Goal: Information Seeking & Learning: Check status

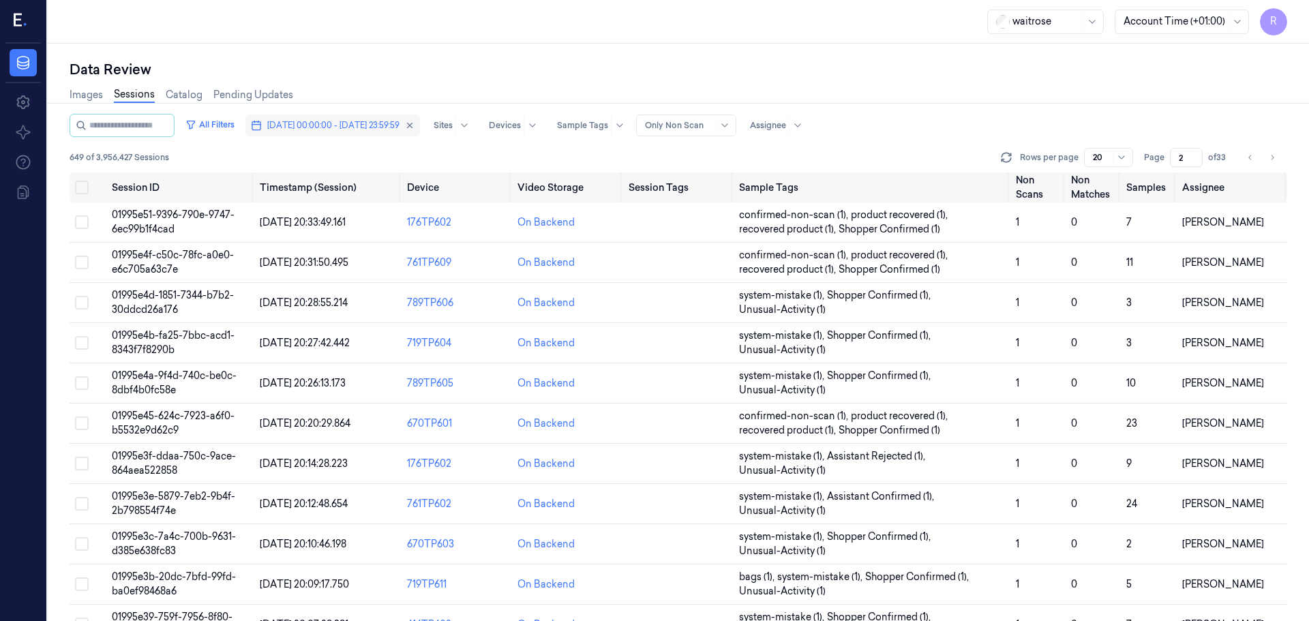
click at [316, 132] on button "[DATE] 00:00:00 - [DATE] 23:59:59" at bounding box center [332, 126] width 175 height 22
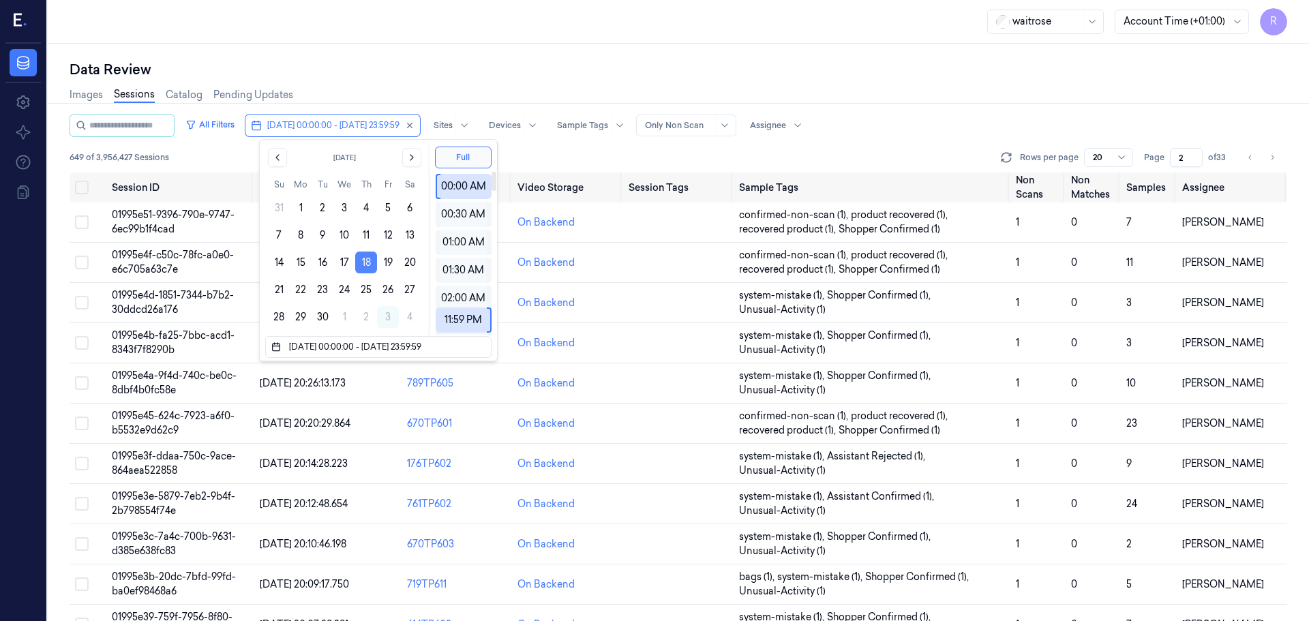
click at [375, 256] on button "18" at bounding box center [366, 263] width 22 height 22
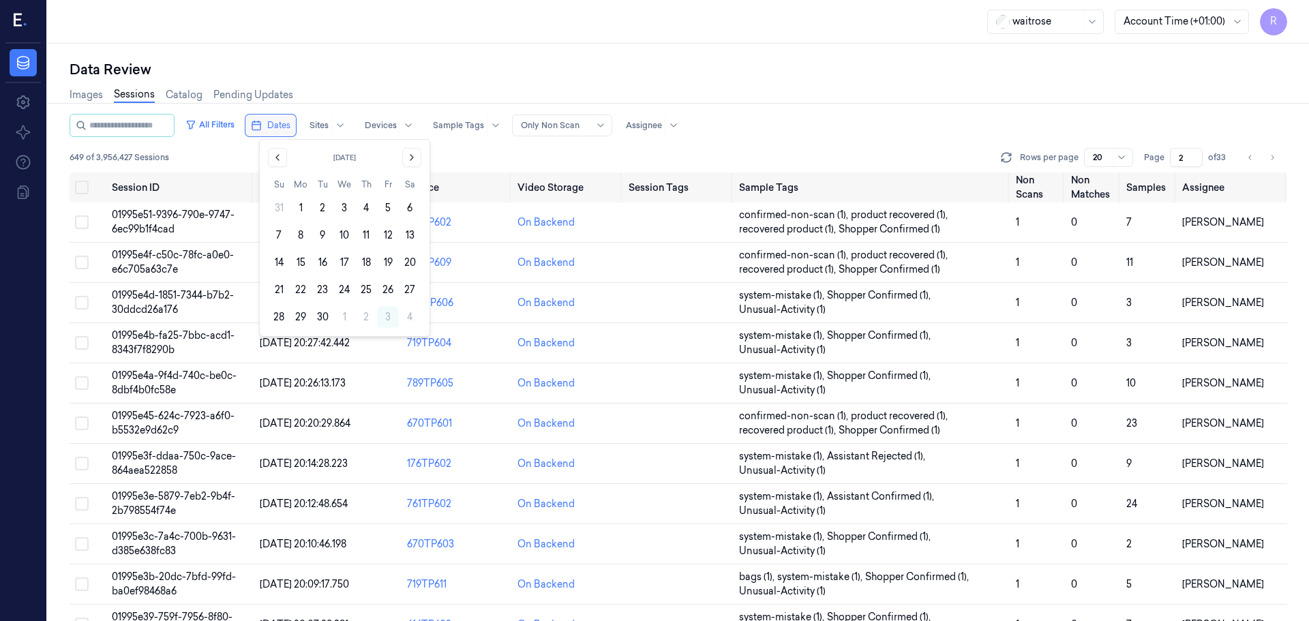
click at [288, 130] on span "Dates" at bounding box center [278, 125] width 23 height 12
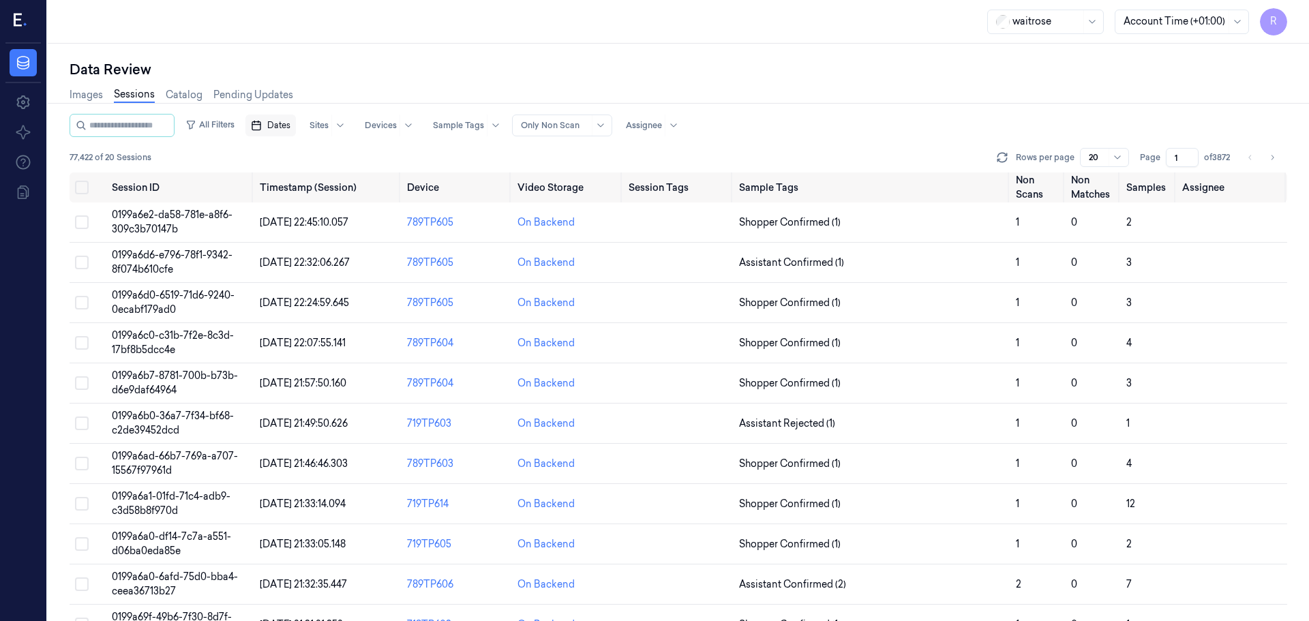
click at [287, 127] on span "Dates" at bounding box center [278, 125] width 23 height 12
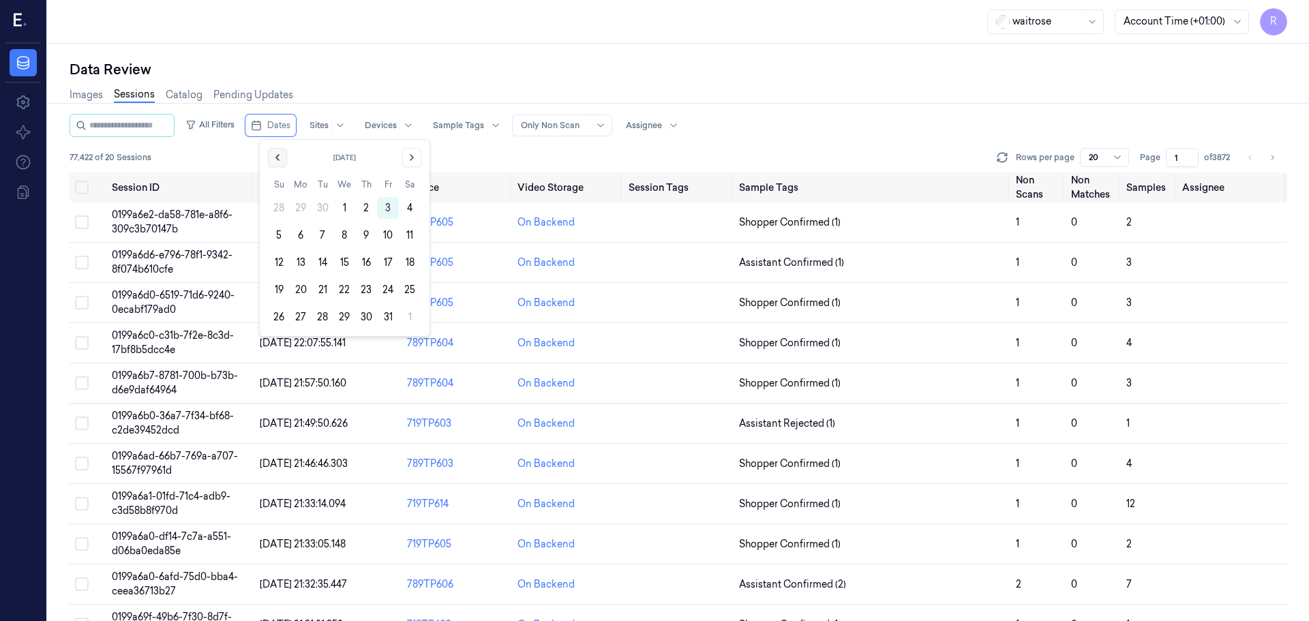
click at [276, 159] on icon "Go to the Previous Month" at bounding box center [277, 157] width 11 height 11
click at [322, 318] on button "30" at bounding box center [323, 317] width 22 height 22
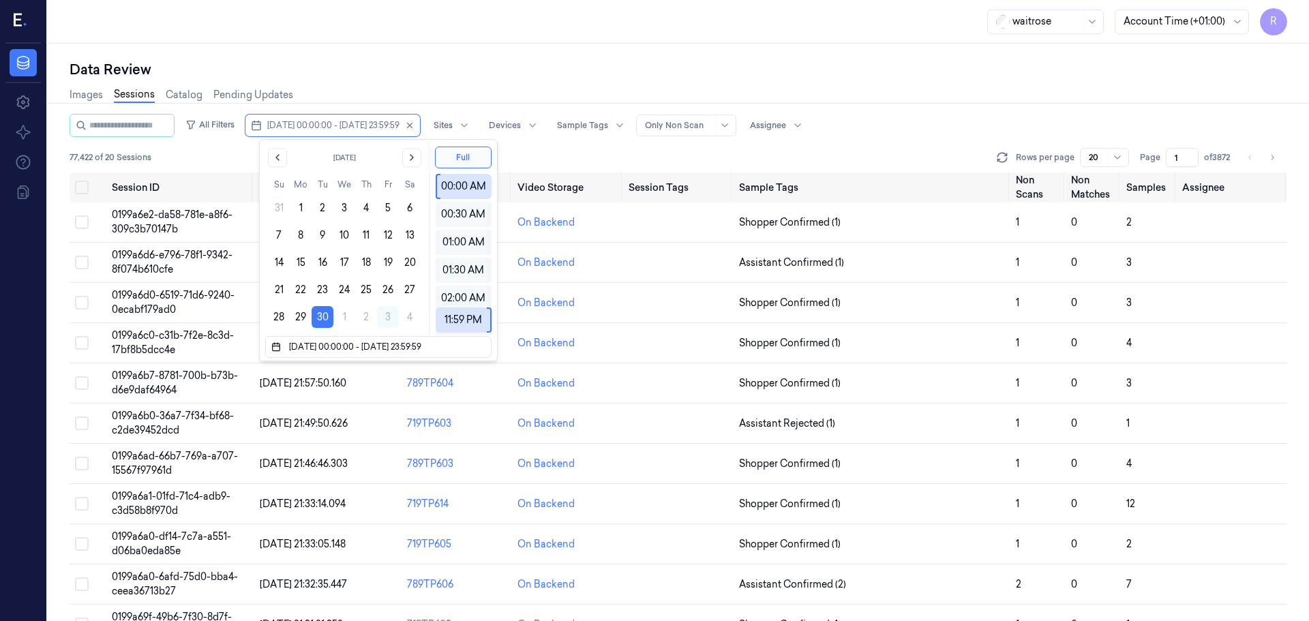
click at [361, 80] on div "Images Sessions Catalog Pending Updates" at bounding box center [679, 96] width 1218 height 35
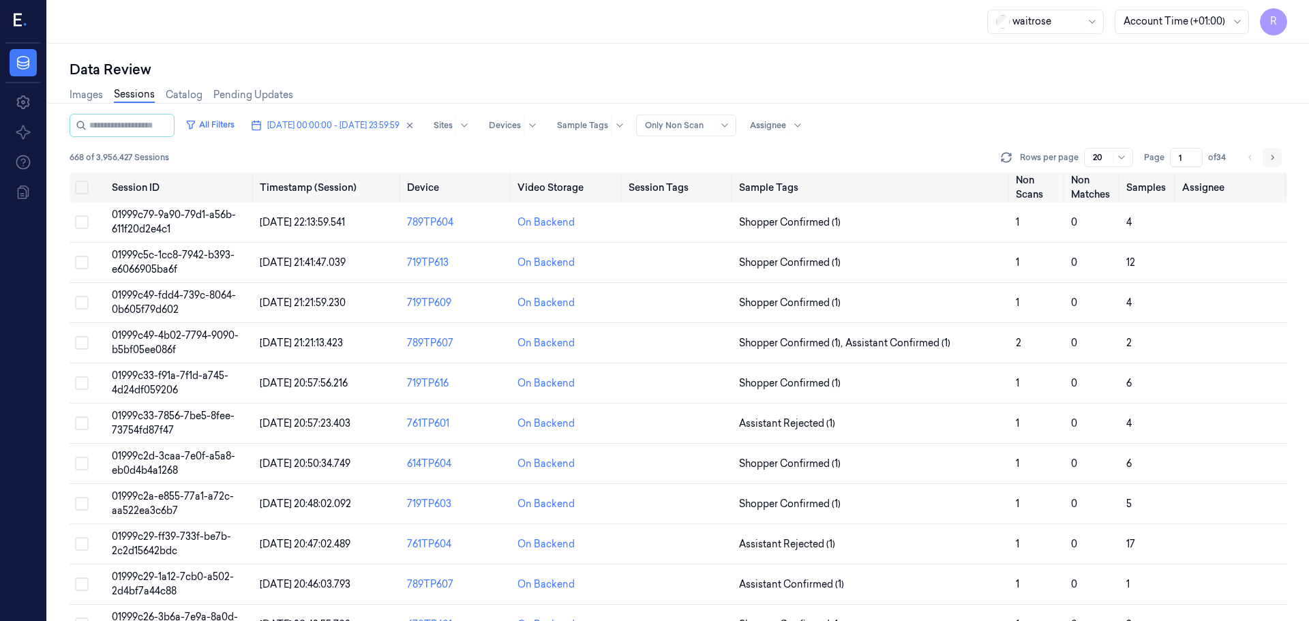
click at [1270, 158] on icon "Go to next page" at bounding box center [1272, 157] width 8 height 11
click at [1263, 157] on button "Go to next page" at bounding box center [1272, 157] width 19 height 19
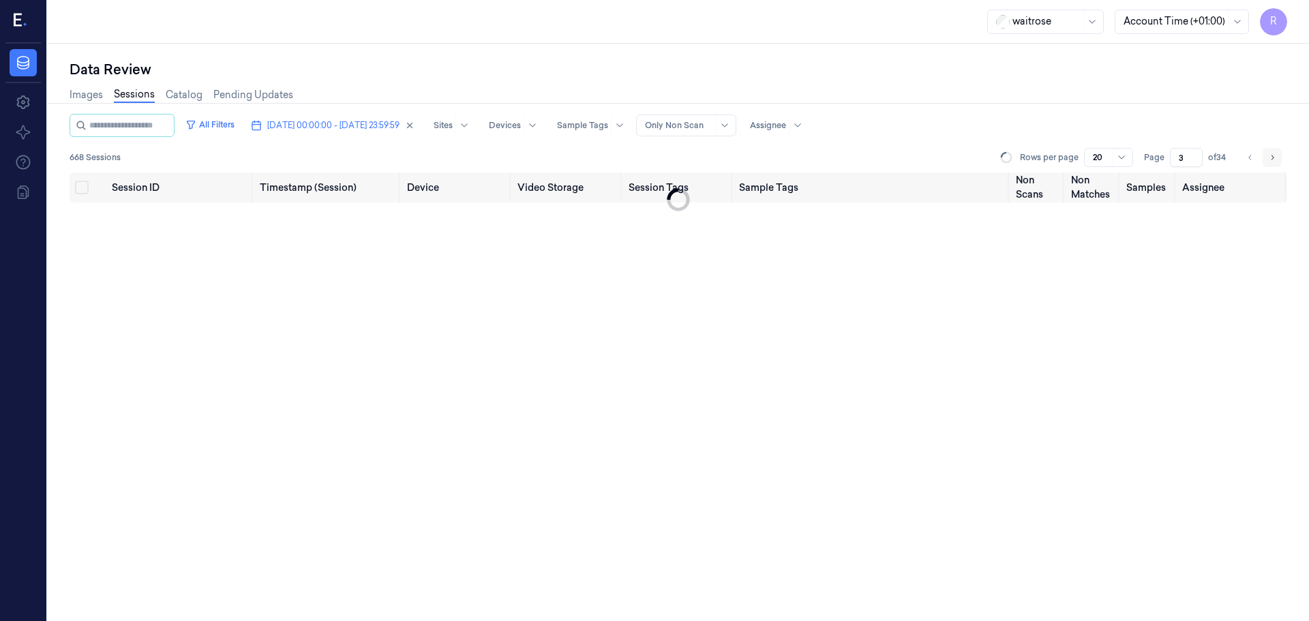
click at [1263, 157] on button "Go to next page" at bounding box center [1272, 157] width 19 height 19
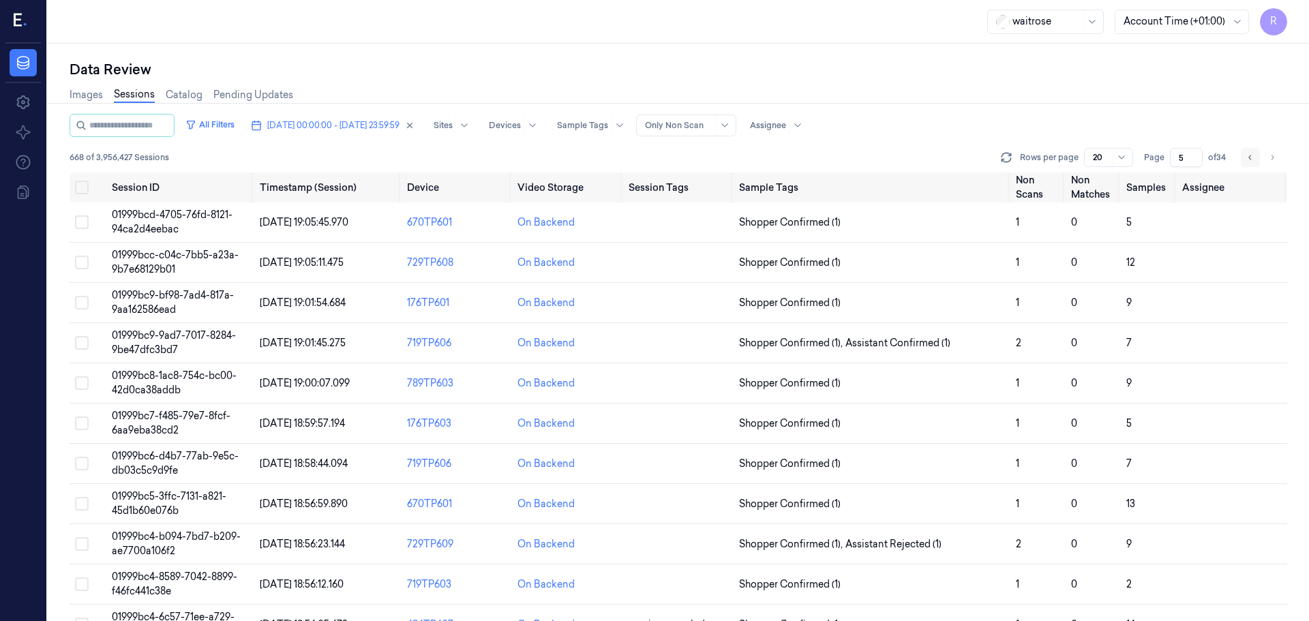
click at [1248, 163] on button "Go to previous page" at bounding box center [1250, 157] width 19 height 19
click at [1286, 155] on div "Rows per page 20 Page 4 of 34" at bounding box center [1142, 157] width 289 height 19
click at [1267, 158] on button "Go to next page" at bounding box center [1272, 157] width 19 height 19
click at [1252, 162] on icon "Go to previous page" at bounding box center [1250, 157] width 8 height 11
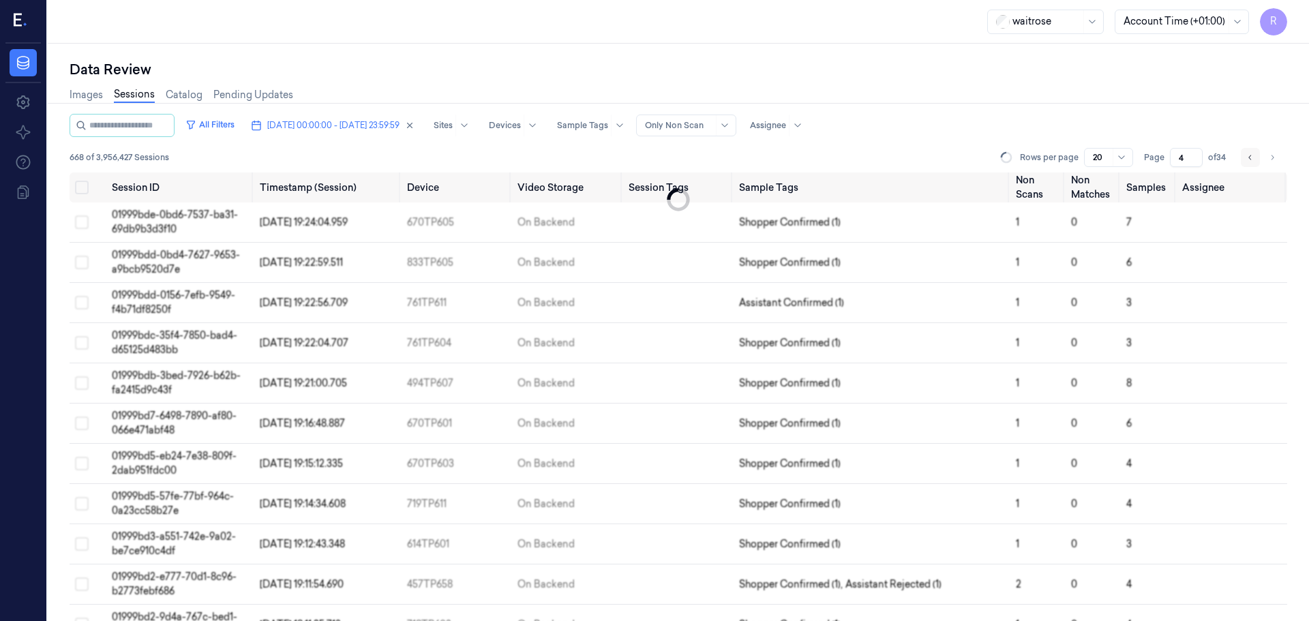
click at [1252, 162] on icon "Go to previous page" at bounding box center [1250, 157] width 8 height 11
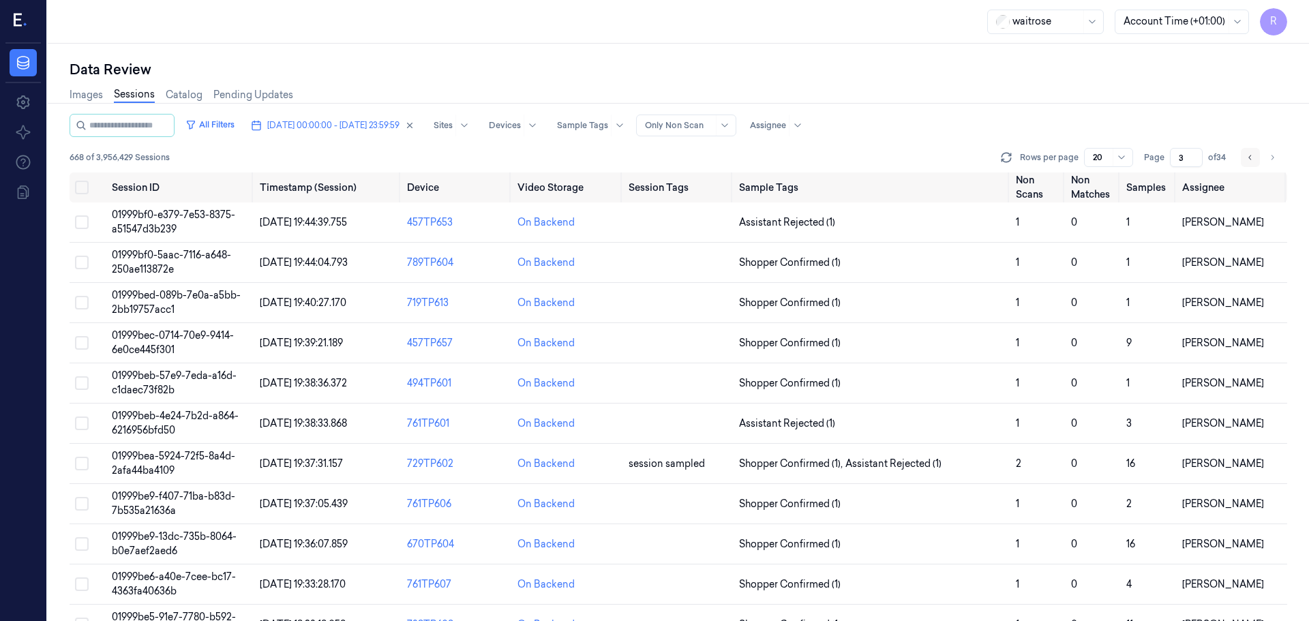
click at [1252, 162] on icon "Go to previous page" at bounding box center [1250, 157] width 8 height 11
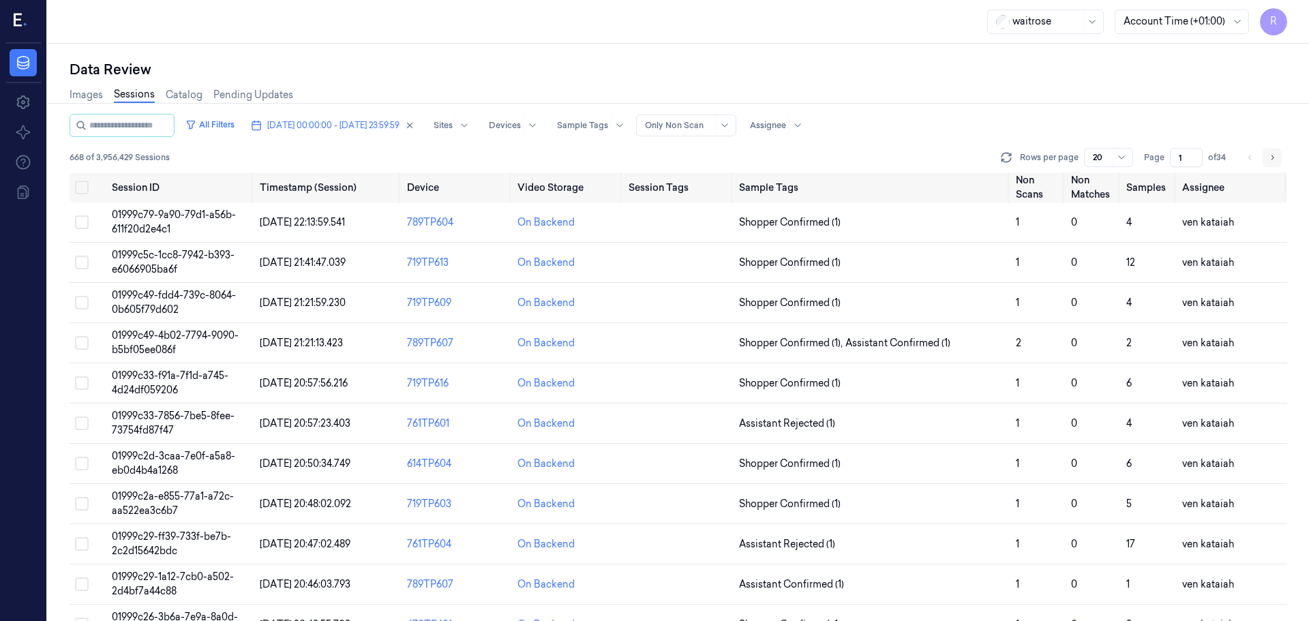
click at [1274, 164] on button "Go to next page" at bounding box center [1272, 157] width 19 height 19
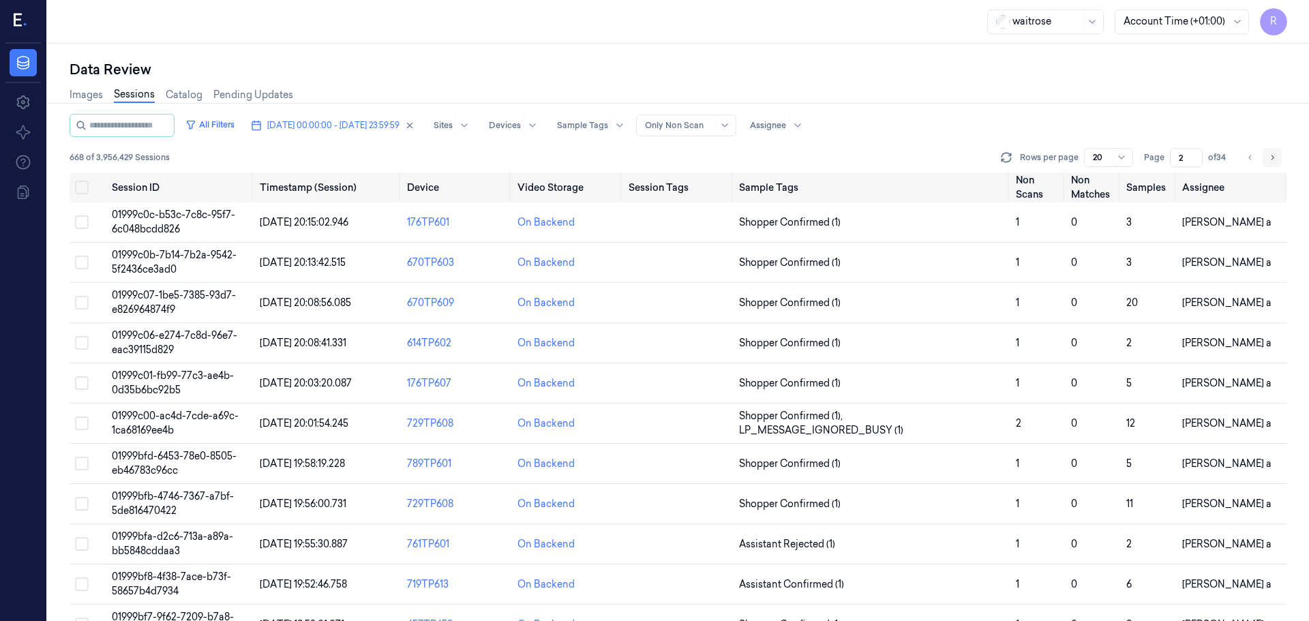
click at [1274, 164] on button "Go to next page" at bounding box center [1272, 157] width 19 height 19
click at [375, 124] on span "[DATE] 00:00:00 - [DATE] 23:59:59" at bounding box center [333, 125] width 132 height 12
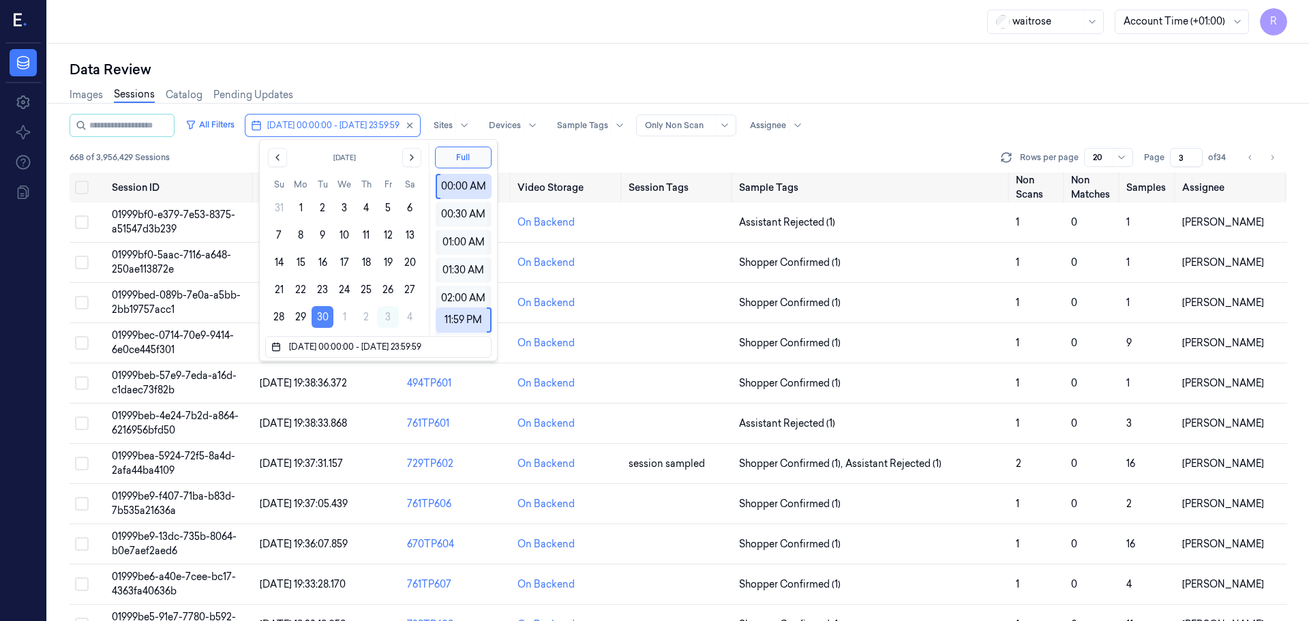
click at [327, 312] on button "30" at bounding box center [323, 317] width 22 height 22
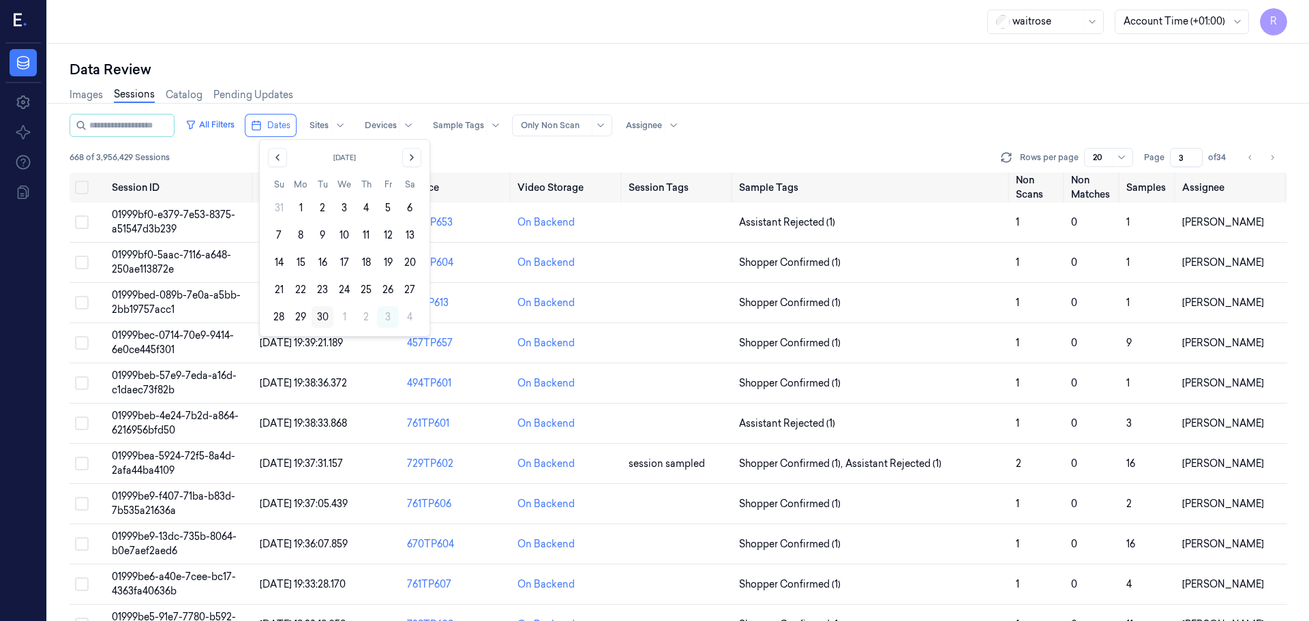
click at [327, 312] on button "30" at bounding box center [323, 317] width 22 height 22
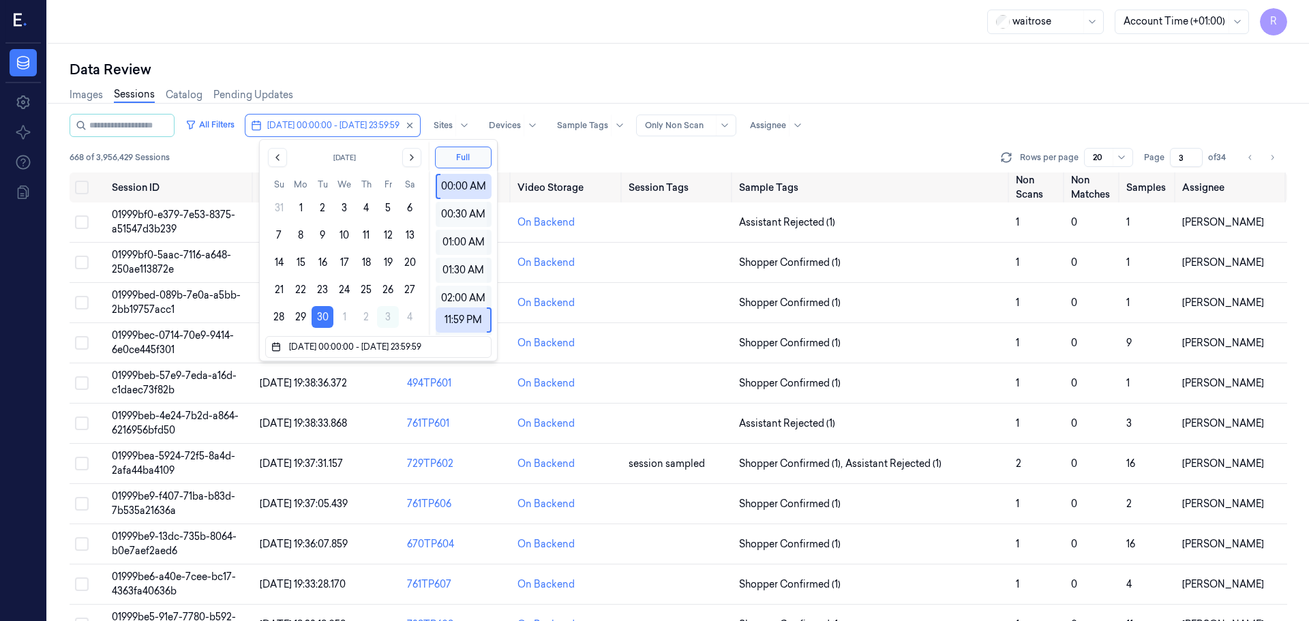
click at [448, 86] on div "Images Sessions Catalog Pending Updates" at bounding box center [679, 96] width 1218 height 35
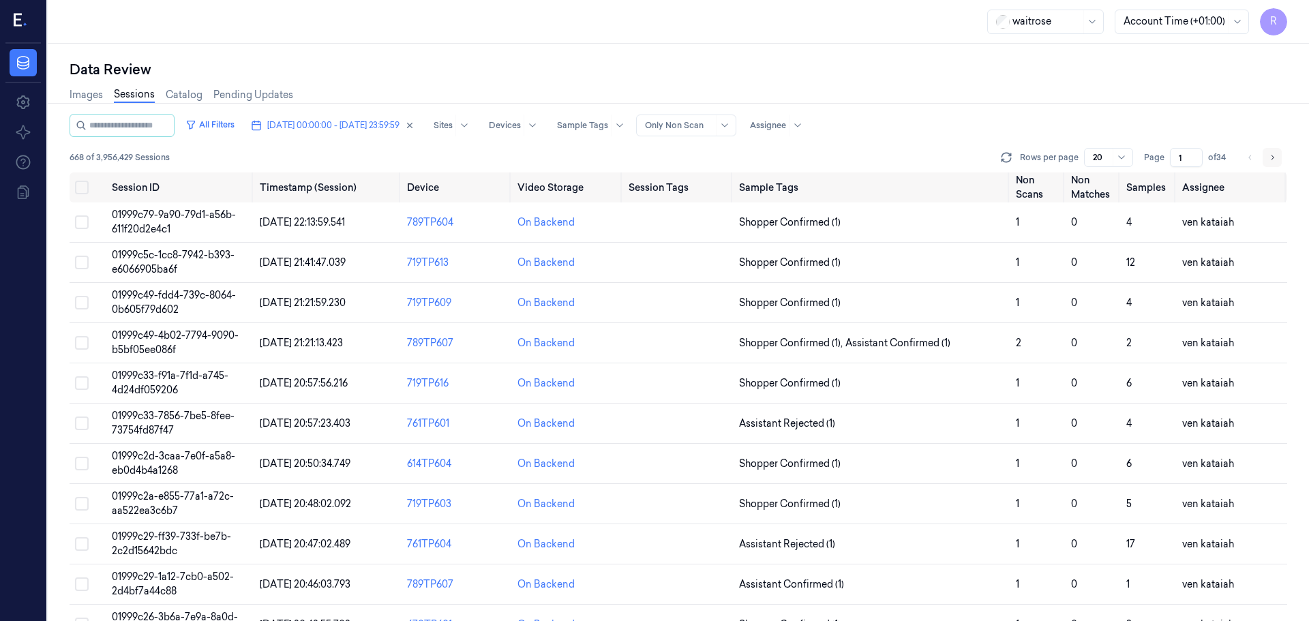
click at [1280, 160] on button "Go to next page" at bounding box center [1272, 157] width 19 height 19
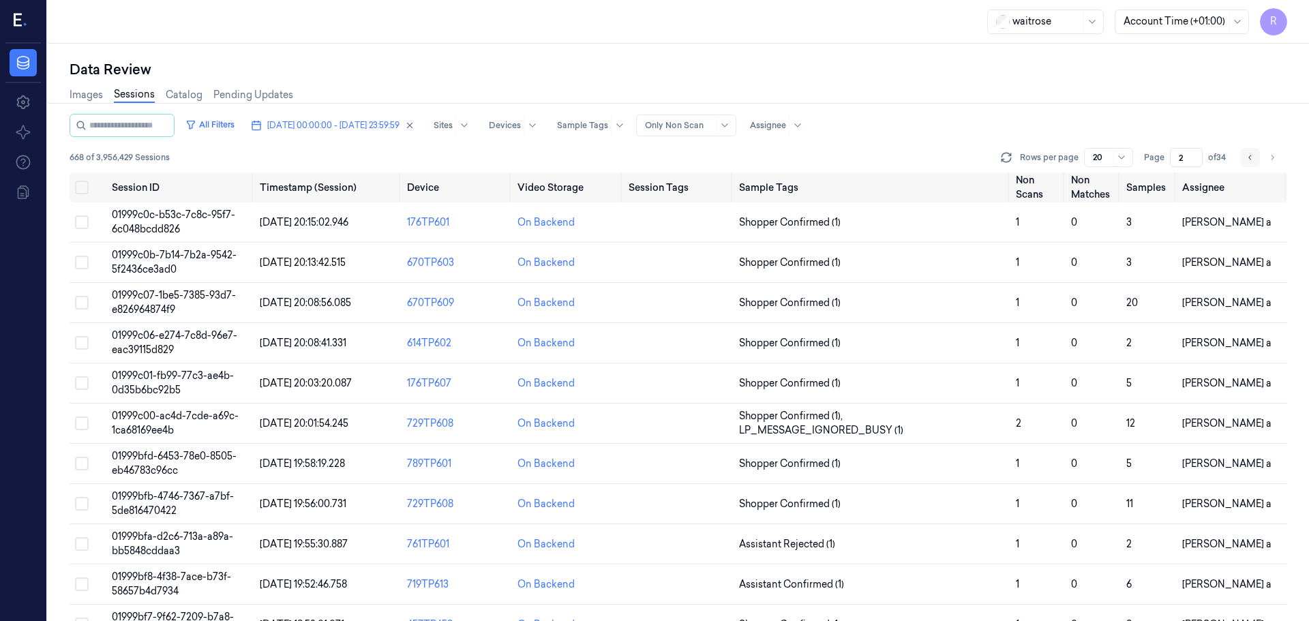
click at [1257, 156] on button "Go to previous page" at bounding box center [1250, 157] width 19 height 19
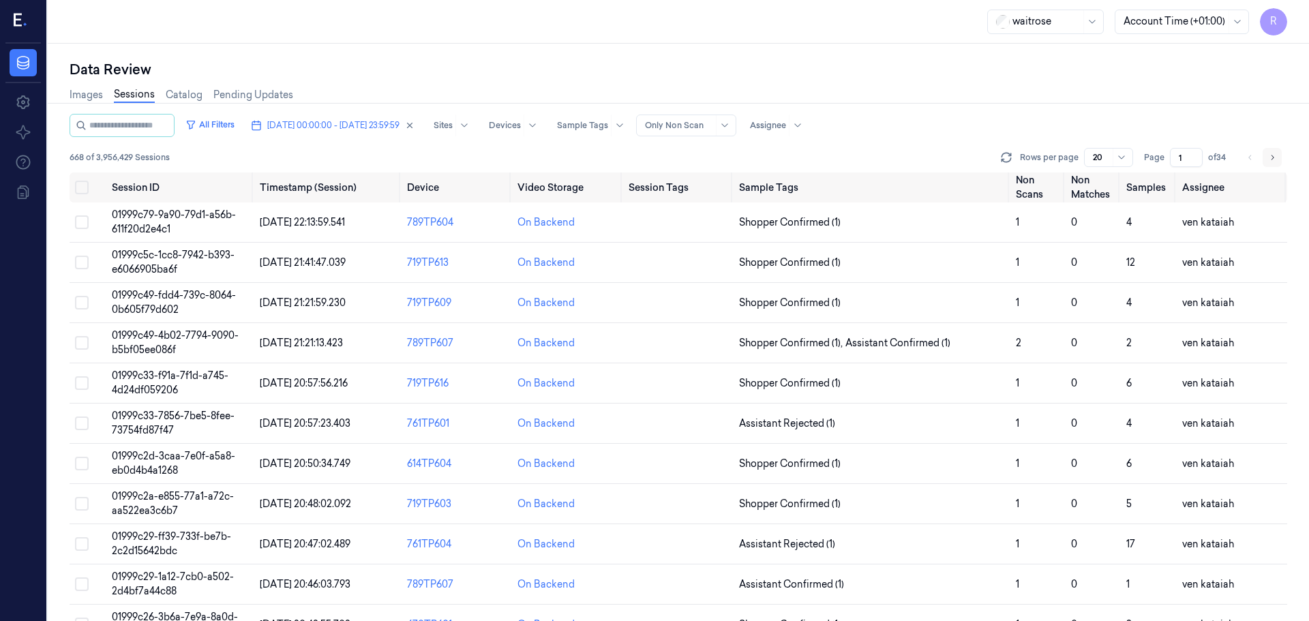
click at [1274, 154] on icon "Go to next page" at bounding box center [1272, 157] width 8 height 11
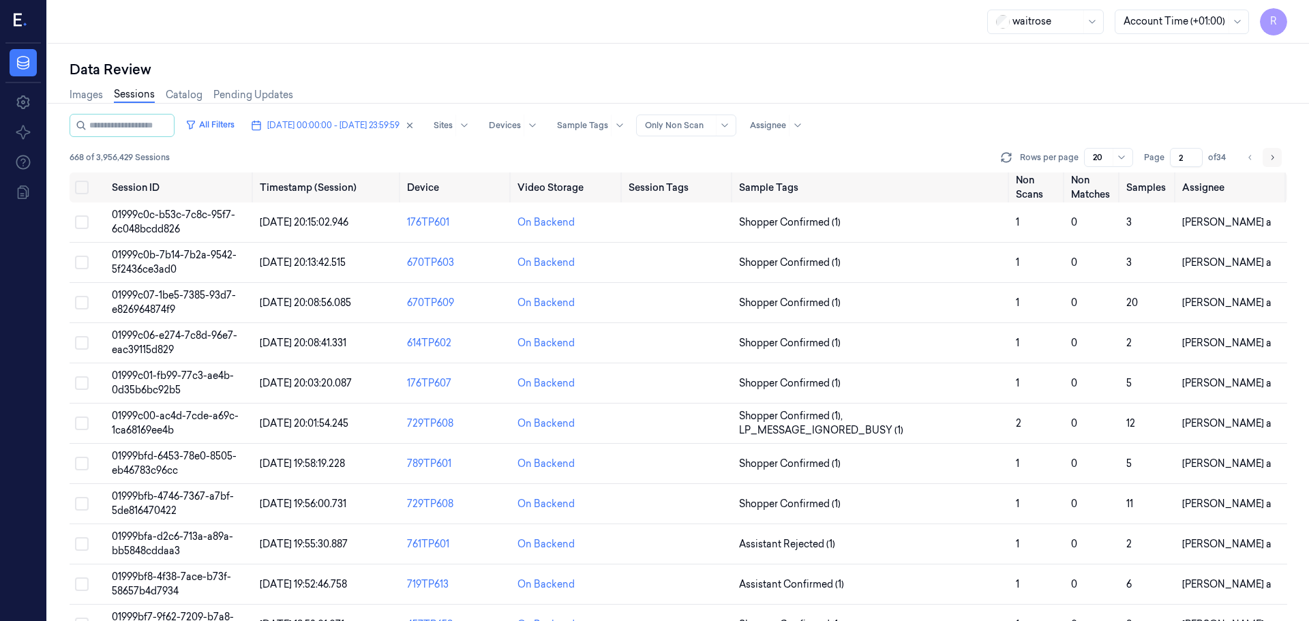
click at [1275, 154] on icon "Go to next page" at bounding box center [1272, 157] width 8 height 11
type input "3"
click at [693, 229] on td at bounding box center [678, 222] width 110 height 40
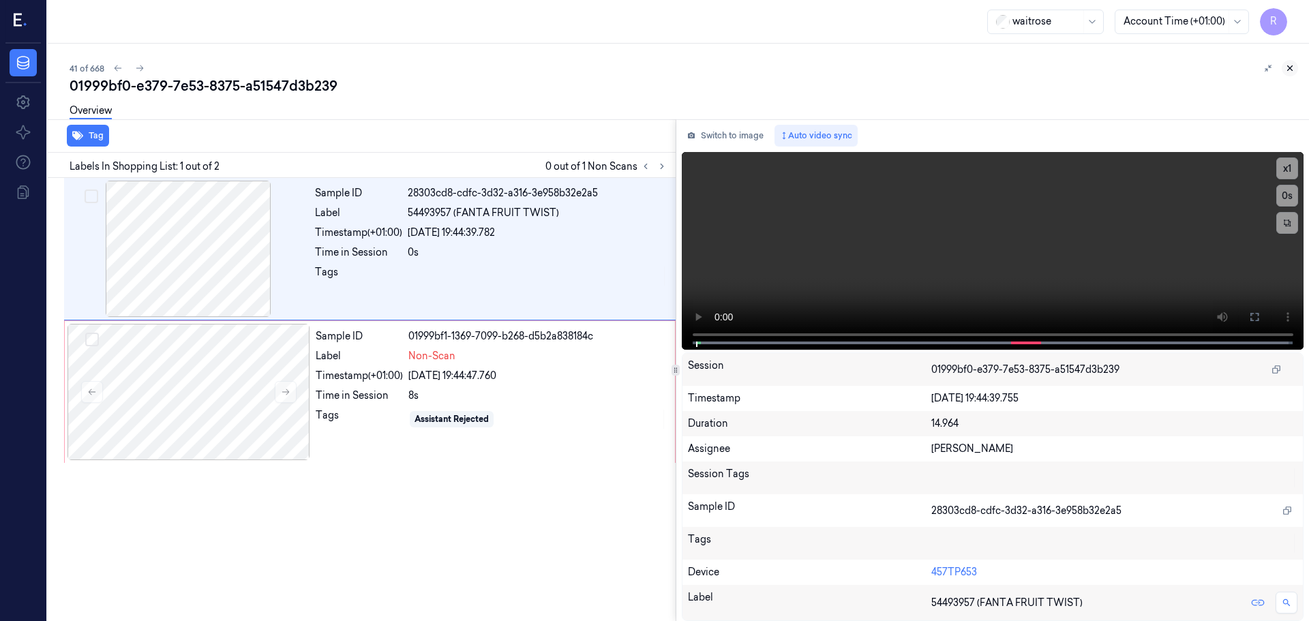
click at [1287, 61] on button at bounding box center [1290, 68] width 16 height 16
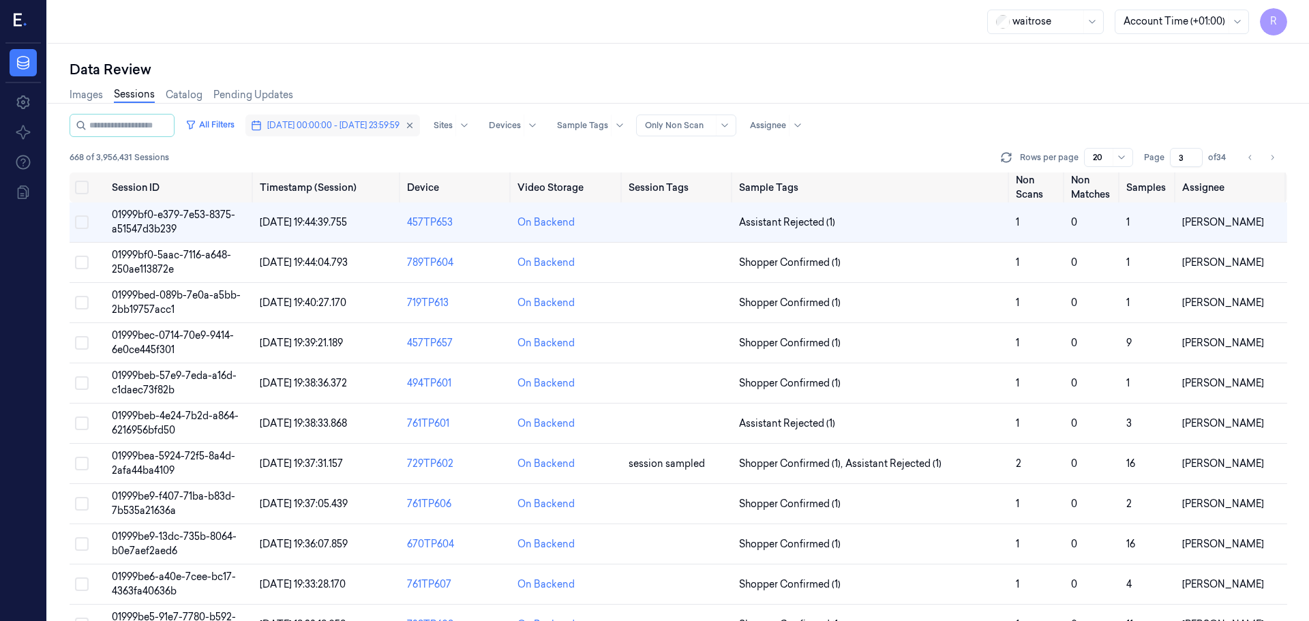
click at [307, 123] on span "[DATE] 00:00:00 - [DATE] 23:59:59" at bounding box center [333, 125] width 132 height 12
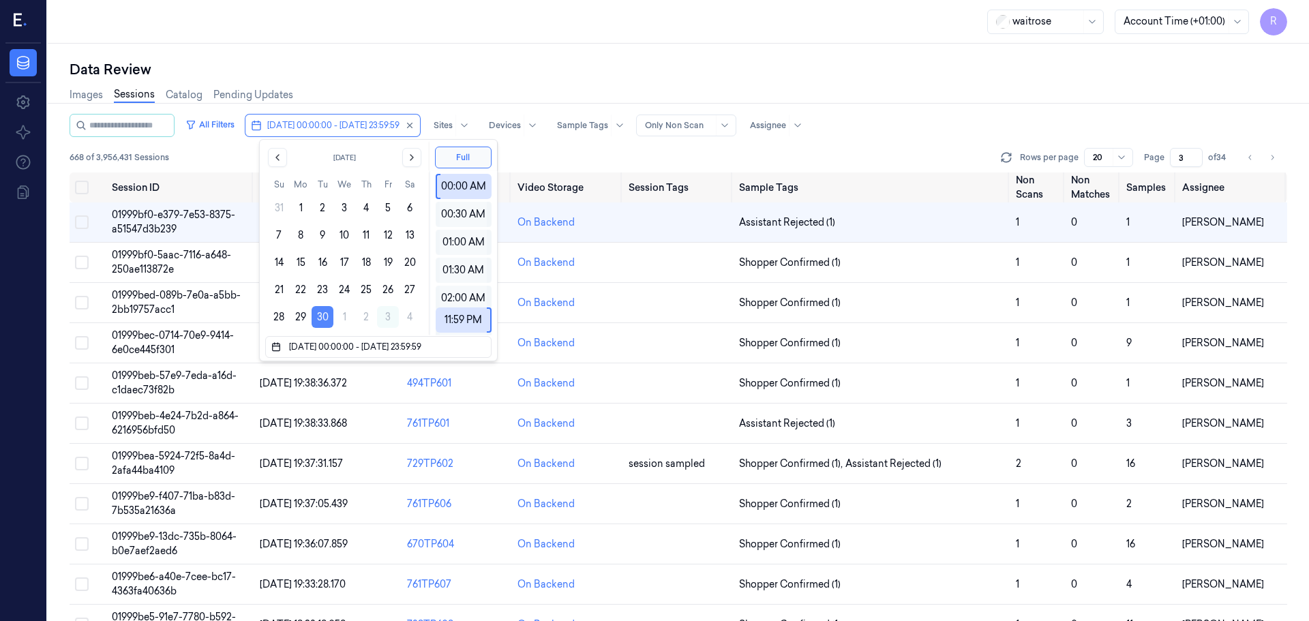
click at [324, 320] on button "30" at bounding box center [323, 317] width 22 height 22
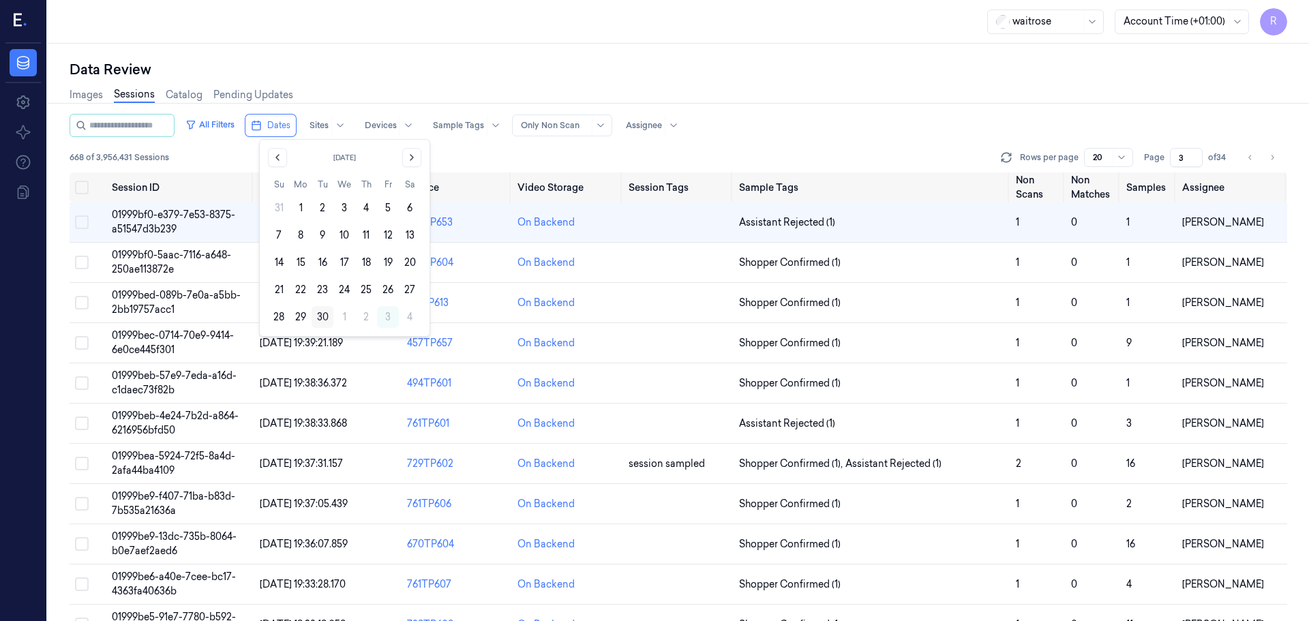
click at [323, 319] on button "30" at bounding box center [323, 317] width 22 height 22
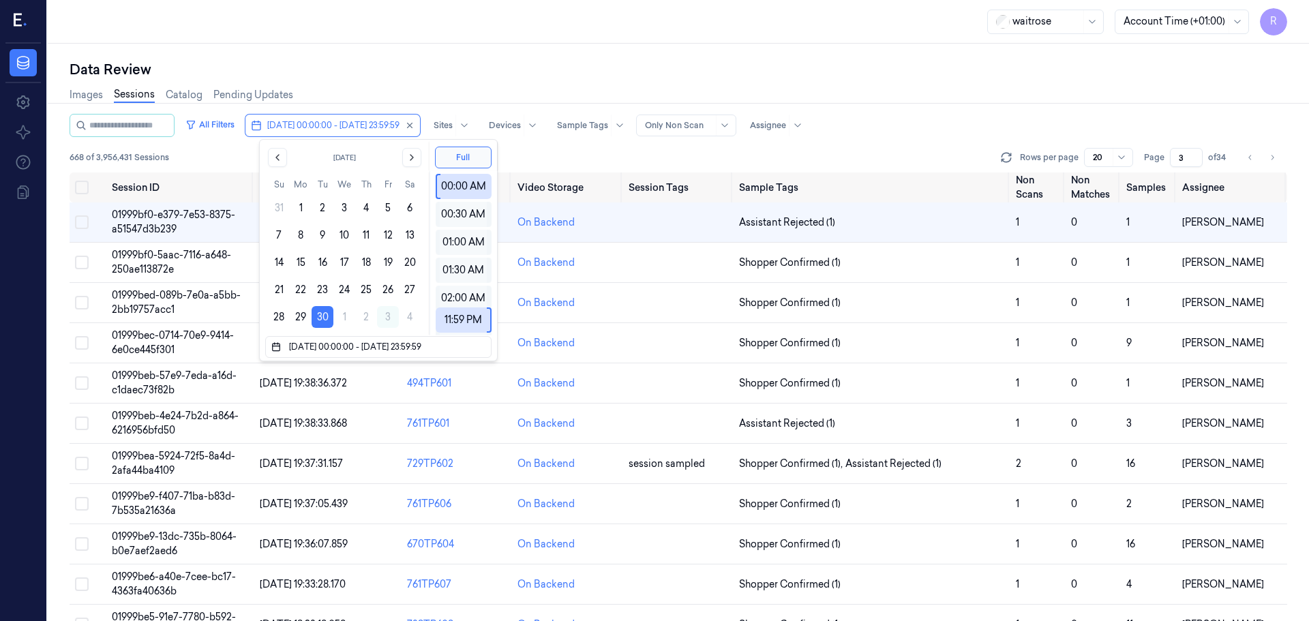
click at [554, 29] on div "waitrose Account Time (+01:00) R" at bounding box center [678, 22] width 1261 height 44
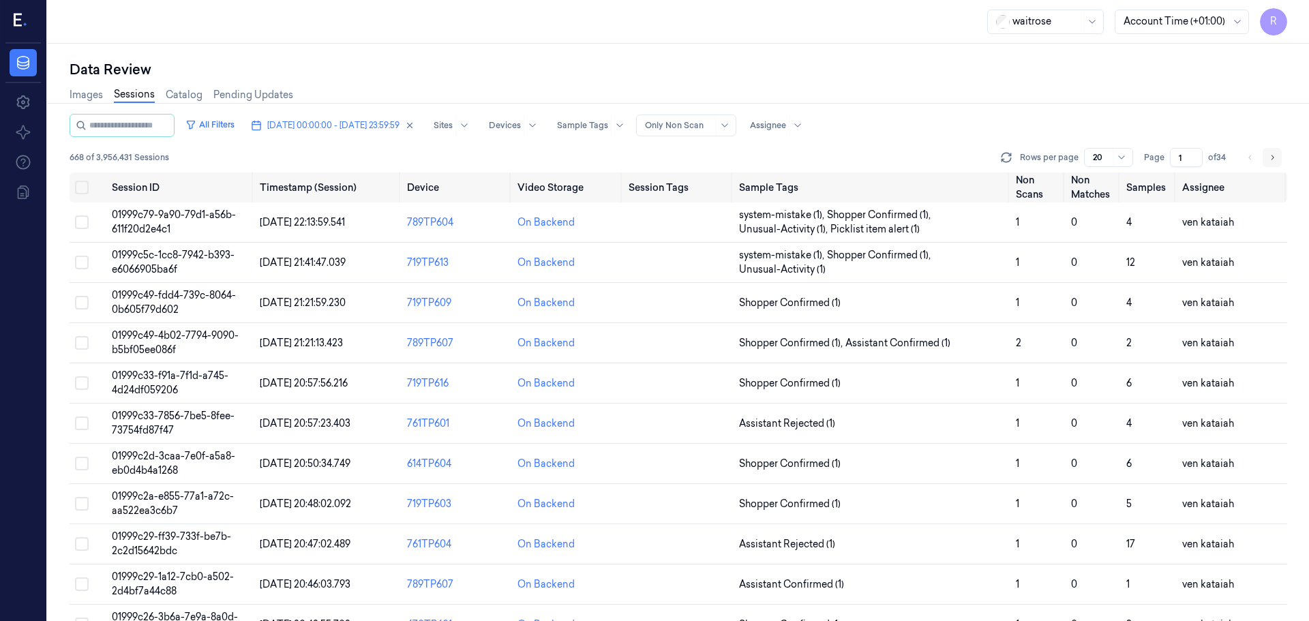
click at [1274, 162] on icon "Go to next page" at bounding box center [1272, 157] width 8 height 11
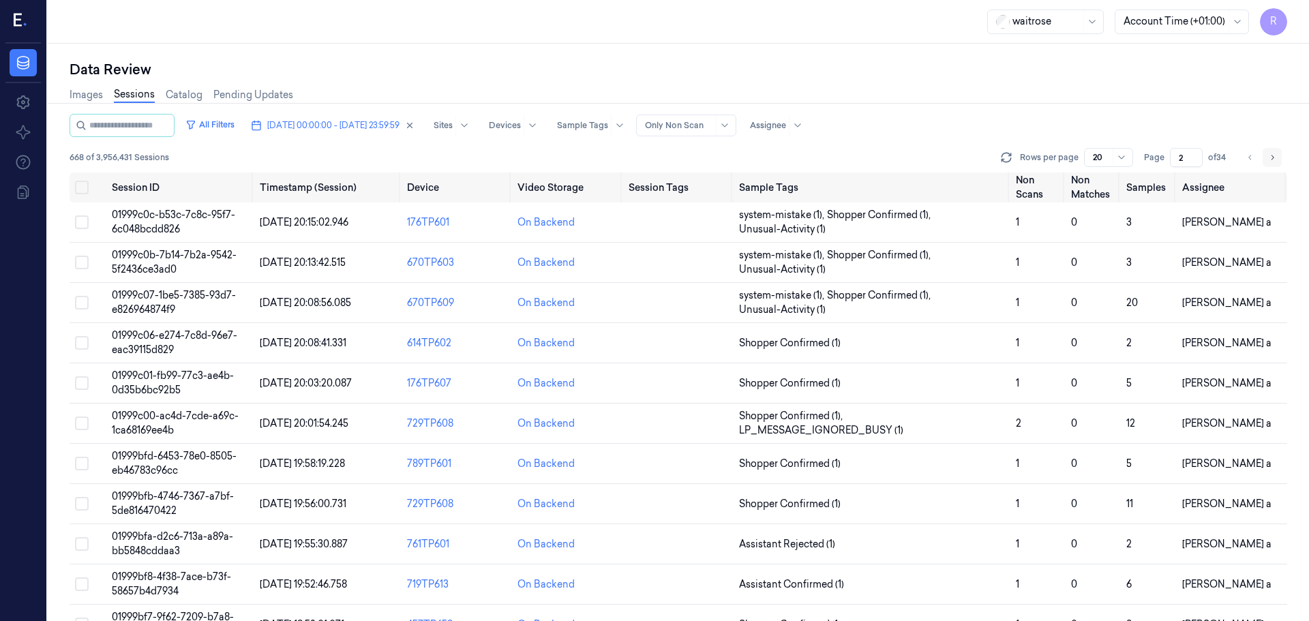
click at [1274, 162] on icon "Go to next page" at bounding box center [1272, 157] width 8 height 11
type input "3"
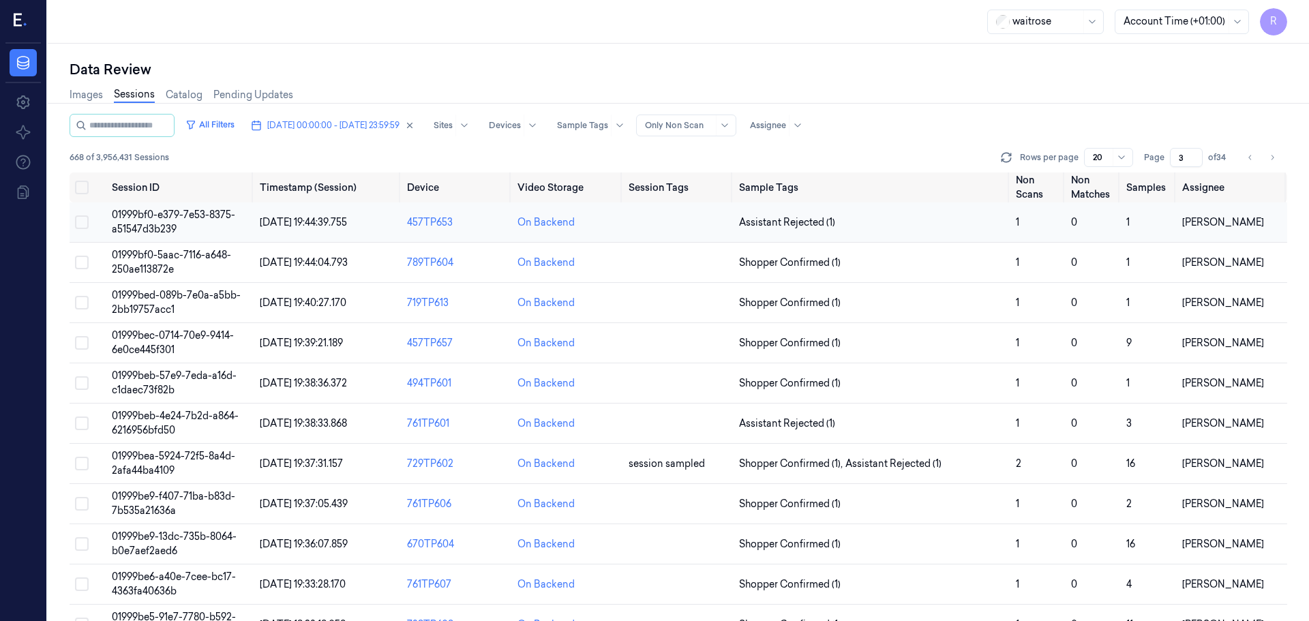
click at [983, 232] on td "Assistant Rejected (1)" at bounding box center [872, 222] width 277 height 40
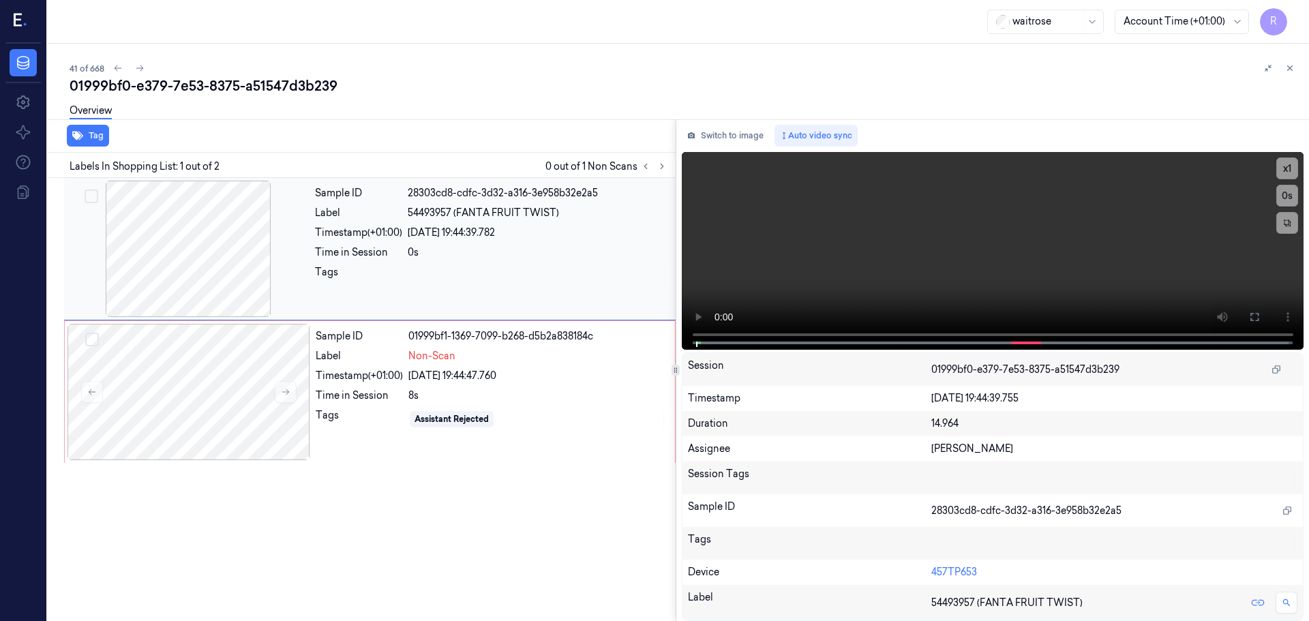
click at [243, 256] on div at bounding box center [188, 249] width 243 height 136
click at [247, 392] on div at bounding box center [188, 392] width 243 height 136
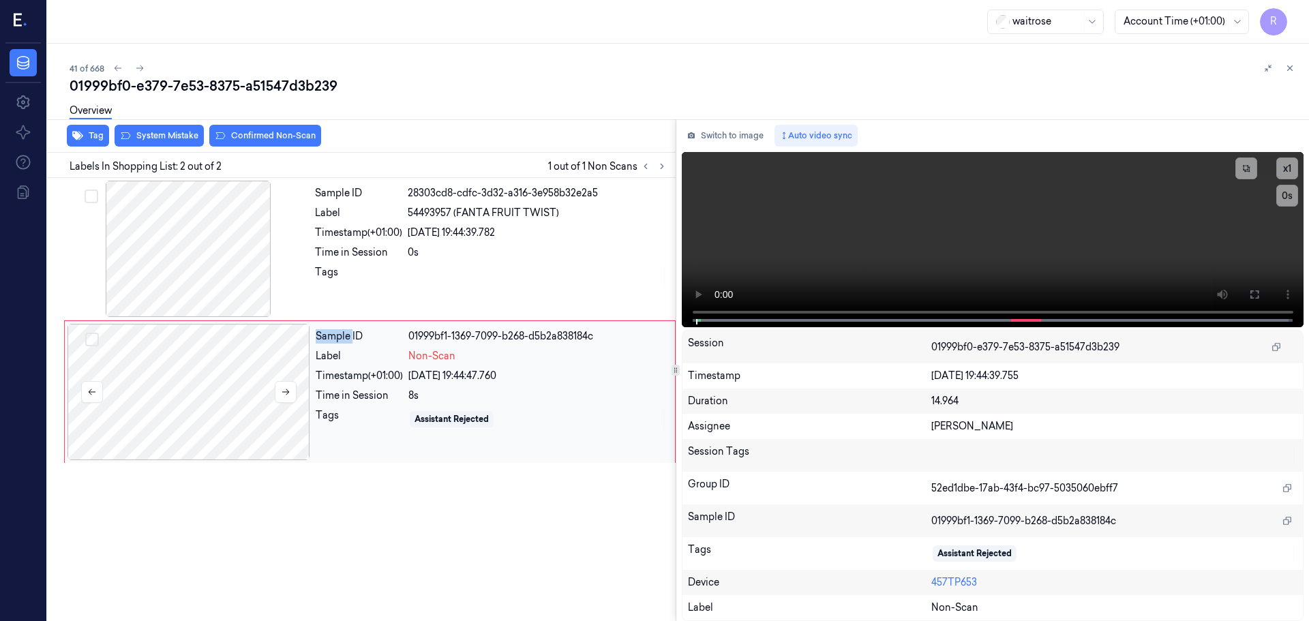
click at [247, 392] on div at bounding box center [188, 392] width 243 height 136
click at [228, 290] on div at bounding box center [188, 249] width 243 height 136
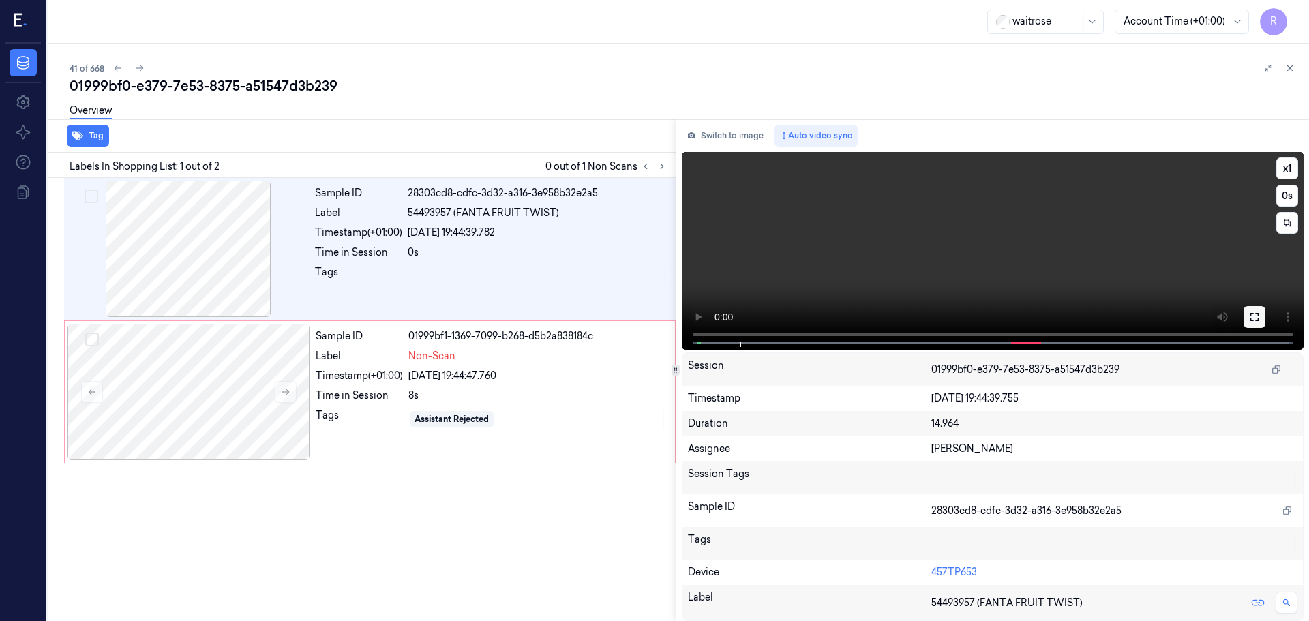
click at [1255, 318] on icon at bounding box center [1254, 317] width 11 height 11
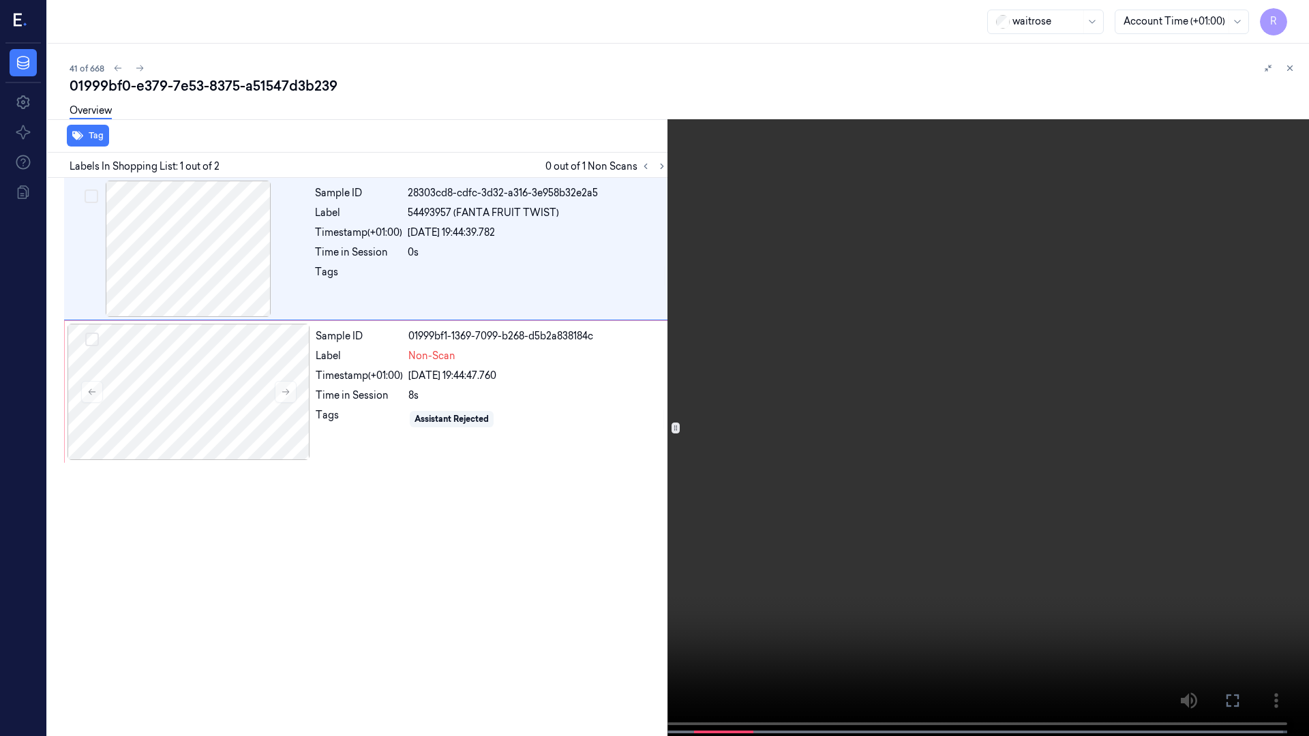
click at [1291, 14] on button "x 1" at bounding box center [1293, 16] width 22 height 22
click at [1291, 14] on button "x 2" at bounding box center [1293, 16] width 22 height 22
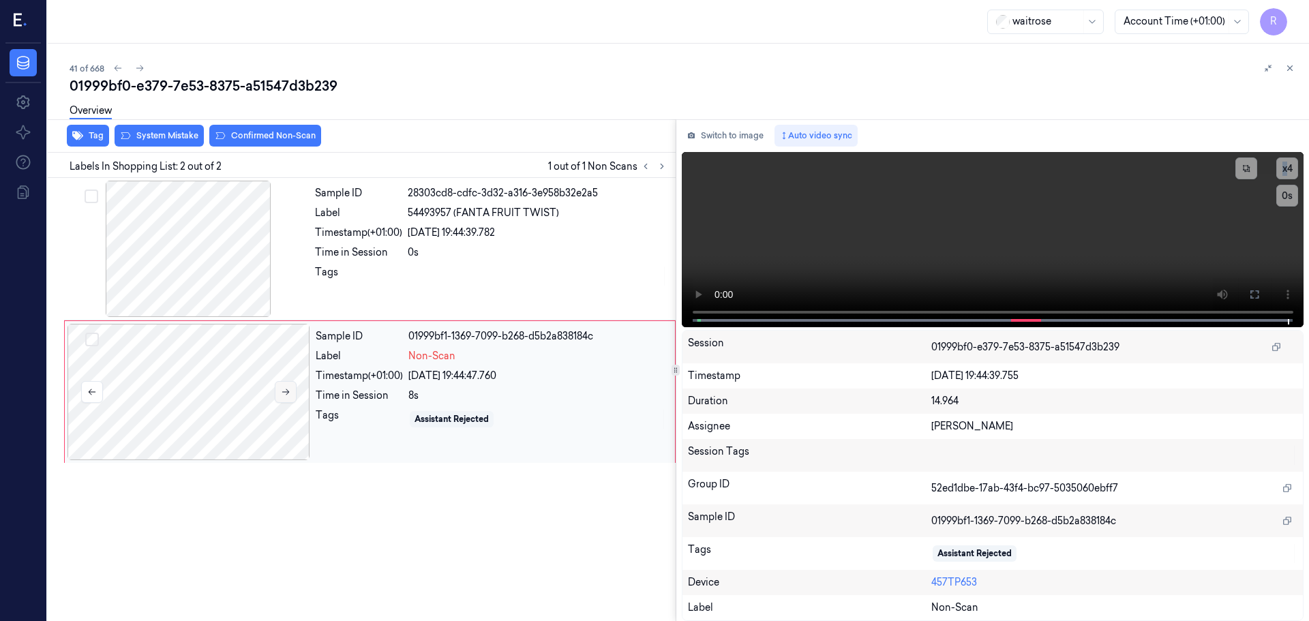
click at [292, 392] on button at bounding box center [286, 392] width 22 height 22
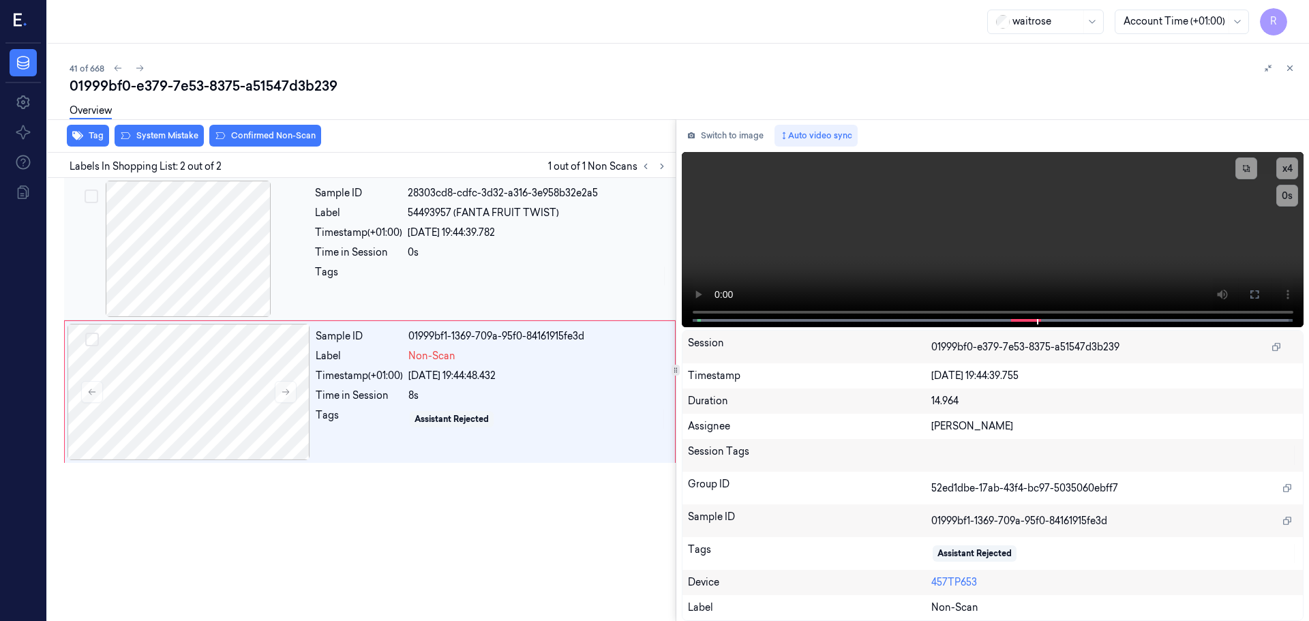
click at [158, 232] on div at bounding box center [188, 249] width 243 height 136
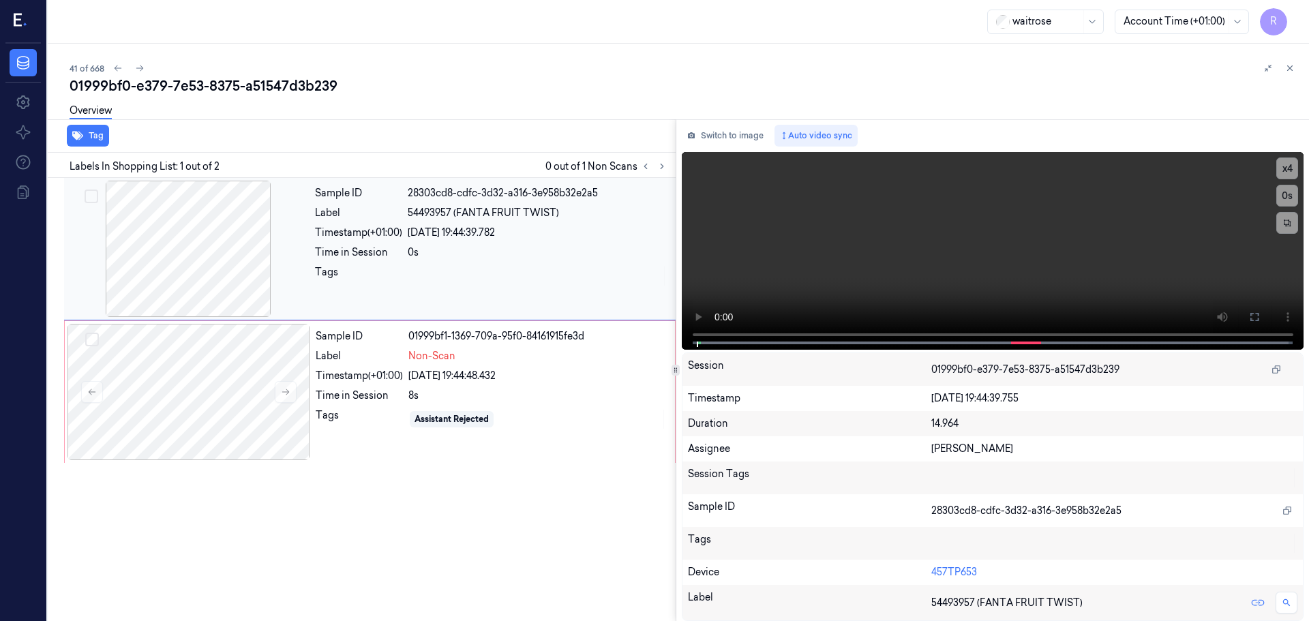
click at [158, 232] on div at bounding box center [188, 249] width 243 height 136
click at [203, 374] on div at bounding box center [188, 392] width 243 height 136
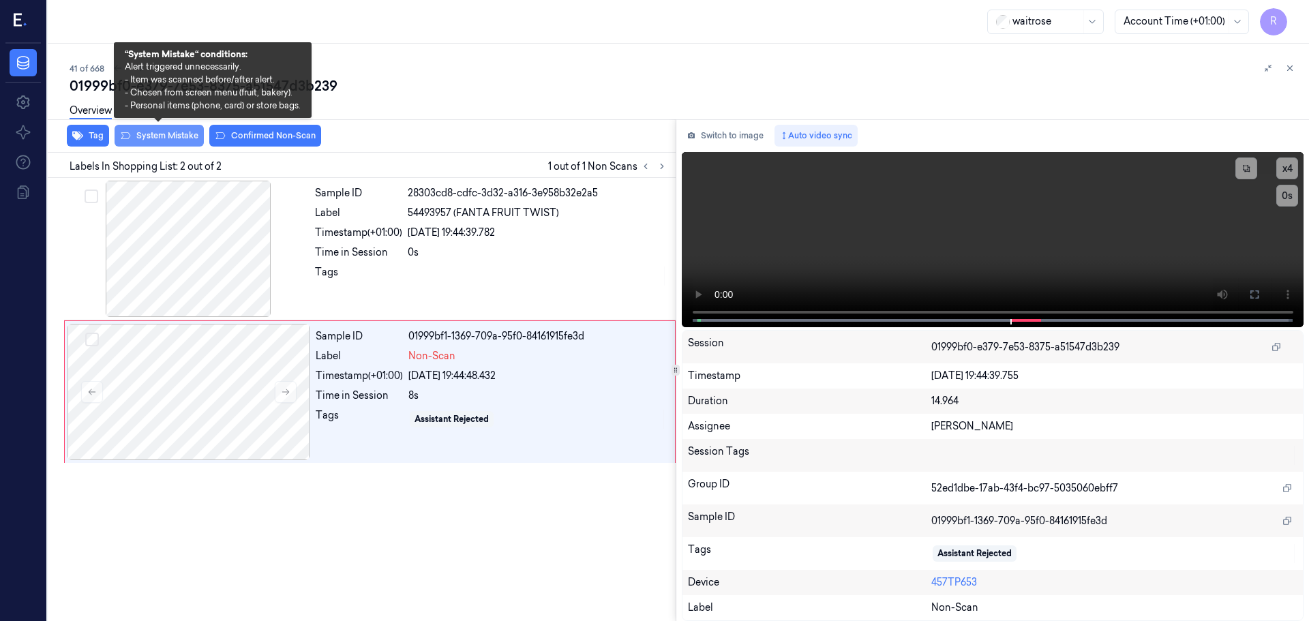
click at [174, 141] on button "System Mistake" at bounding box center [159, 136] width 89 height 22
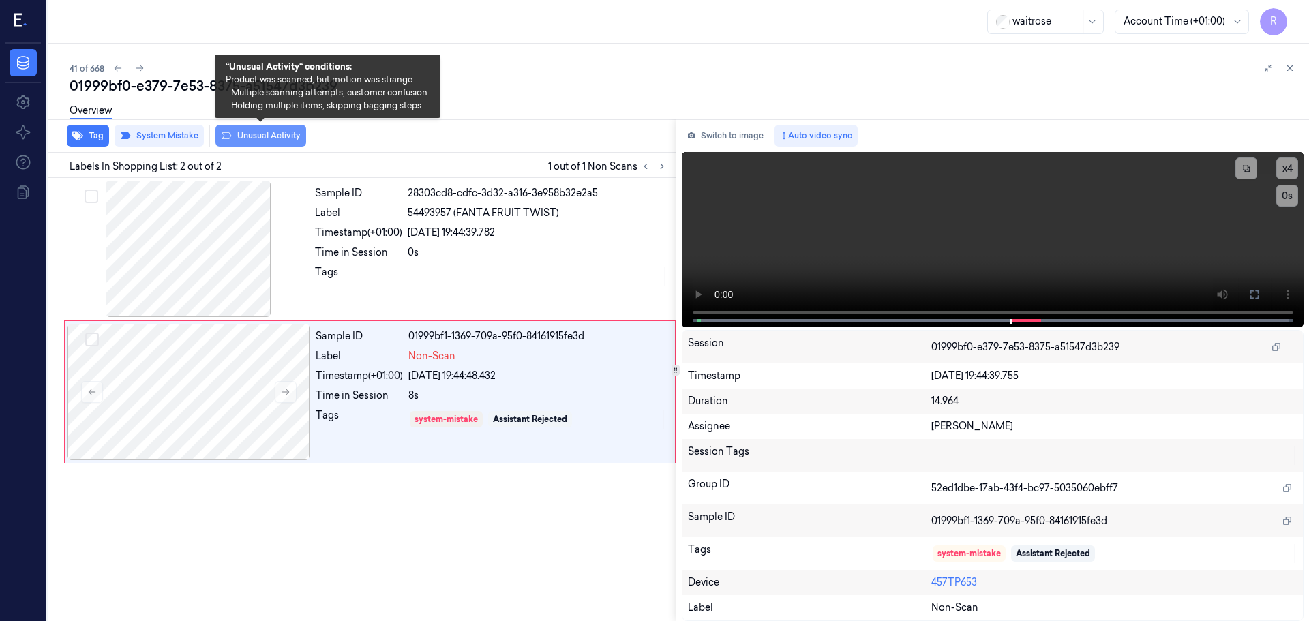
click at [254, 130] on button "Unusual Activity" at bounding box center [260, 136] width 91 height 22
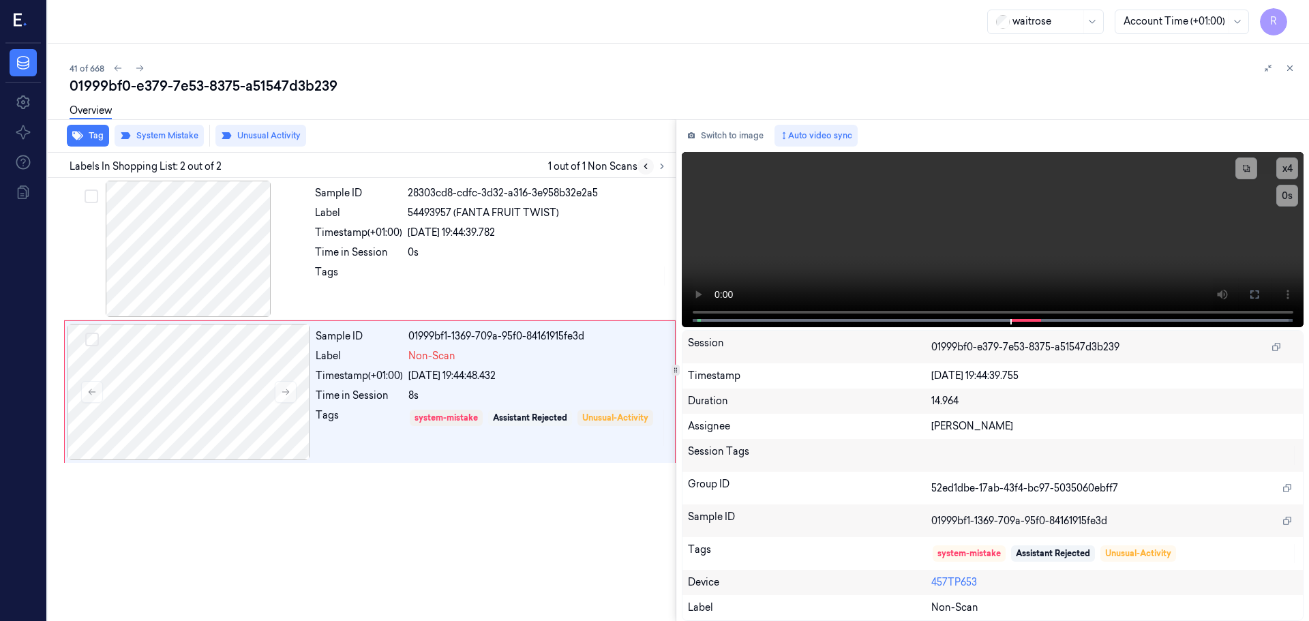
click at [647, 171] on button at bounding box center [645, 166] width 16 height 16
click at [665, 170] on icon at bounding box center [662, 167] width 10 height 10
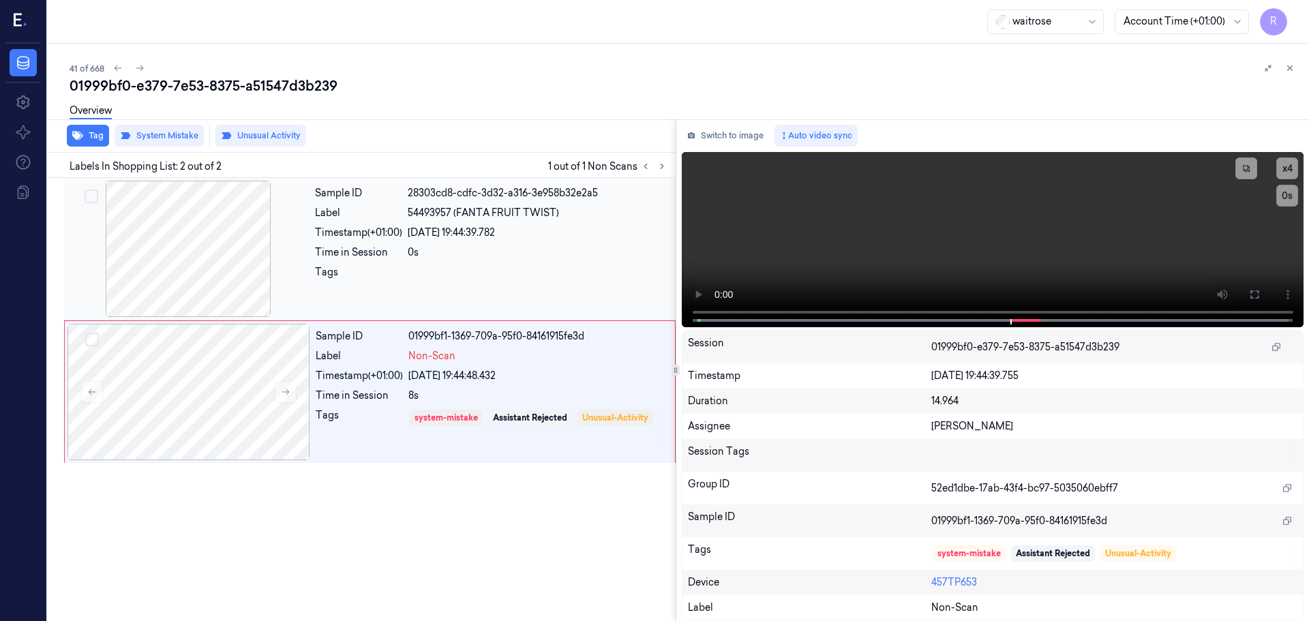
click at [436, 268] on div at bounding box center [538, 276] width 260 height 22
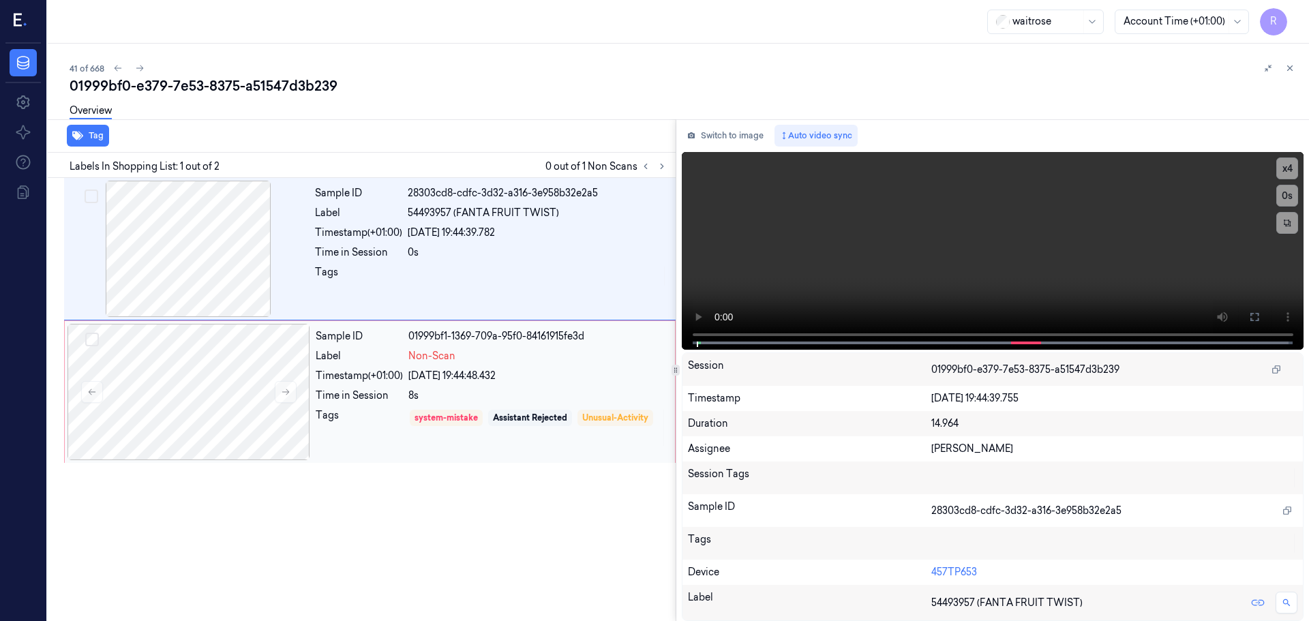
click at [417, 364] on div "Sample ID 01999bf1-1369-709a-95f0-84161915fe3d Label Non-Scan Timestamp (+01:00…" at bounding box center [491, 392] width 362 height 136
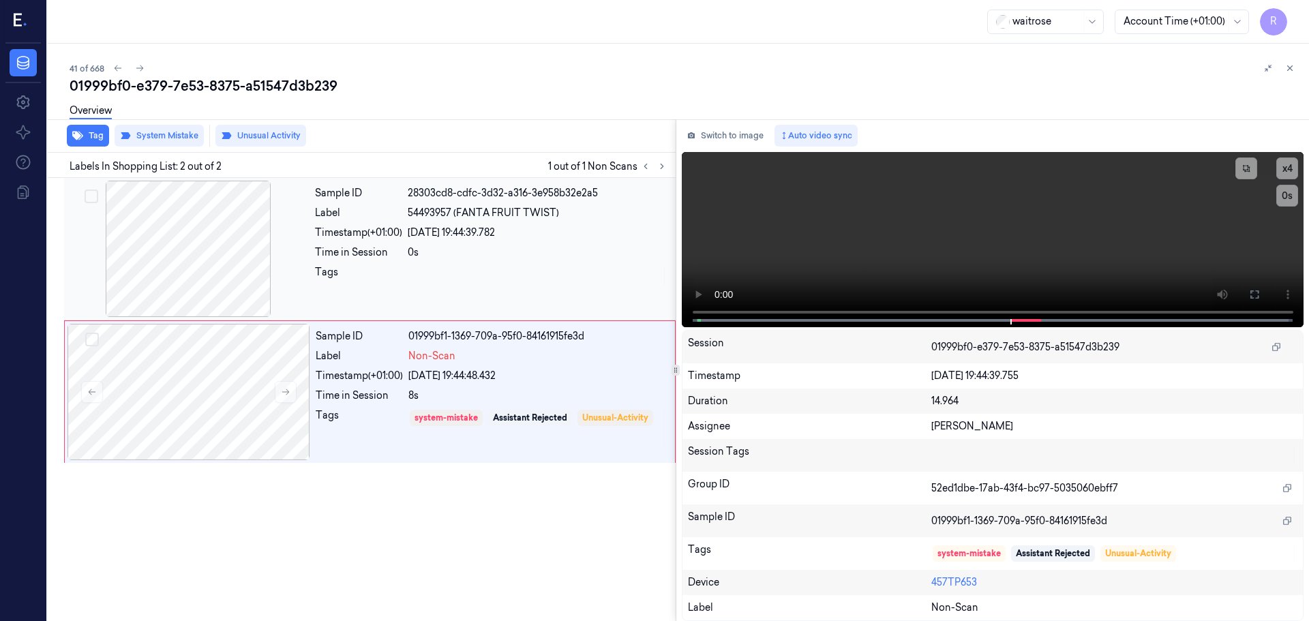
click at [432, 258] on div "0s" at bounding box center [538, 252] width 260 height 14
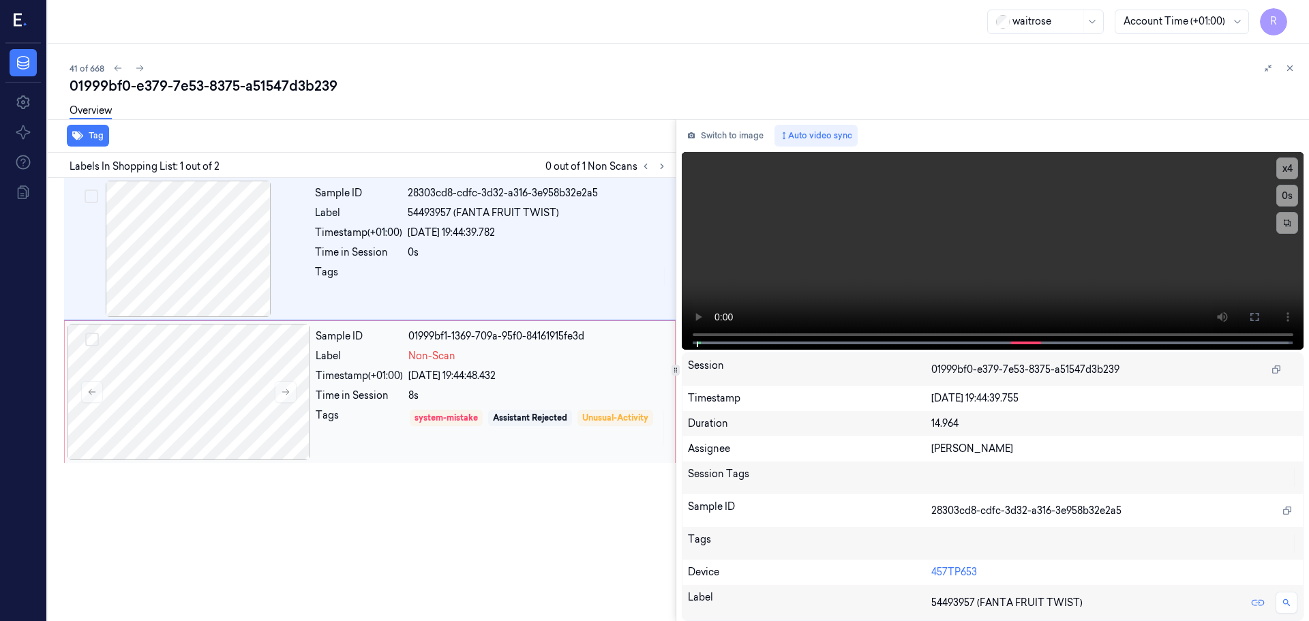
click at [445, 335] on div "01999bf1-1369-709a-95f0-84161915fe3d" at bounding box center [537, 336] width 258 height 14
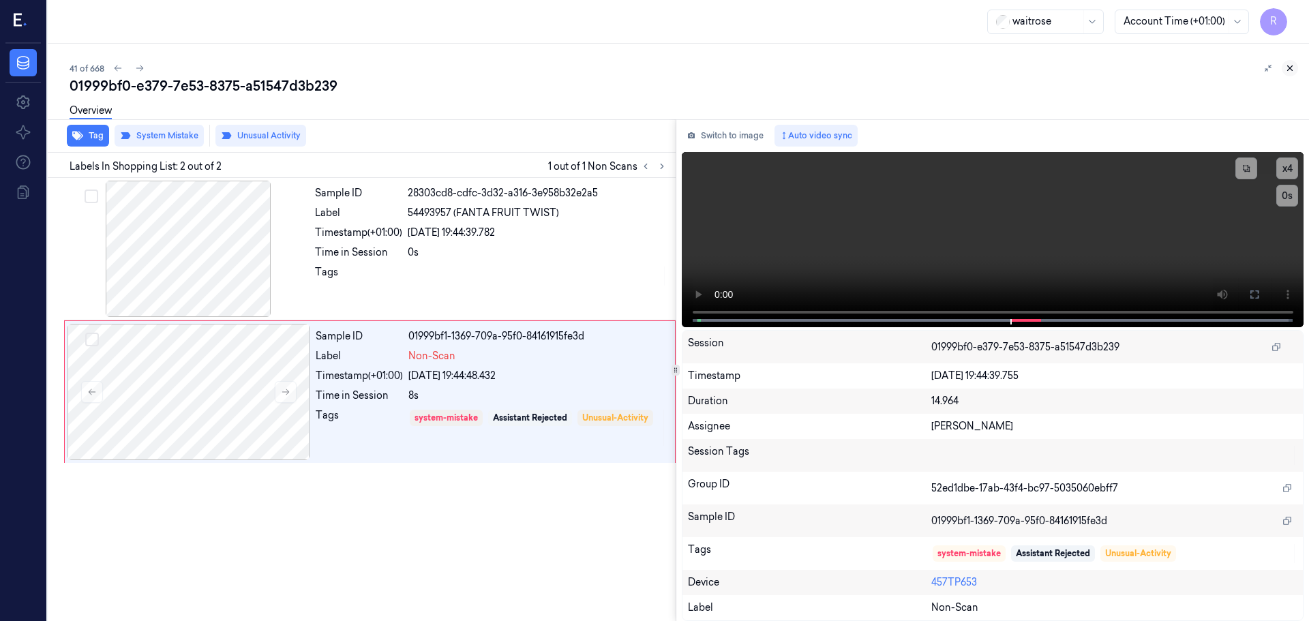
click at [1288, 67] on icon at bounding box center [1290, 68] width 10 height 10
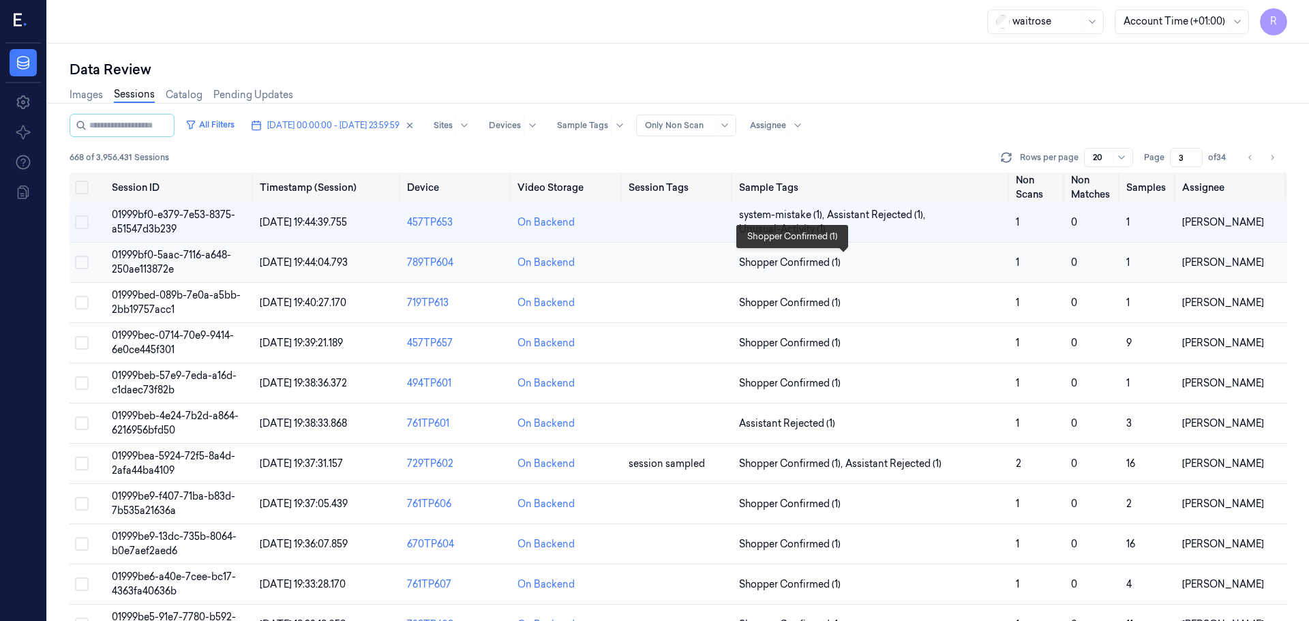
click at [896, 256] on span "Shopper Confirmed (1)" at bounding box center [872, 263] width 266 height 14
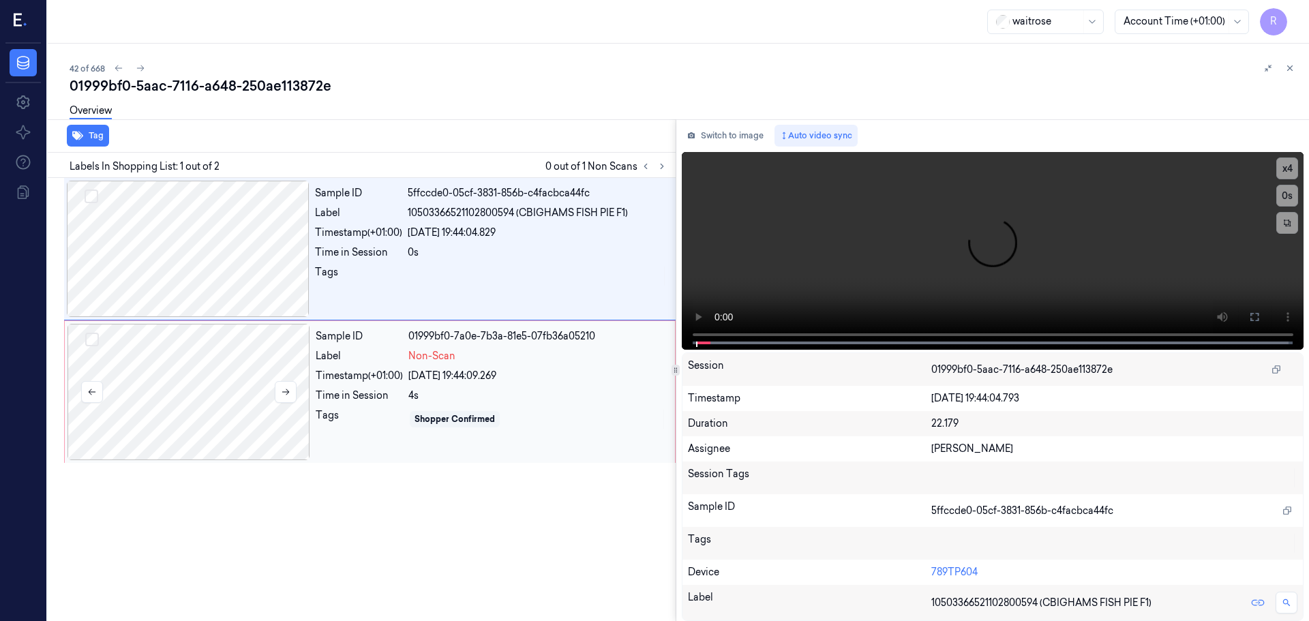
click at [227, 387] on div at bounding box center [188, 392] width 243 height 136
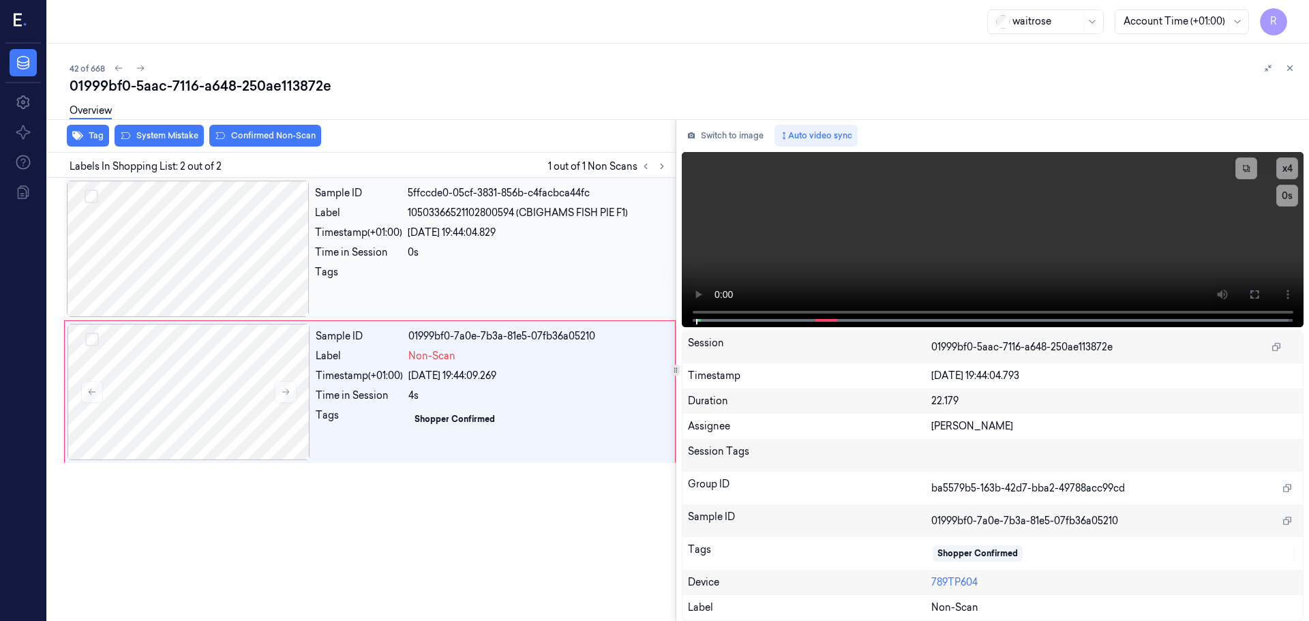
click at [222, 264] on div at bounding box center [188, 249] width 243 height 136
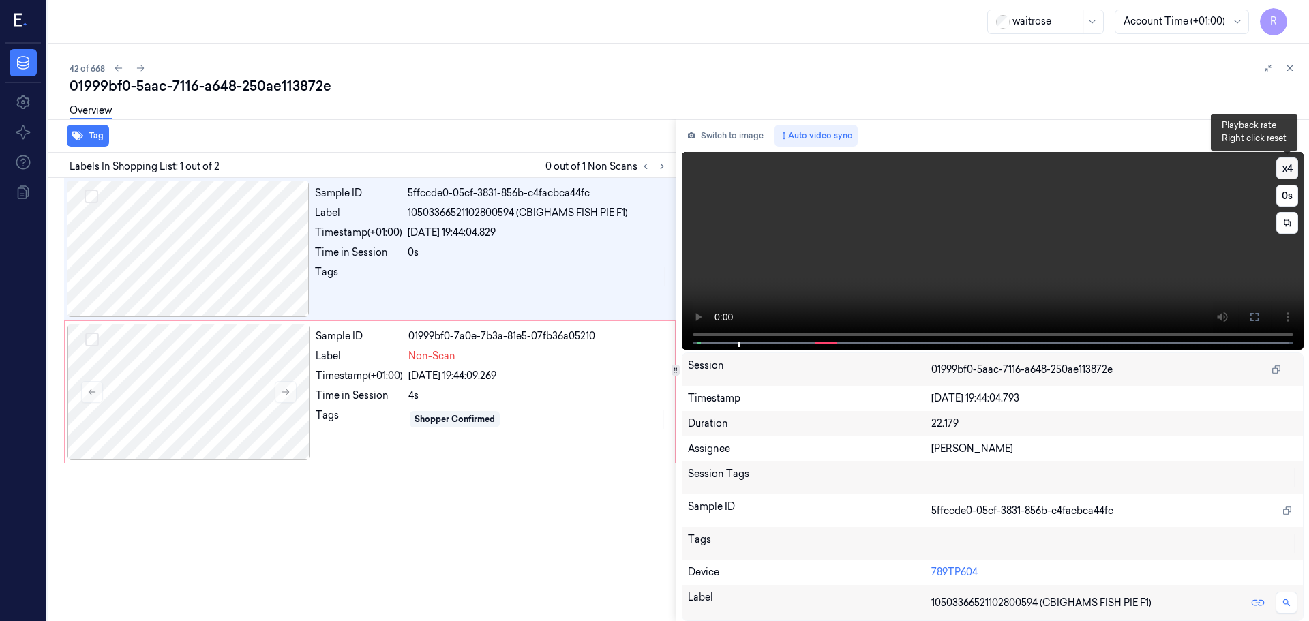
click at [1294, 166] on button "x 4" at bounding box center [1287, 168] width 22 height 22
click at [1256, 322] on button at bounding box center [1255, 317] width 22 height 22
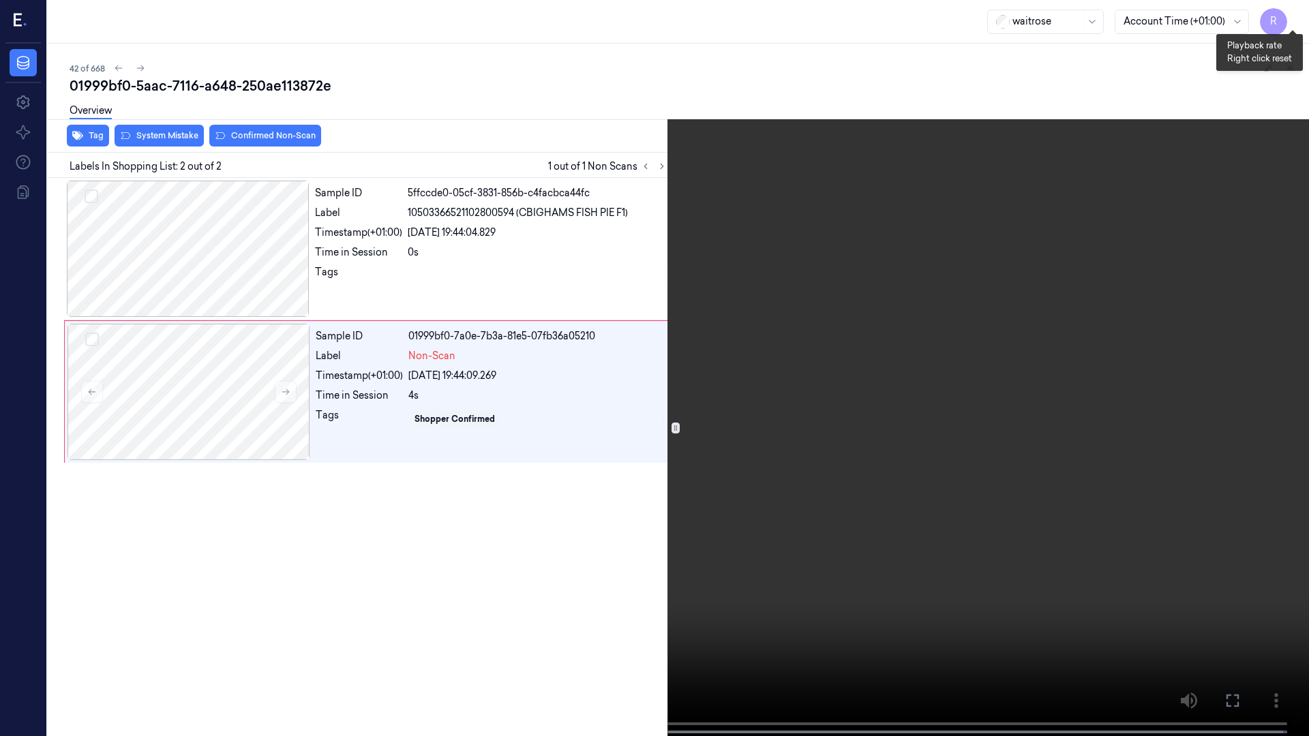
click at [1293, 22] on button "x 1" at bounding box center [1293, 16] width 22 height 22
click at [1292, 22] on button "x 2" at bounding box center [1293, 16] width 22 height 22
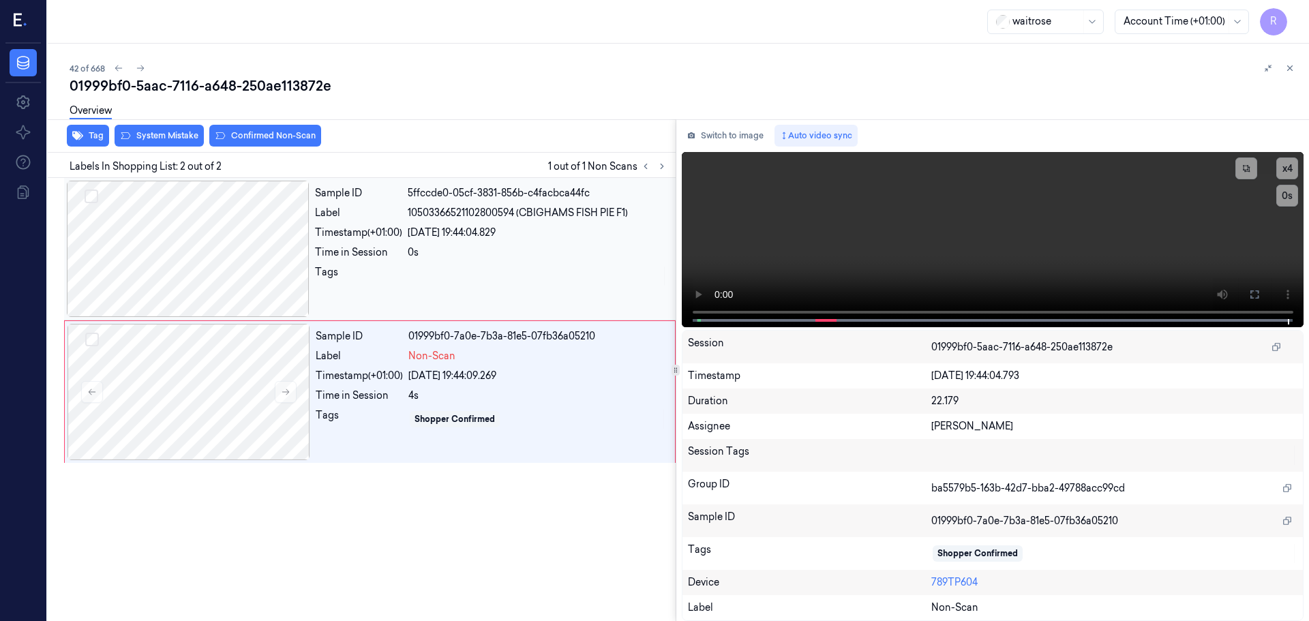
click at [472, 279] on div at bounding box center [538, 276] width 260 height 22
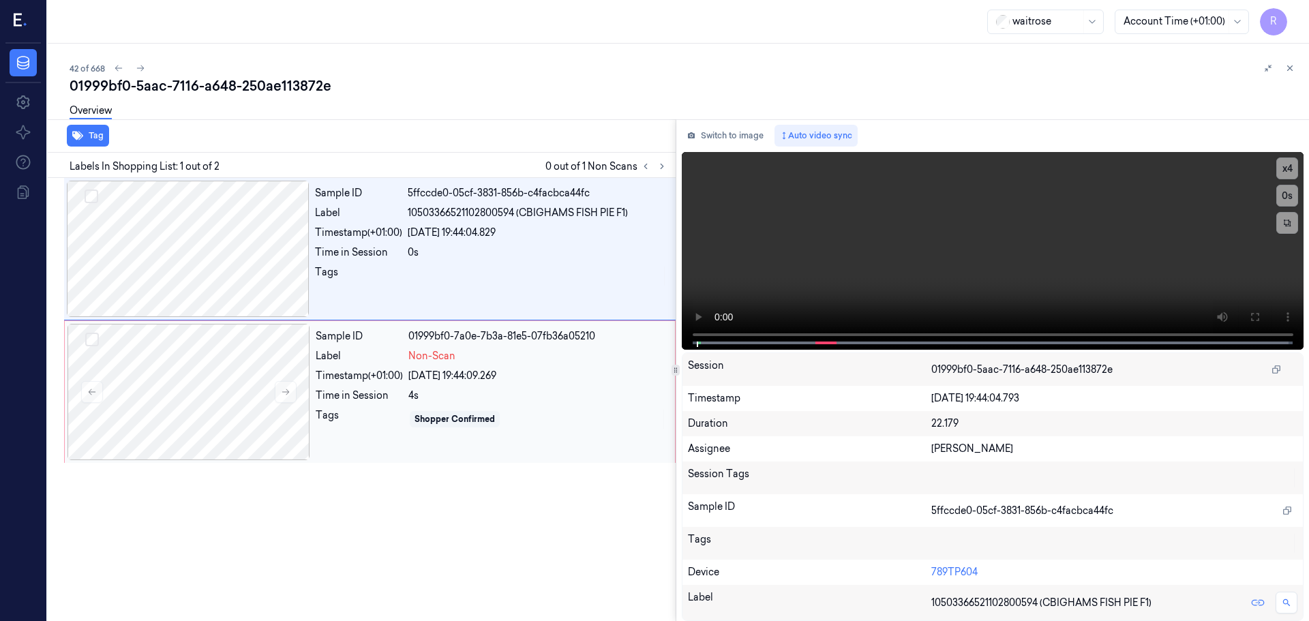
click at [416, 415] on div "Shopper Confirmed" at bounding box center [455, 419] width 80 height 12
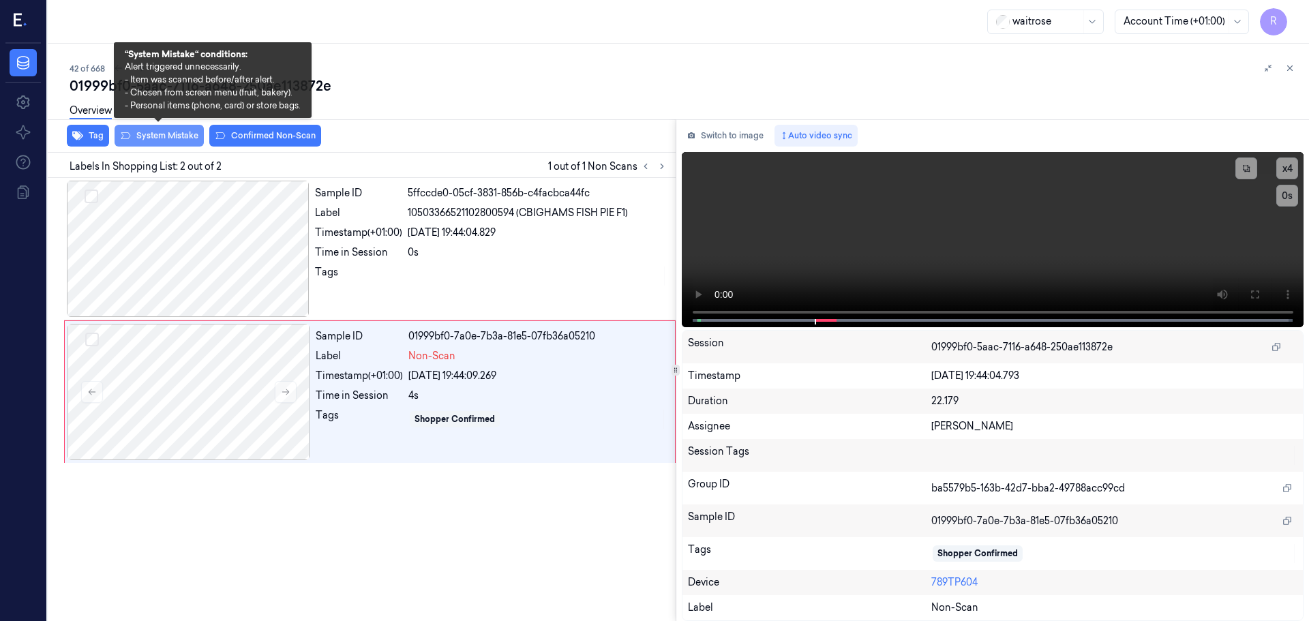
click at [170, 136] on button "System Mistake" at bounding box center [159, 136] width 89 height 22
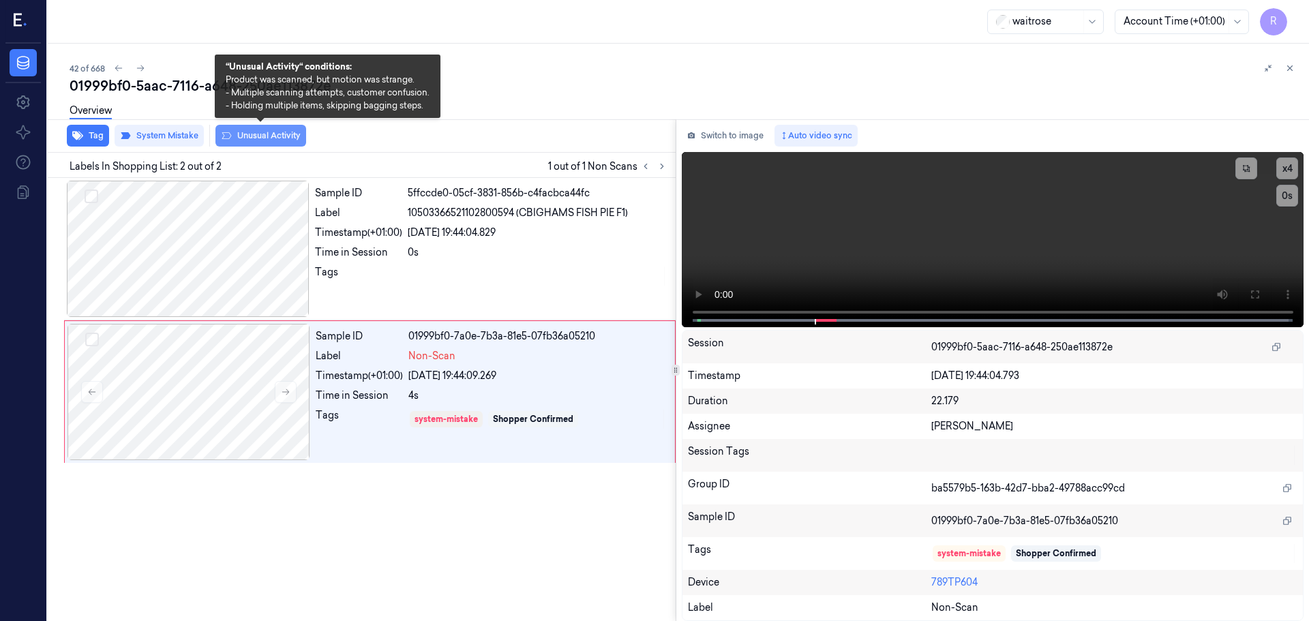
click at [277, 140] on button "Unusual Activity" at bounding box center [260, 136] width 91 height 22
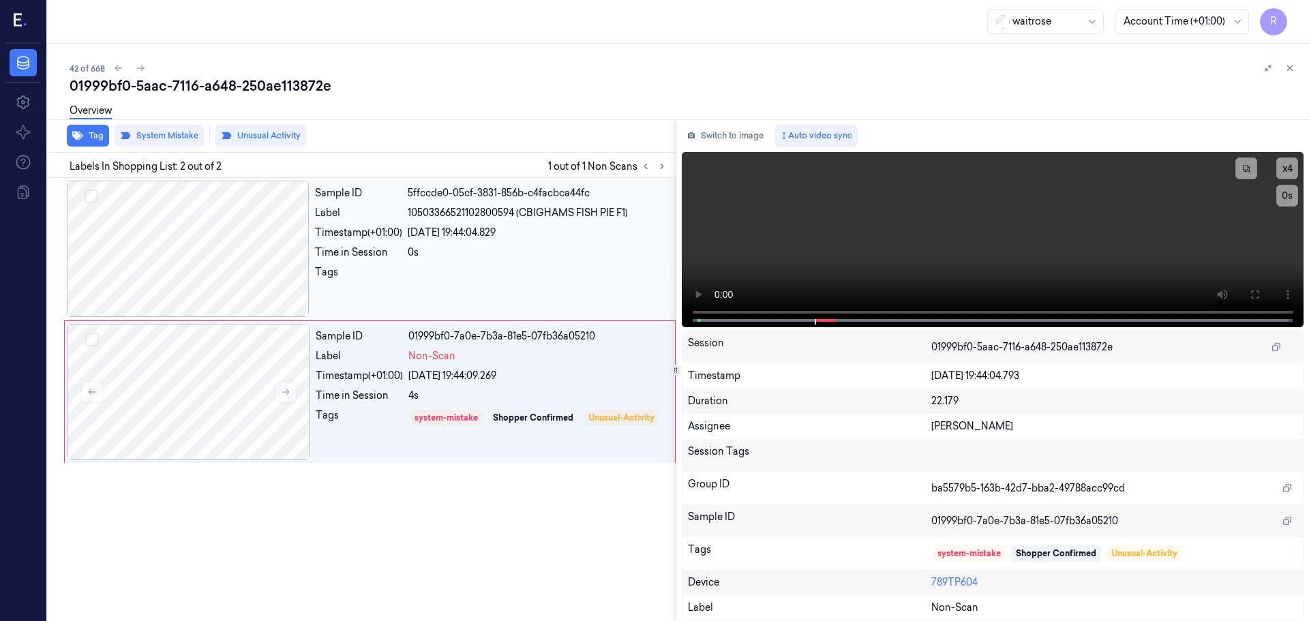
click at [393, 247] on div "Time in Session" at bounding box center [358, 252] width 87 height 14
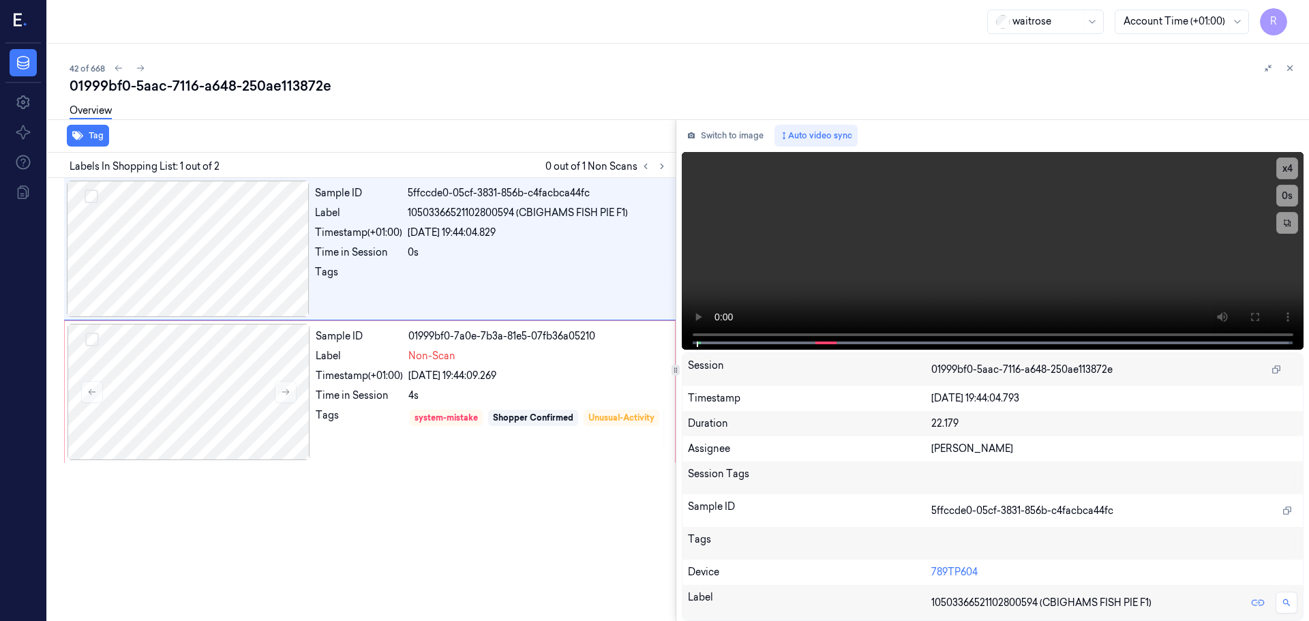
click at [372, 477] on div "Sample ID 5ffccde0-05cf-3831-856b-c4facbca44fc Label 10503366521102800594 (CBIG…" at bounding box center [358, 399] width 633 height 443
click at [391, 389] on div "Time in Session" at bounding box center [359, 396] width 87 height 14
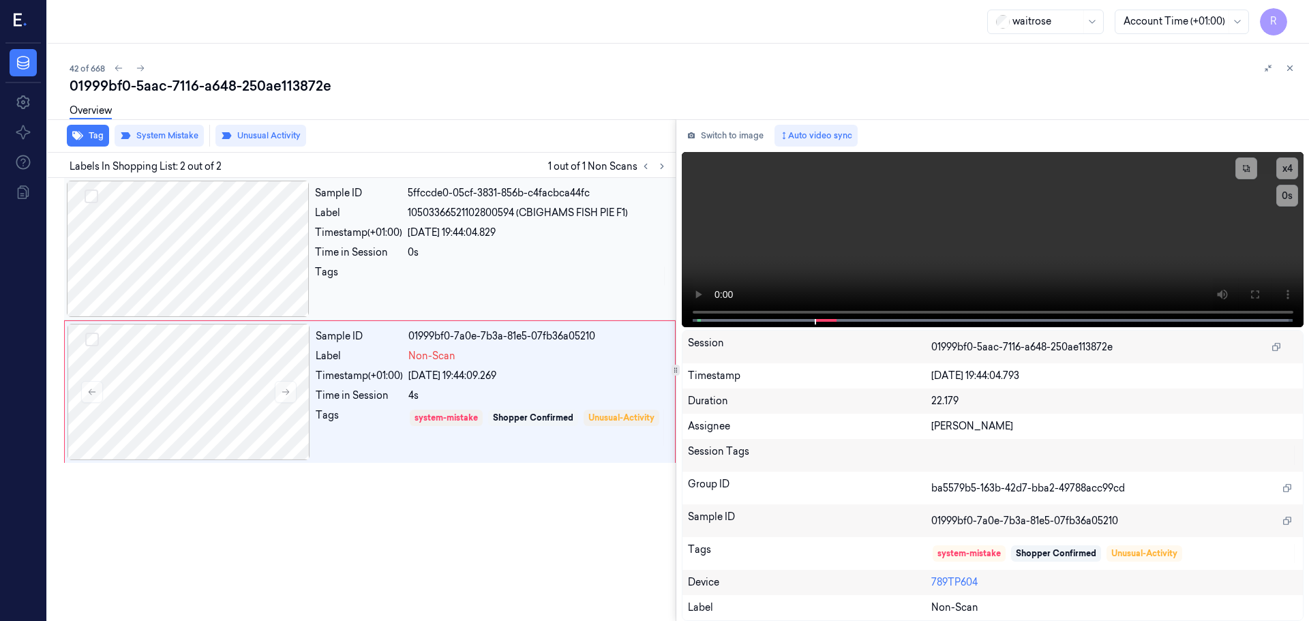
click at [438, 272] on div at bounding box center [538, 276] width 260 height 22
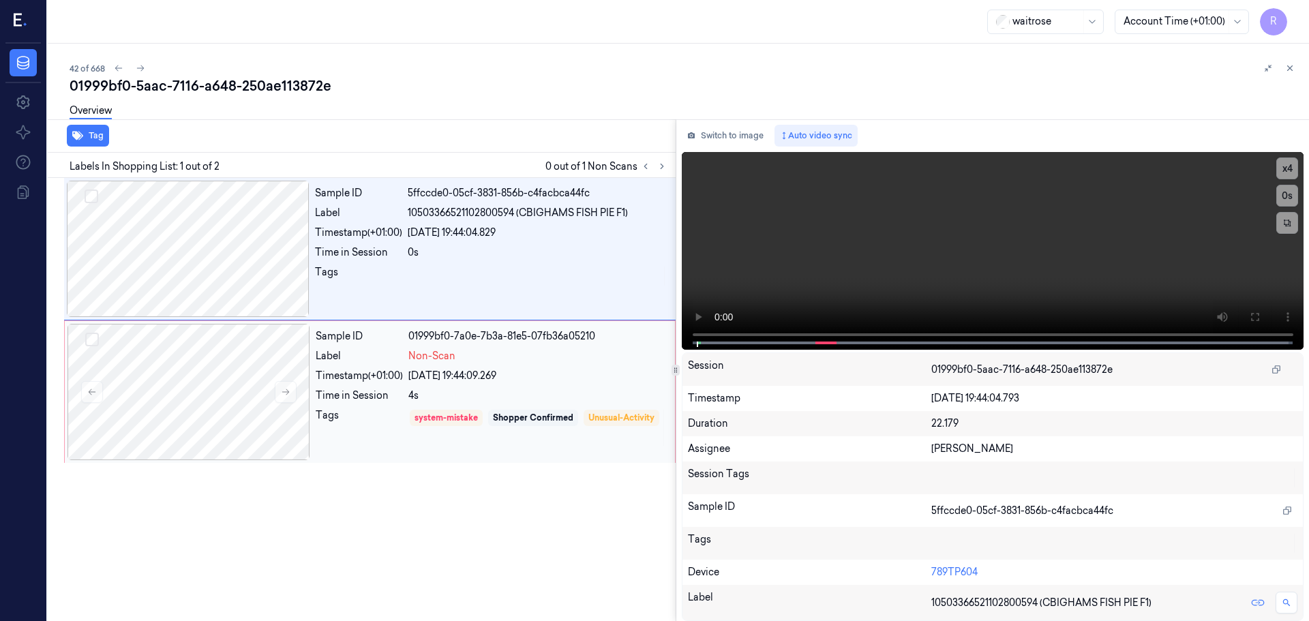
click at [413, 388] on div "Sample ID 01999bf0-7a0e-7b3a-81e5-07fb36a05210 Label Non-Scan Timestamp (+01:00…" at bounding box center [491, 392] width 362 height 136
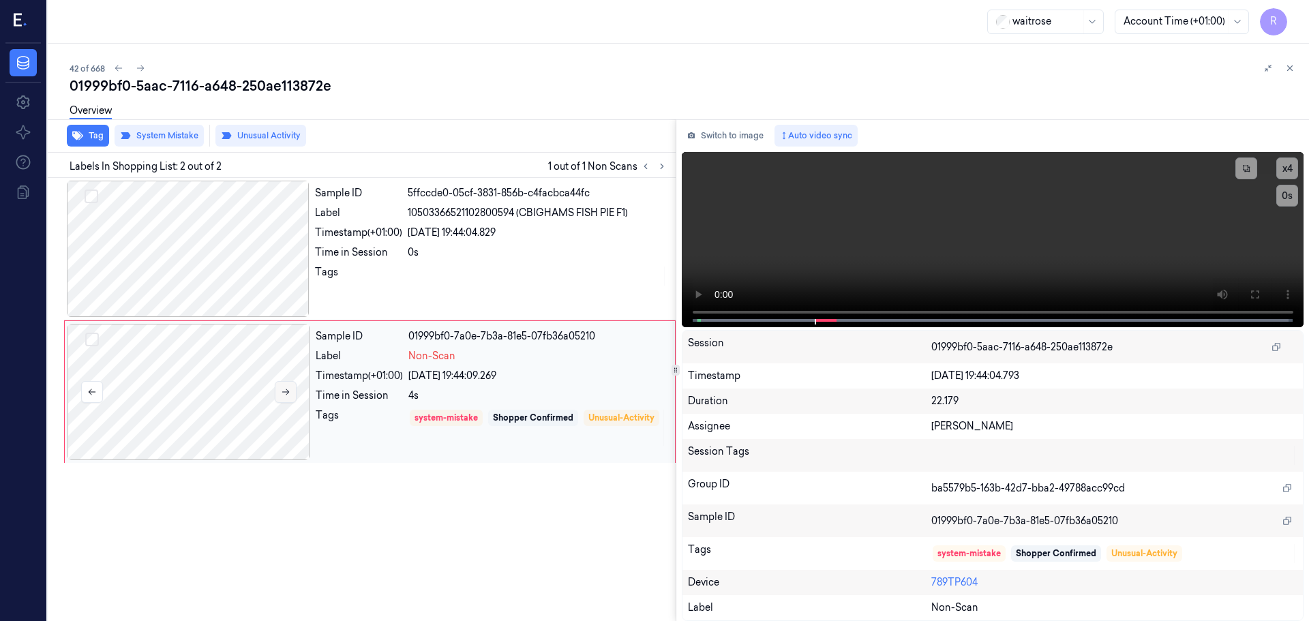
click at [281, 396] on icon at bounding box center [286, 392] width 10 height 10
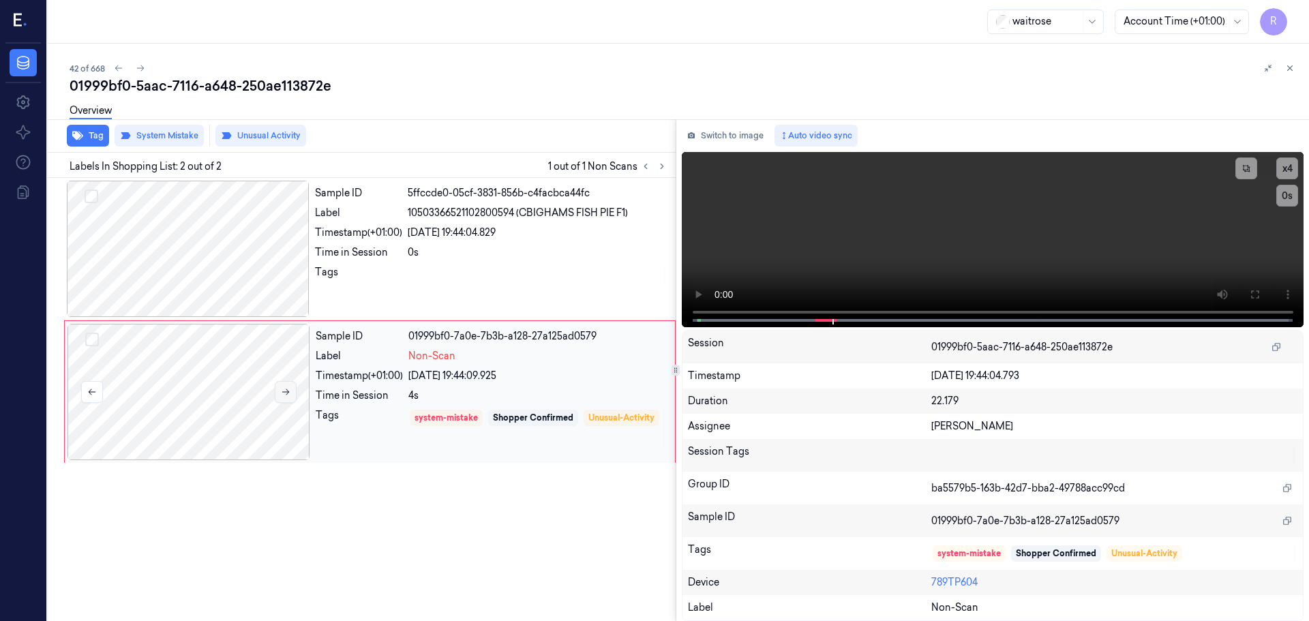
click at [281, 396] on icon at bounding box center [286, 392] width 10 height 10
click at [265, 275] on div at bounding box center [188, 249] width 243 height 136
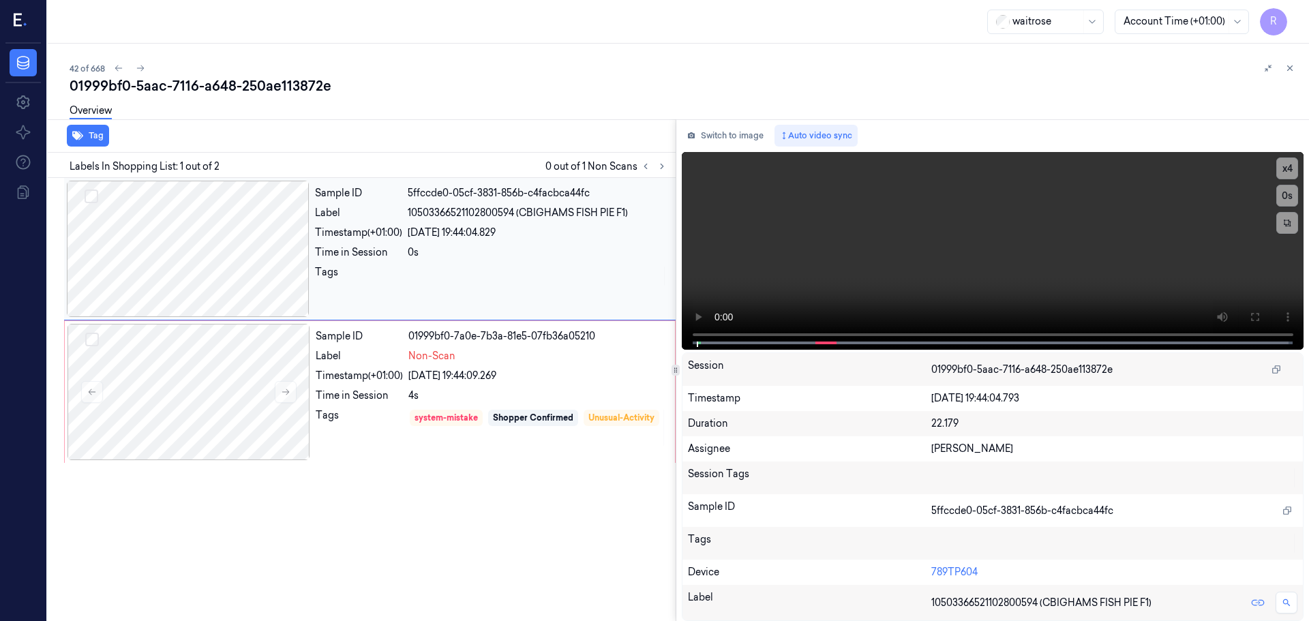
click at [395, 268] on div "Tags" at bounding box center [358, 276] width 87 height 22
click at [367, 362] on div "Label" at bounding box center [359, 356] width 87 height 14
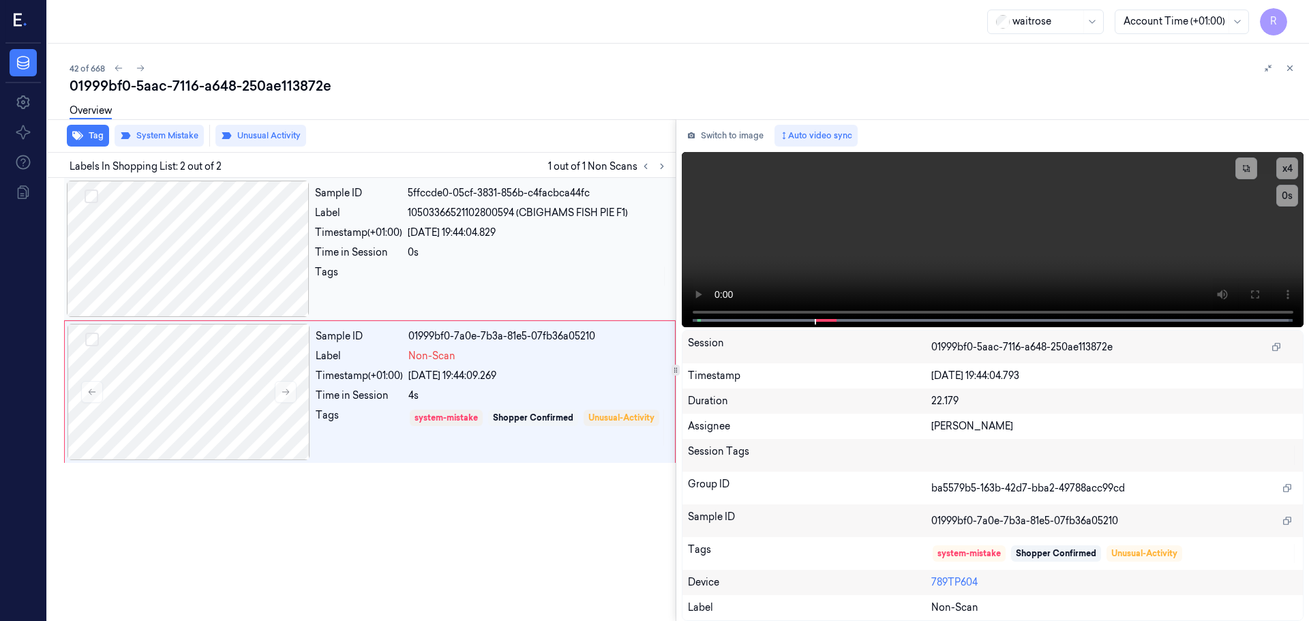
click at [389, 286] on div "Tags" at bounding box center [358, 276] width 87 height 22
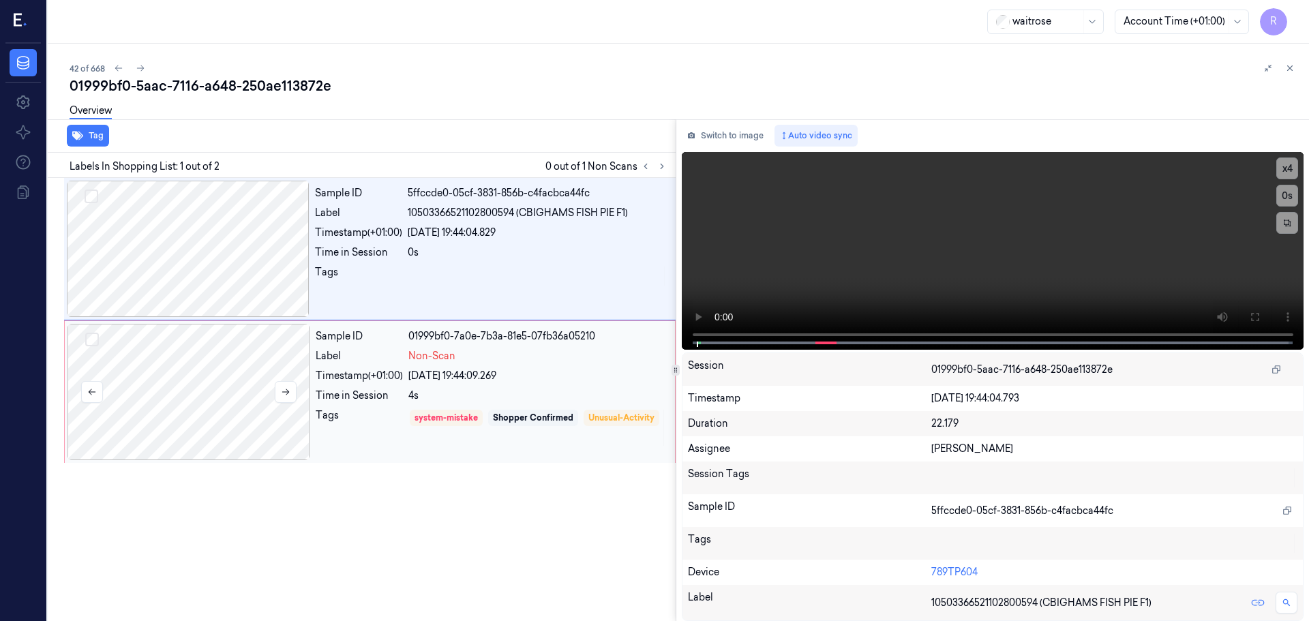
click at [310, 383] on div at bounding box center [188, 392] width 243 height 136
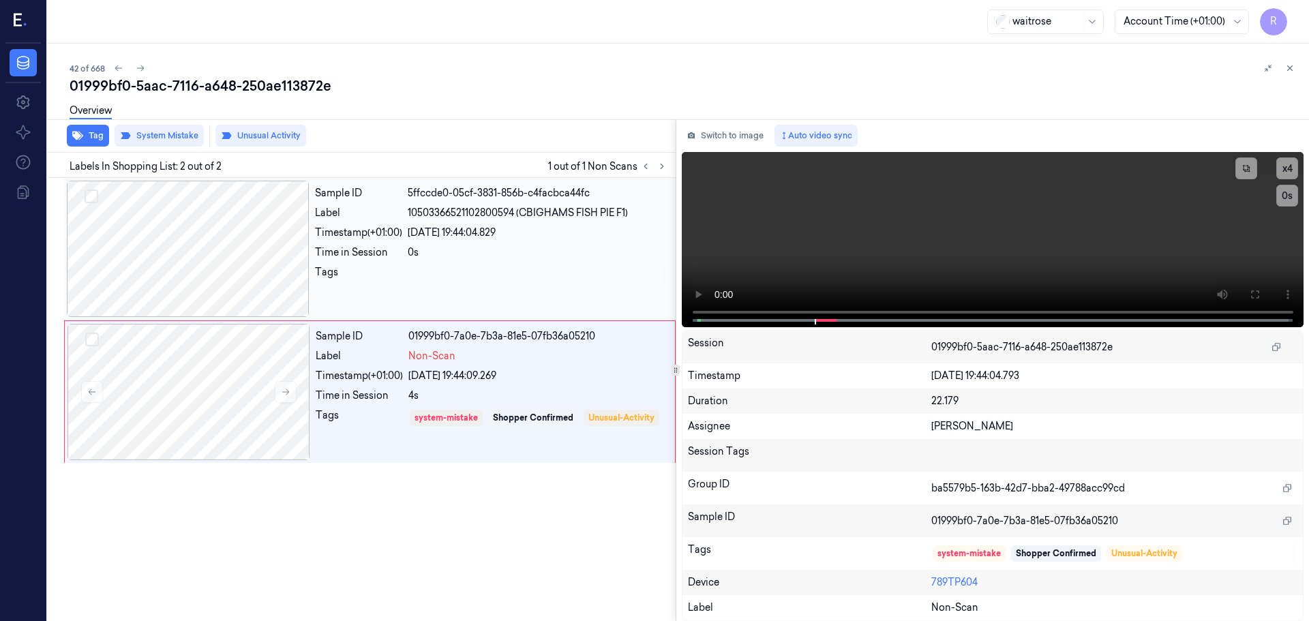
click at [393, 254] on div "Time in Session" at bounding box center [358, 252] width 87 height 14
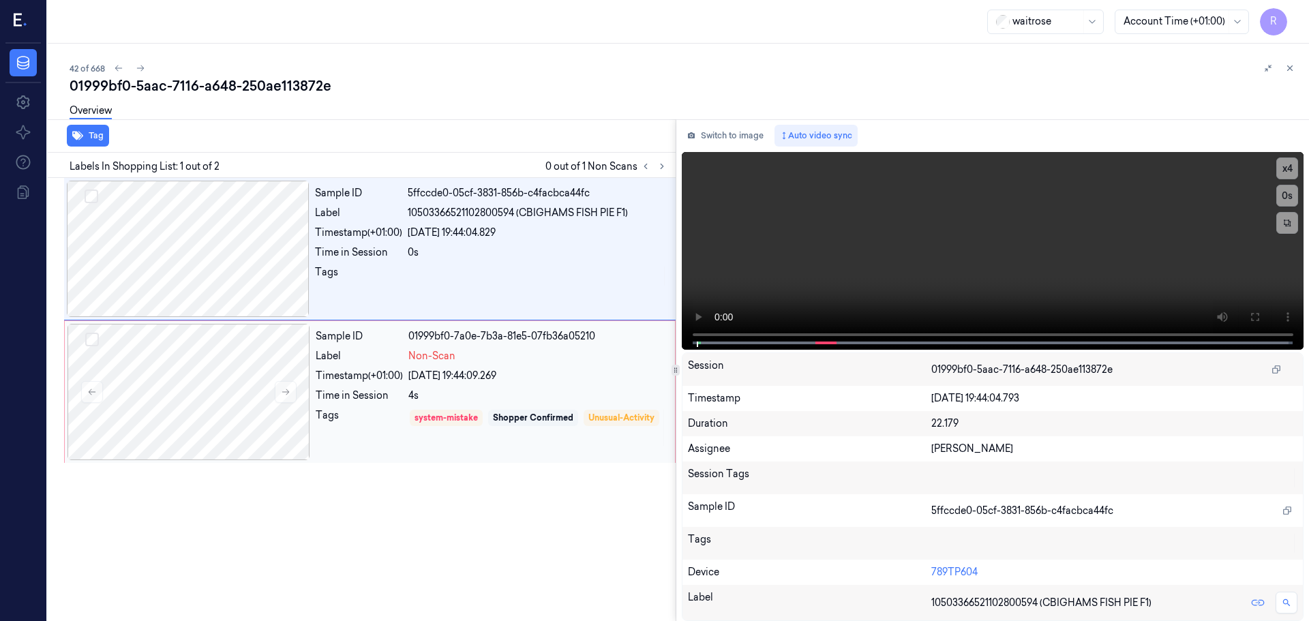
click at [381, 374] on div "Timestamp (+01:00)" at bounding box center [359, 376] width 87 height 14
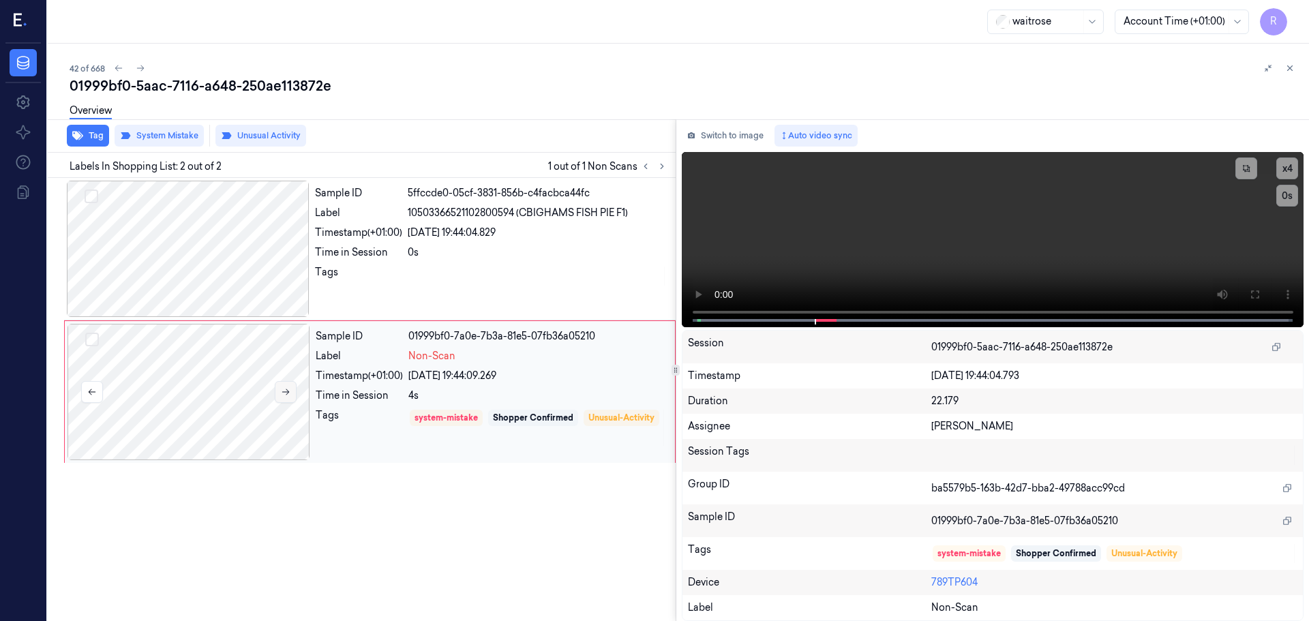
click at [296, 397] on button at bounding box center [286, 392] width 22 height 22
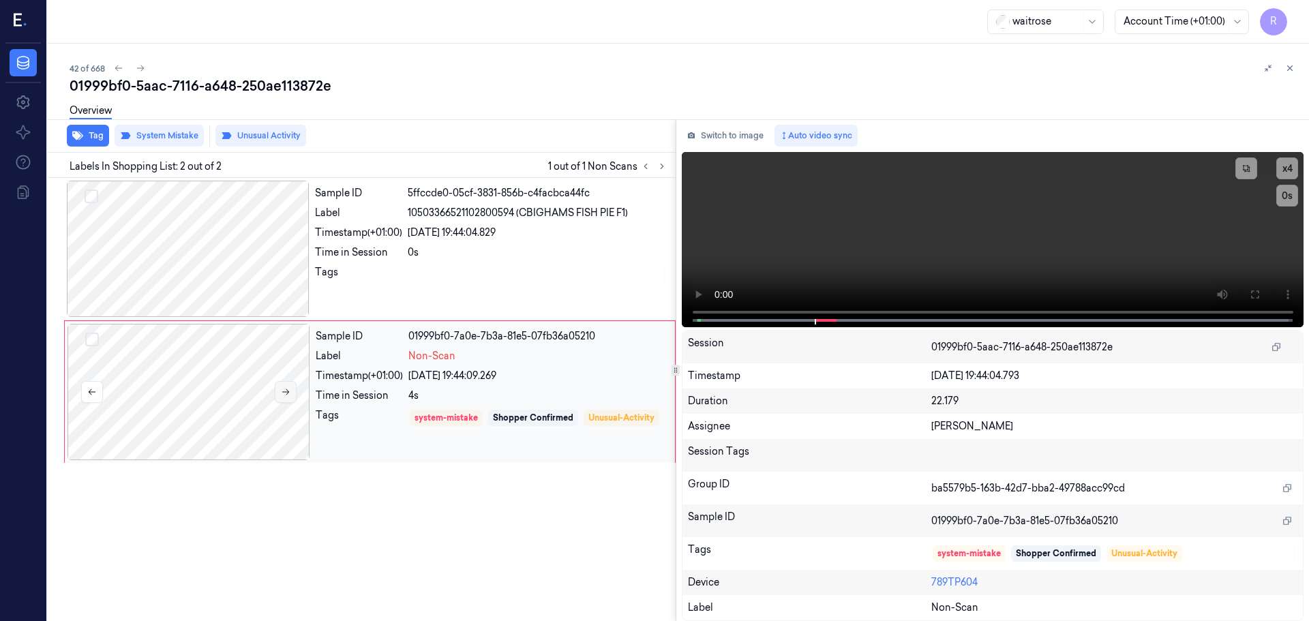
click at [296, 397] on button at bounding box center [286, 392] width 22 height 22
click at [379, 260] on div "Sample ID 5ffccde0-05cf-3831-856b-c4facbca44fc Label 10503366521102800594 (CBIG…" at bounding box center [491, 249] width 363 height 136
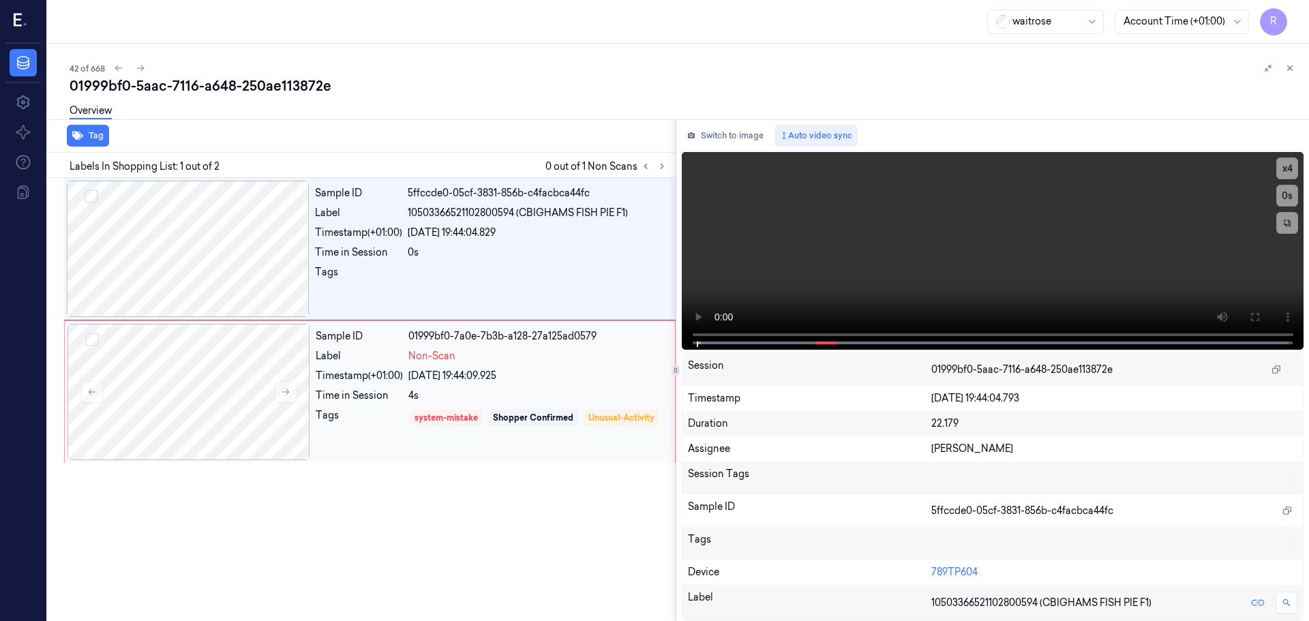
click at [381, 367] on div "Sample ID 01999bf0-7a0e-7b3b-a128-27a125ad0579 Label Non-Scan Timestamp (+01:00…" at bounding box center [491, 392] width 362 height 136
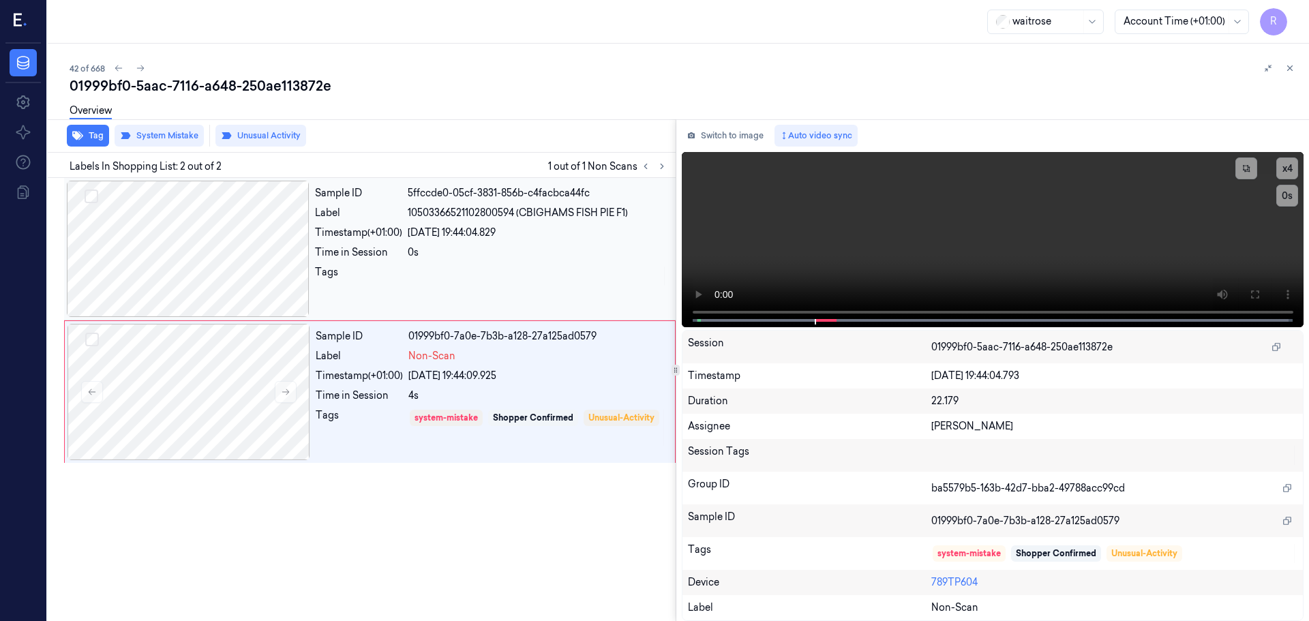
click at [421, 241] on div "Sample ID 5ffccde0-05cf-3831-856b-c4facbca44fc Label 10503366521102800594 (CBIG…" at bounding box center [491, 249] width 363 height 136
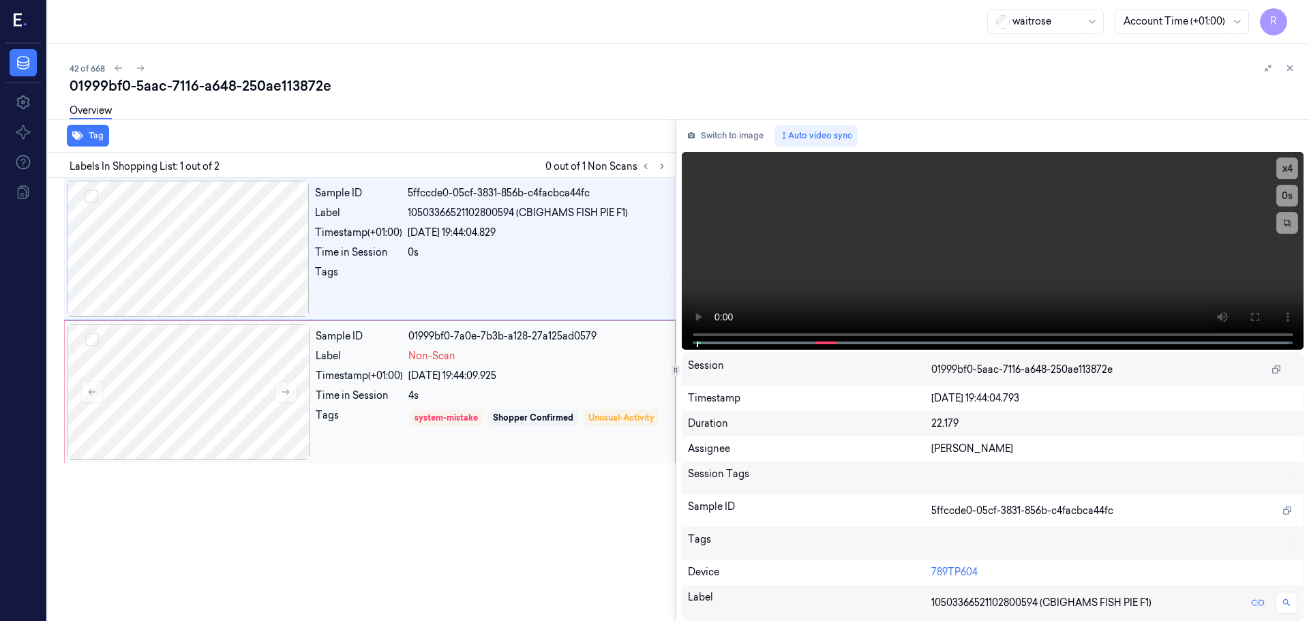
click at [417, 374] on div "[DATE] 19:44:09.925" at bounding box center [537, 376] width 258 height 14
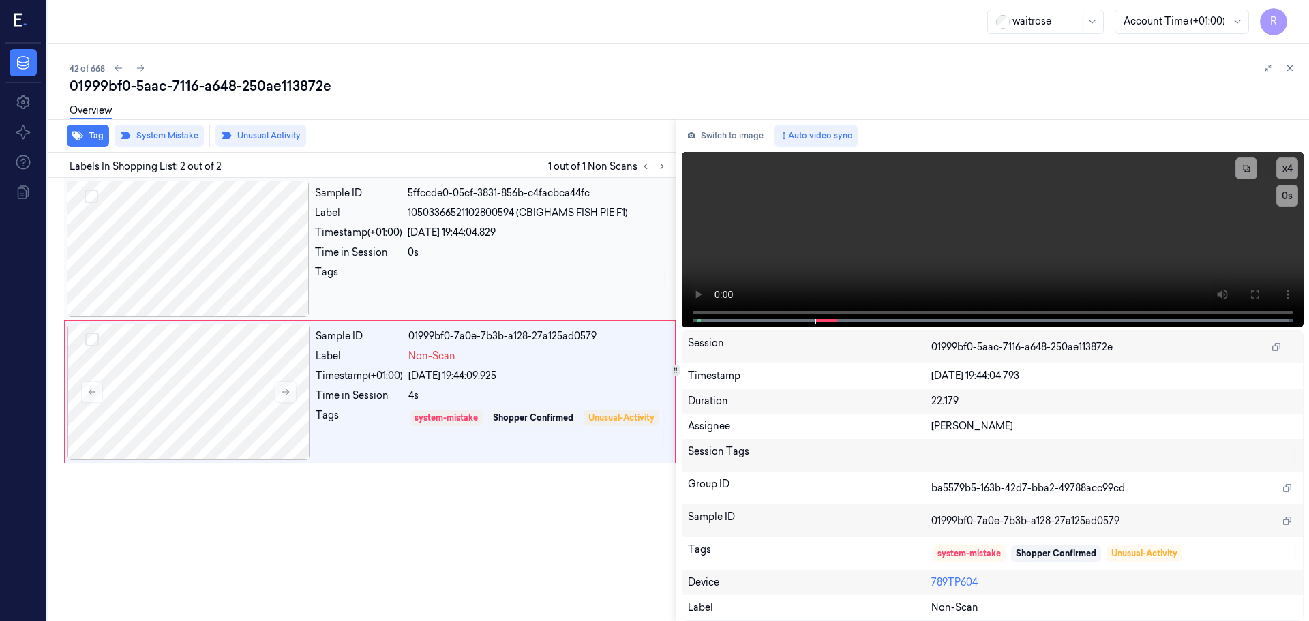
click at [469, 312] on div "Sample ID 5ffccde0-05cf-3831-856b-c4facbca44fc Label 10503366521102800594 (CBIG…" at bounding box center [491, 249] width 363 height 136
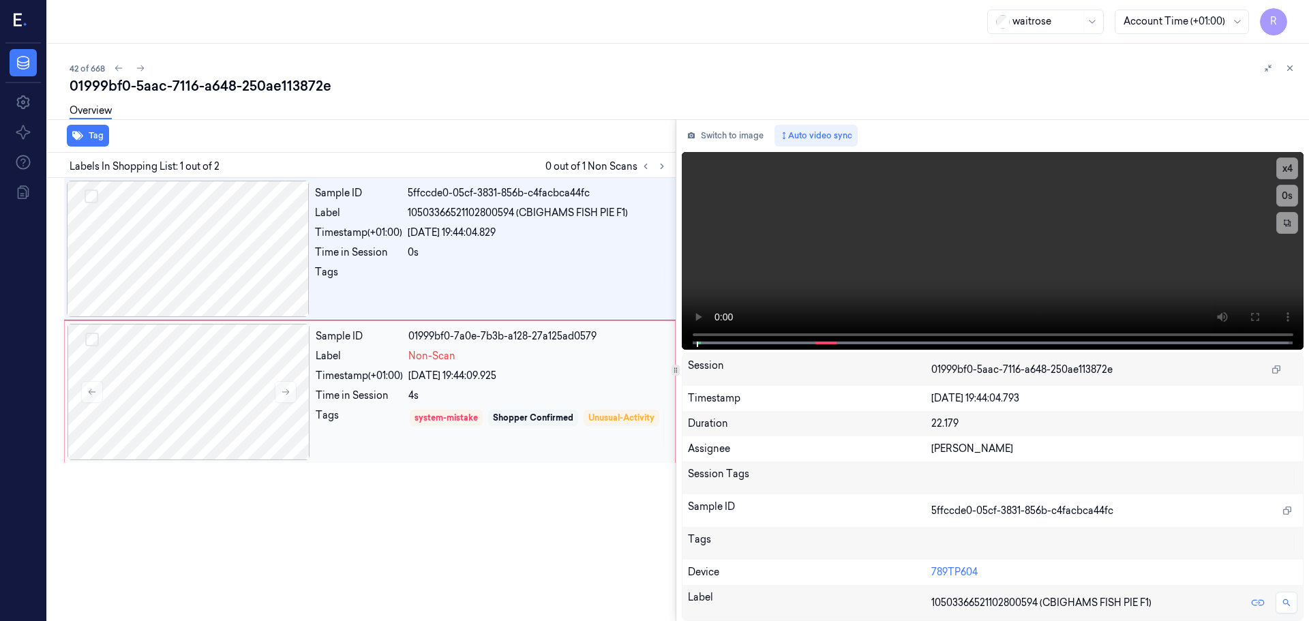
click at [509, 410] on div "Shopper Confirmed" at bounding box center [533, 418] width 90 height 16
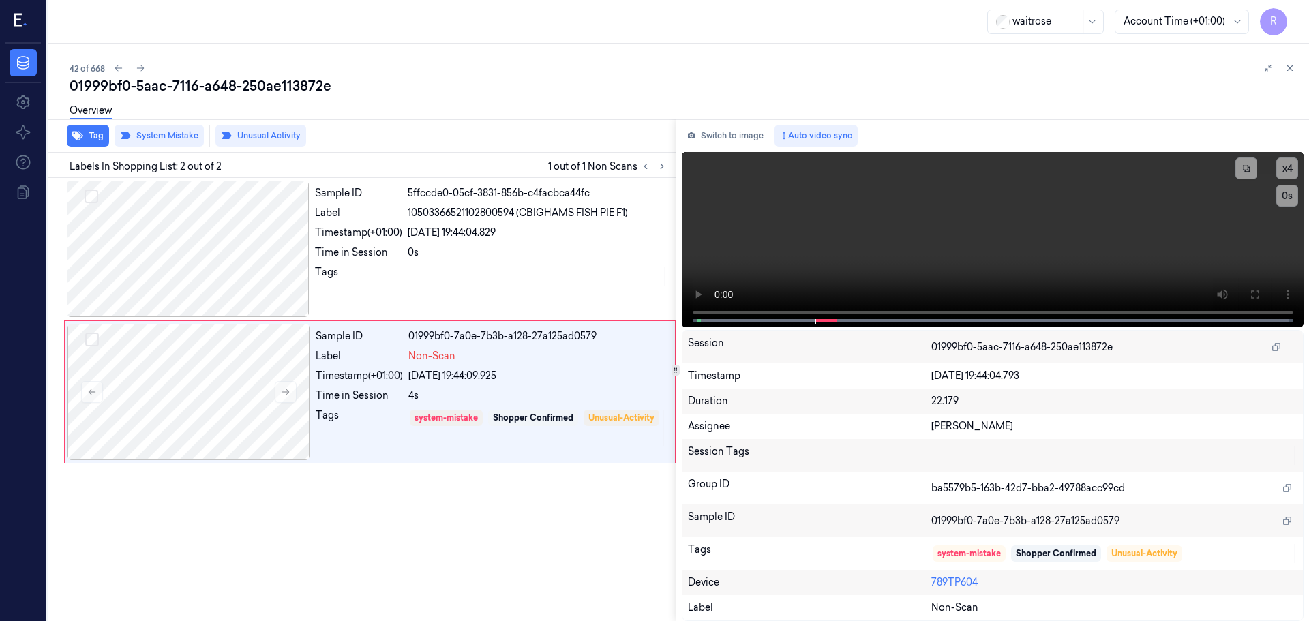
drag, startPoint x: 1283, startPoint y: 70, endPoint x: 1289, endPoint y: 78, distance: 9.3
click at [1286, 72] on button at bounding box center [1290, 68] width 16 height 16
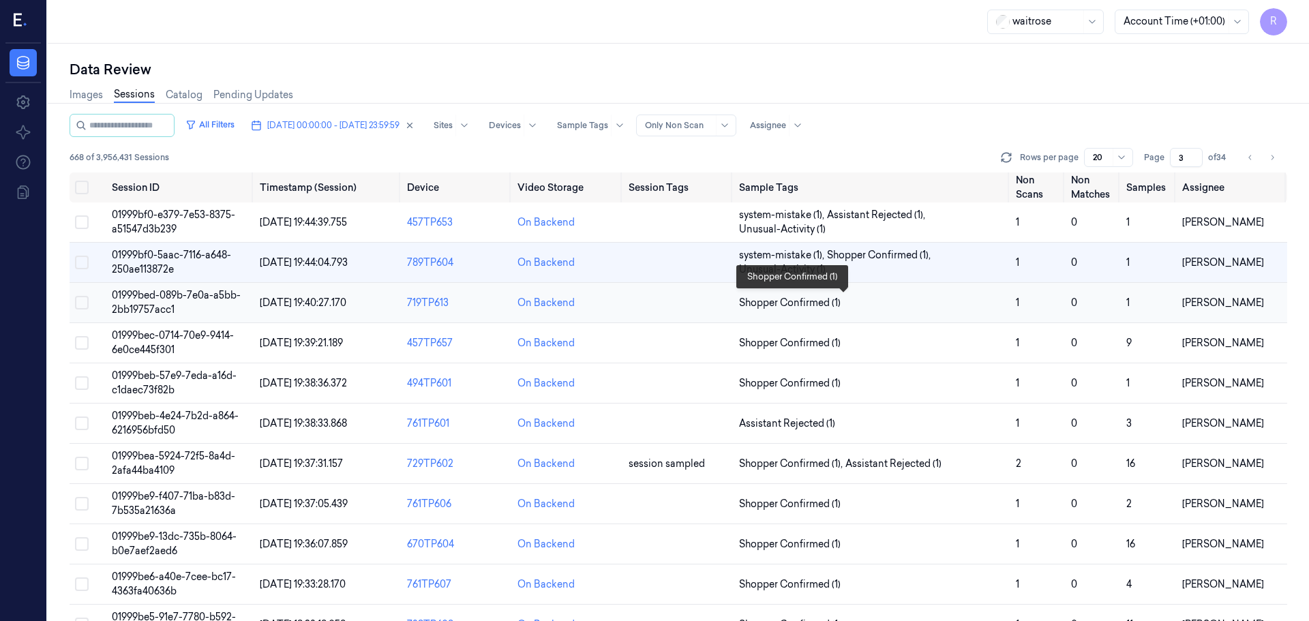
click at [880, 304] on span "Shopper Confirmed (1)" at bounding box center [872, 303] width 266 height 14
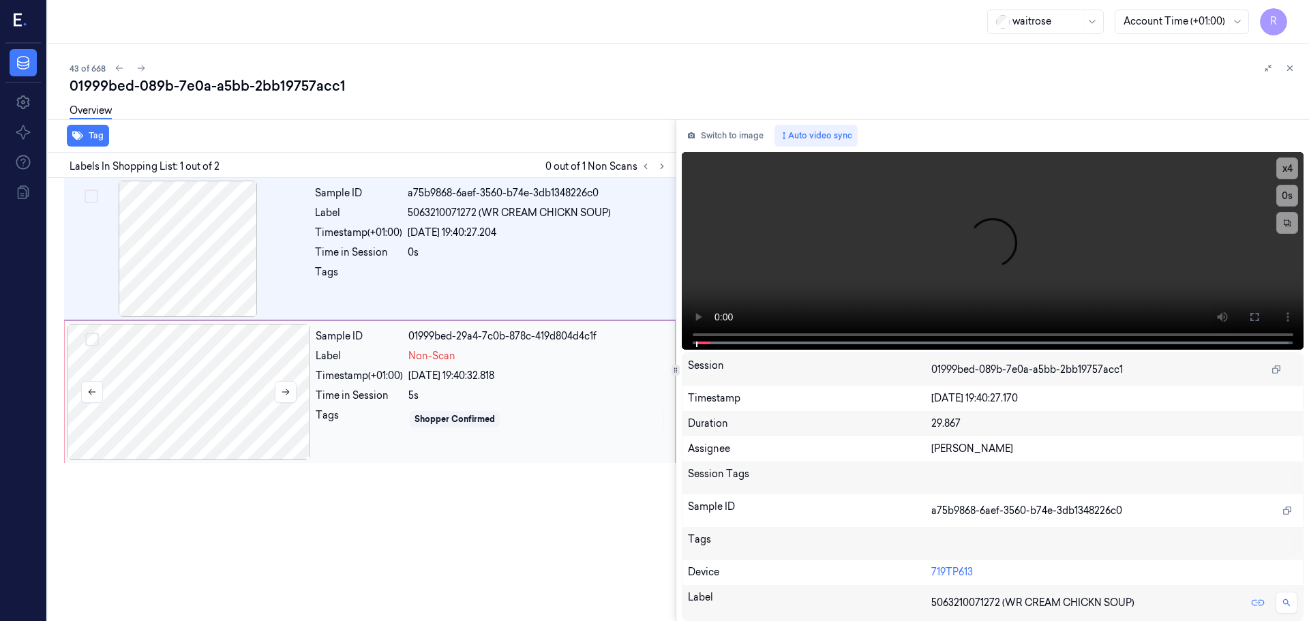
click at [194, 410] on div at bounding box center [188, 392] width 243 height 136
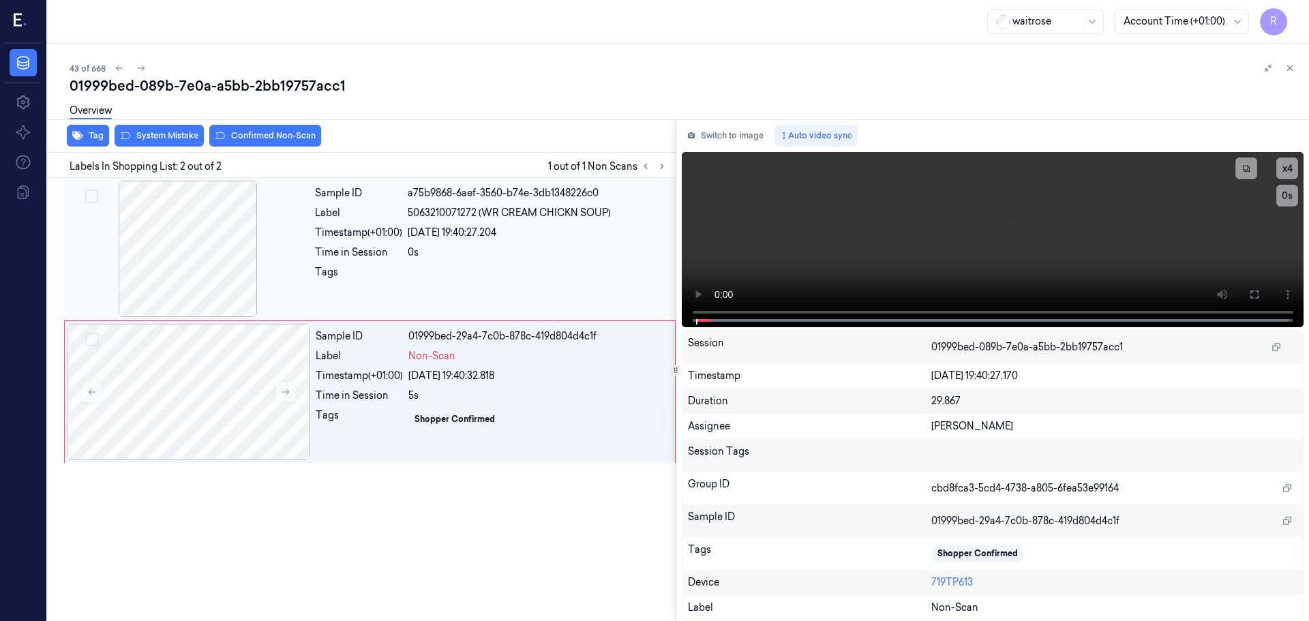
click at [188, 270] on div at bounding box center [188, 249] width 243 height 136
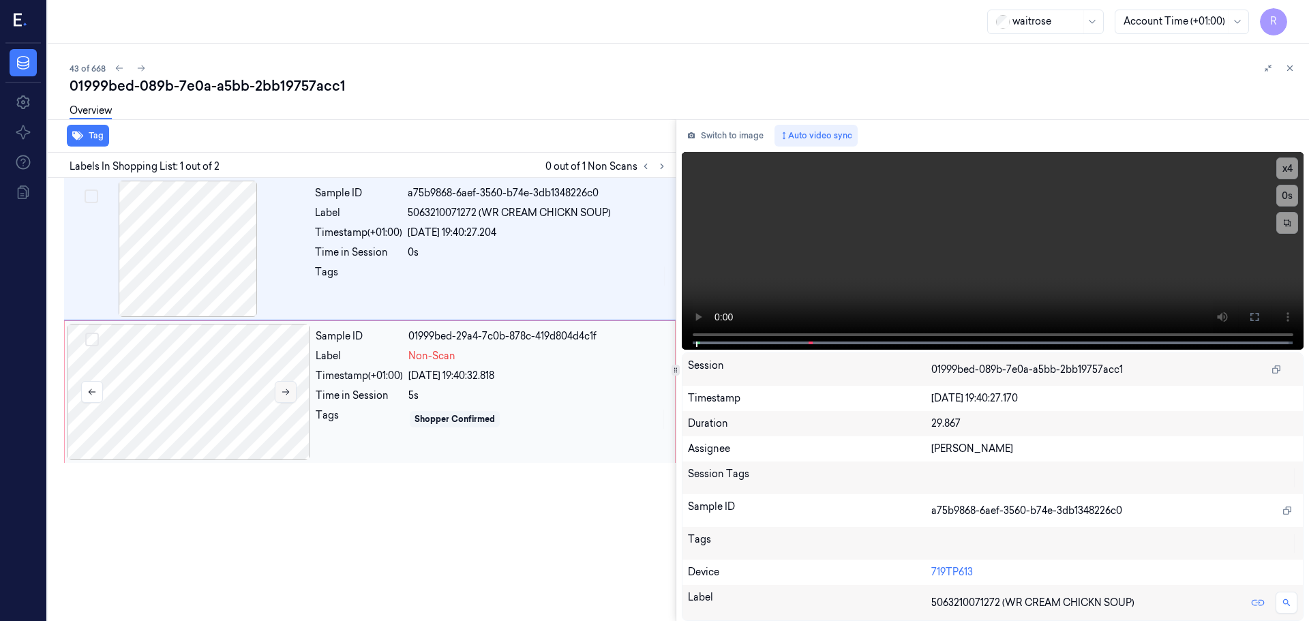
click at [287, 387] on button at bounding box center [286, 392] width 22 height 22
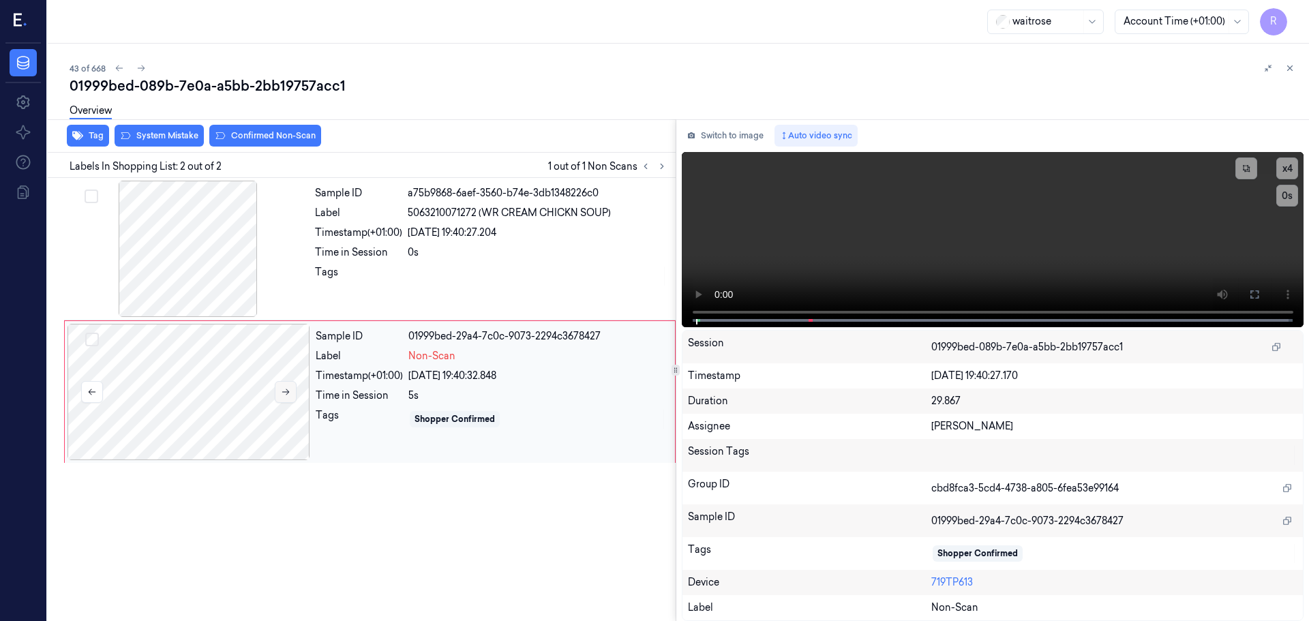
click at [287, 387] on button at bounding box center [286, 392] width 22 height 22
click at [1291, 168] on button "x 4" at bounding box center [1287, 168] width 22 height 22
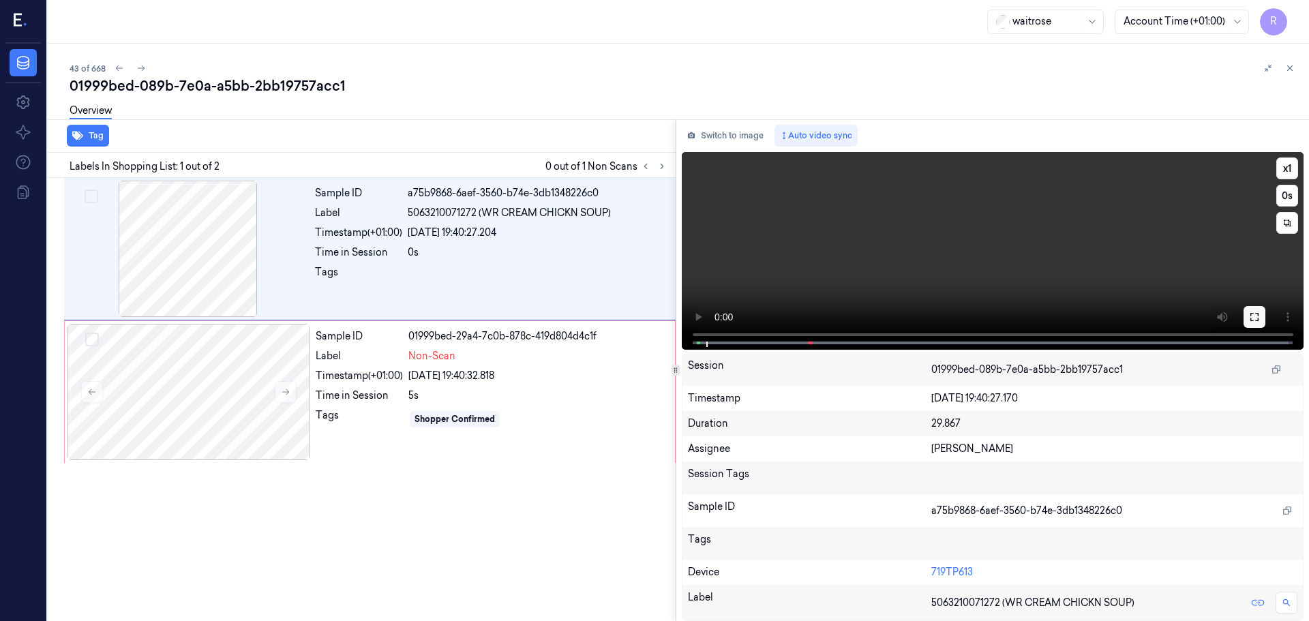
click at [1255, 314] on icon at bounding box center [1254, 317] width 11 height 11
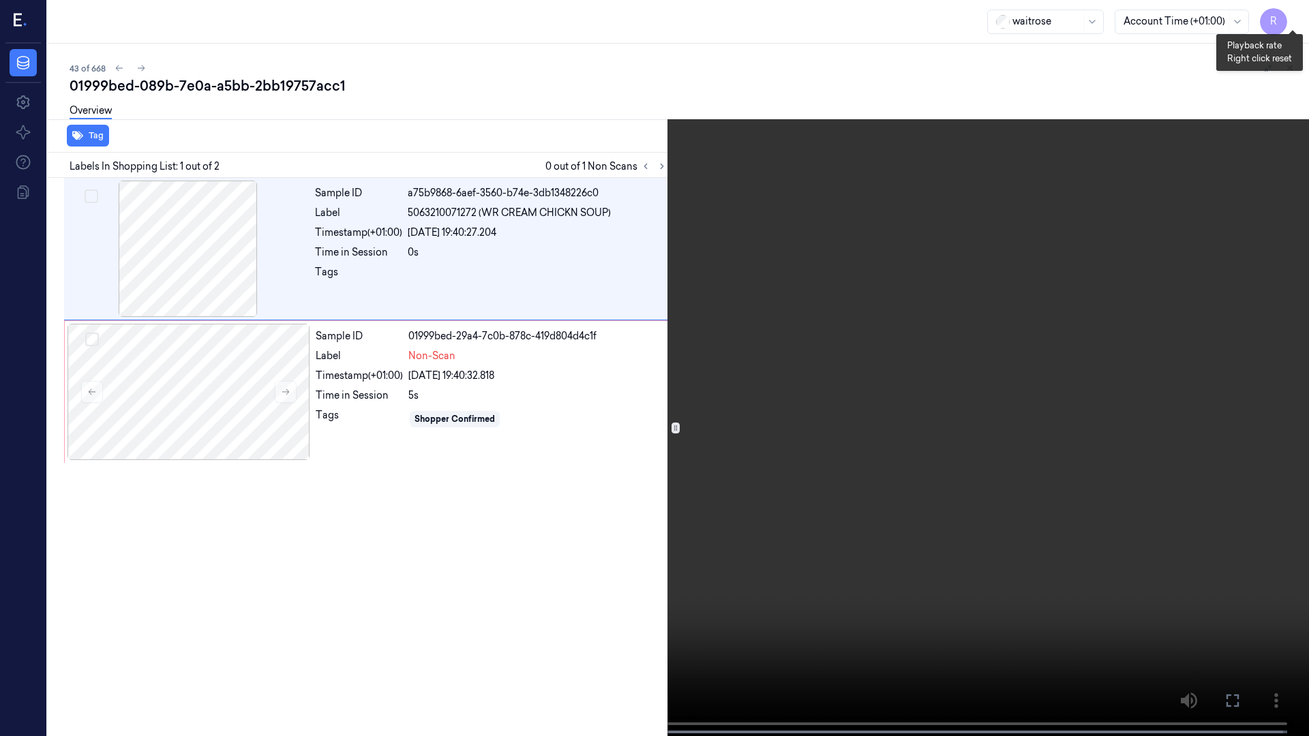
click at [1293, 19] on button "x 1" at bounding box center [1293, 16] width 22 height 22
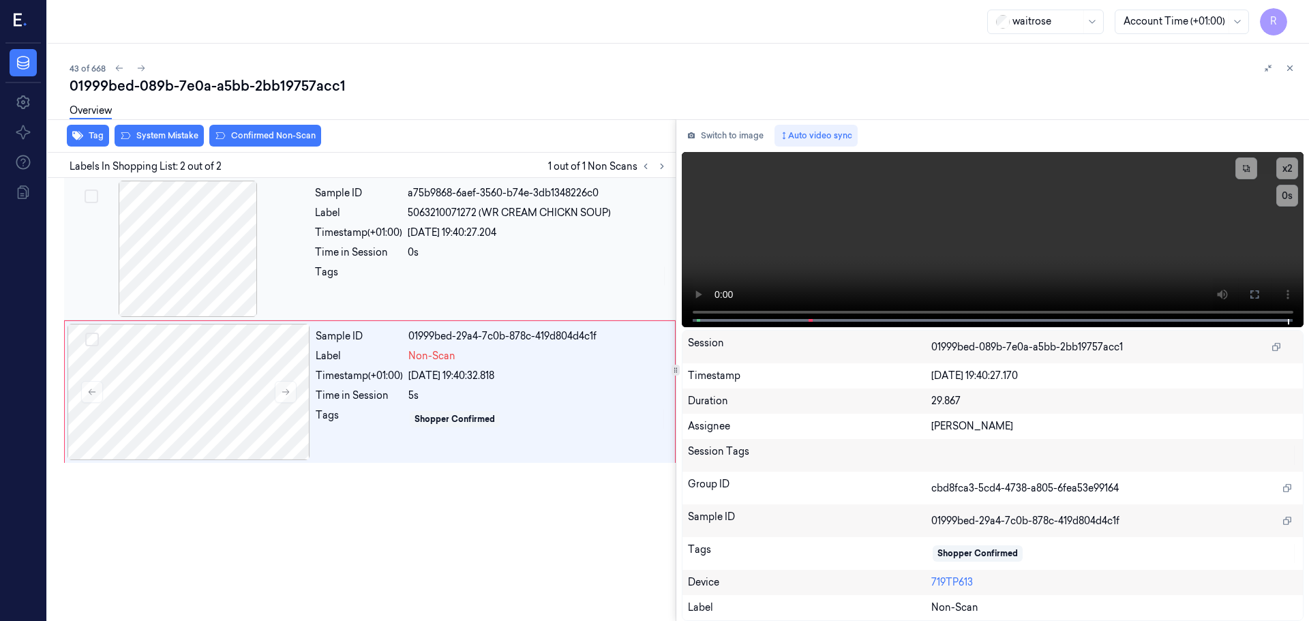
click at [367, 275] on div "Tags" at bounding box center [358, 276] width 87 height 22
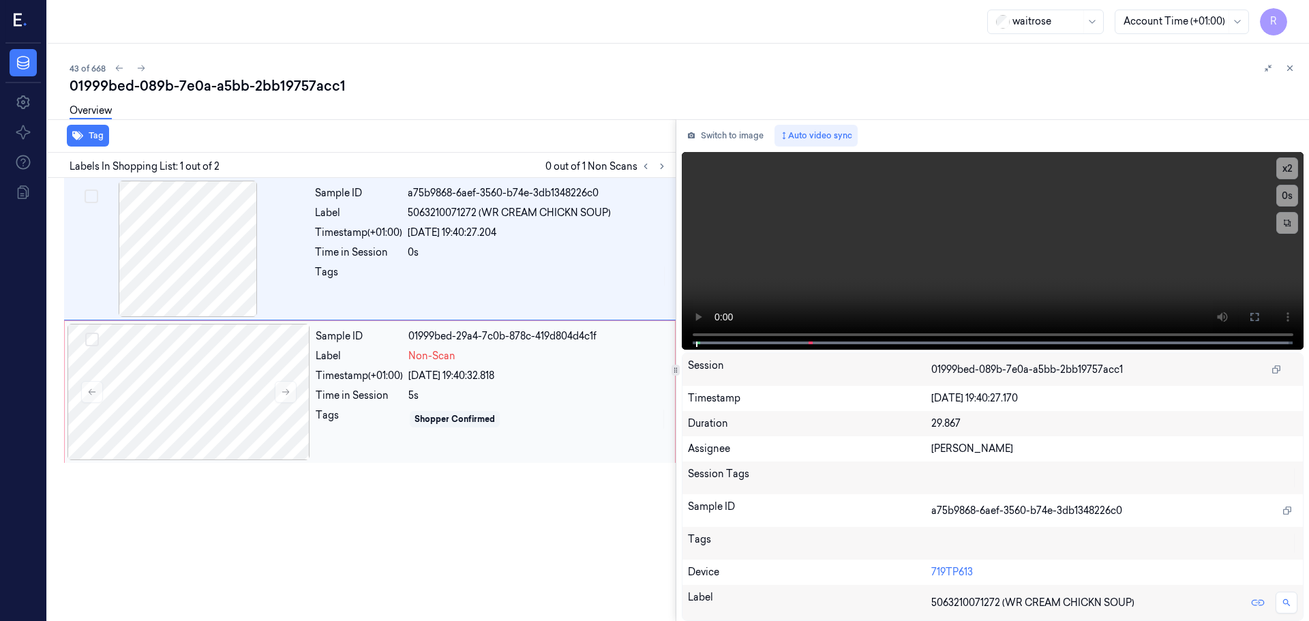
click at [388, 402] on div "Time in Session" at bounding box center [359, 396] width 87 height 14
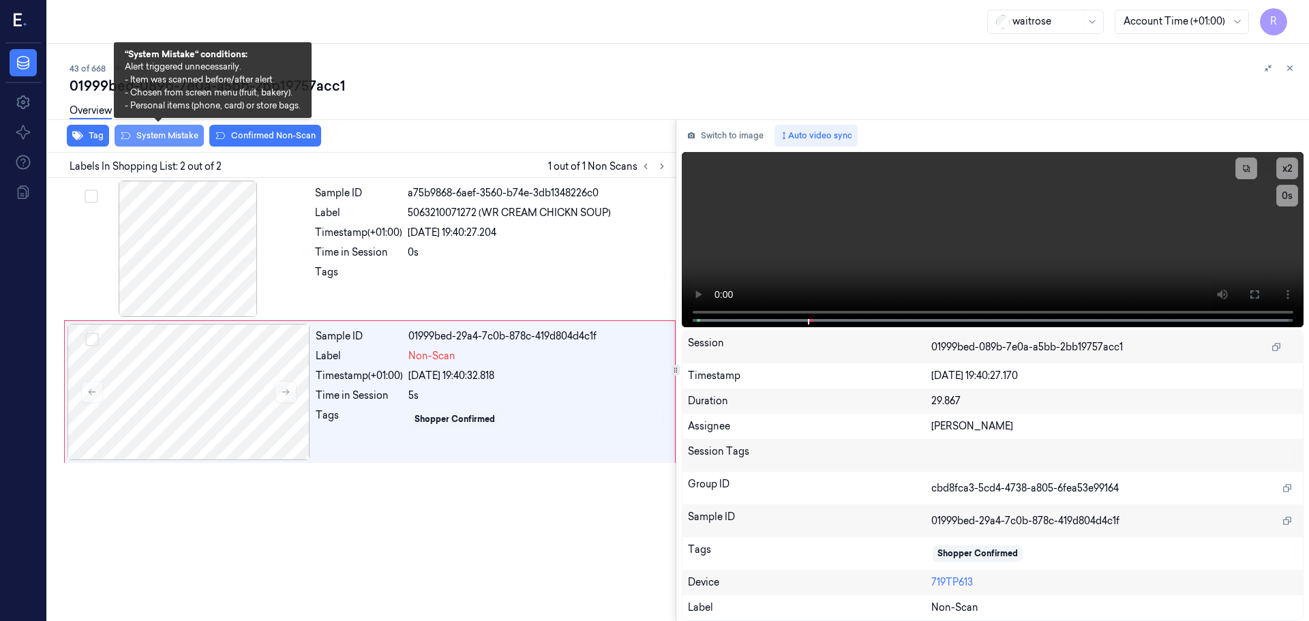
click at [157, 135] on button "System Mistake" at bounding box center [159, 136] width 89 height 22
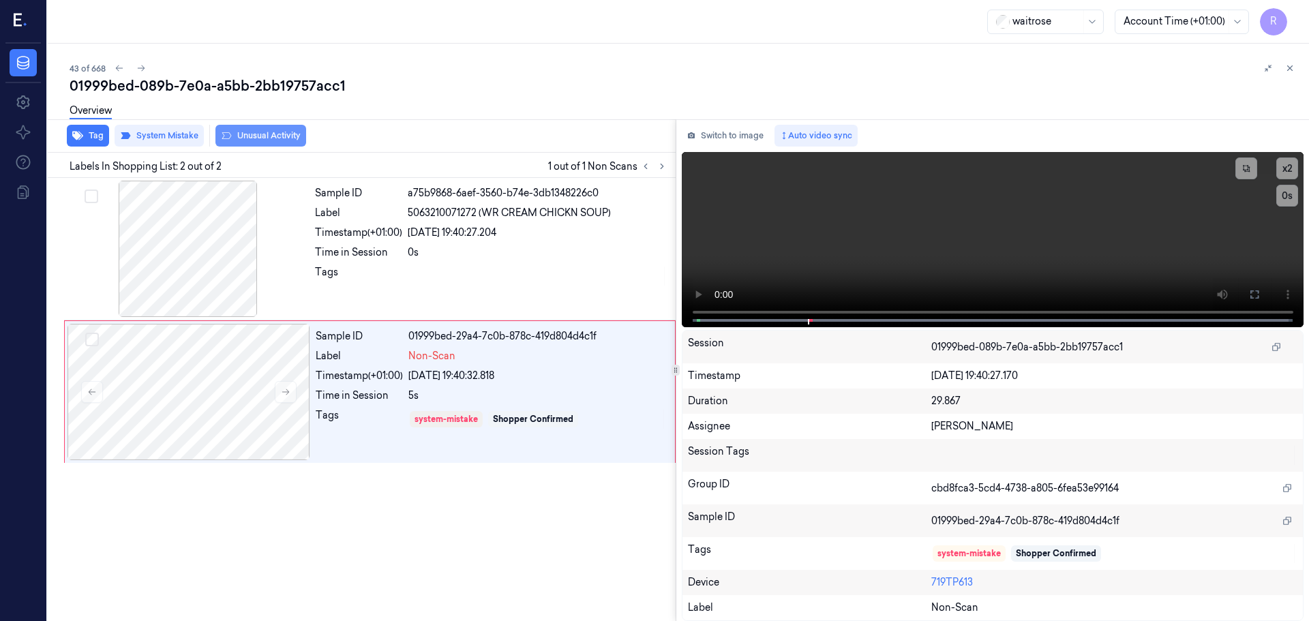
click at [261, 133] on button "Unusual Activity" at bounding box center [260, 136] width 91 height 22
click at [445, 275] on div at bounding box center [538, 276] width 260 height 22
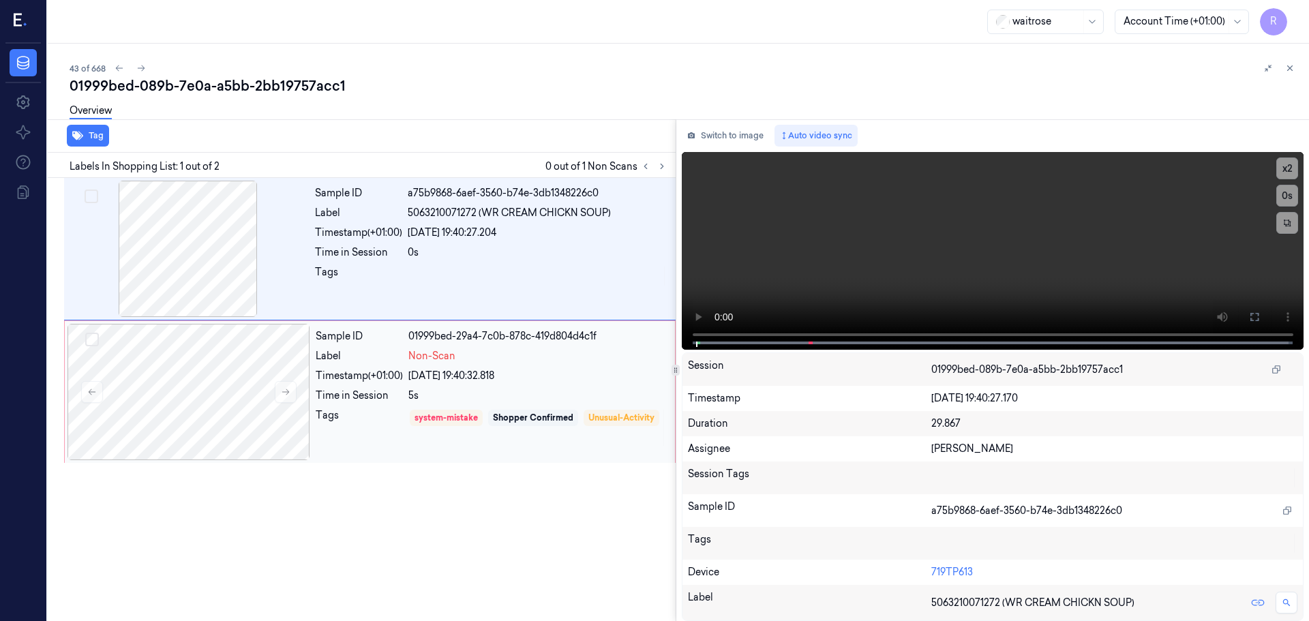
click at [406, 425] on div "Tags system-mistake Shopper Confirmed Unusual-Activity" at bounding box center [491, 427] width 351 height 39
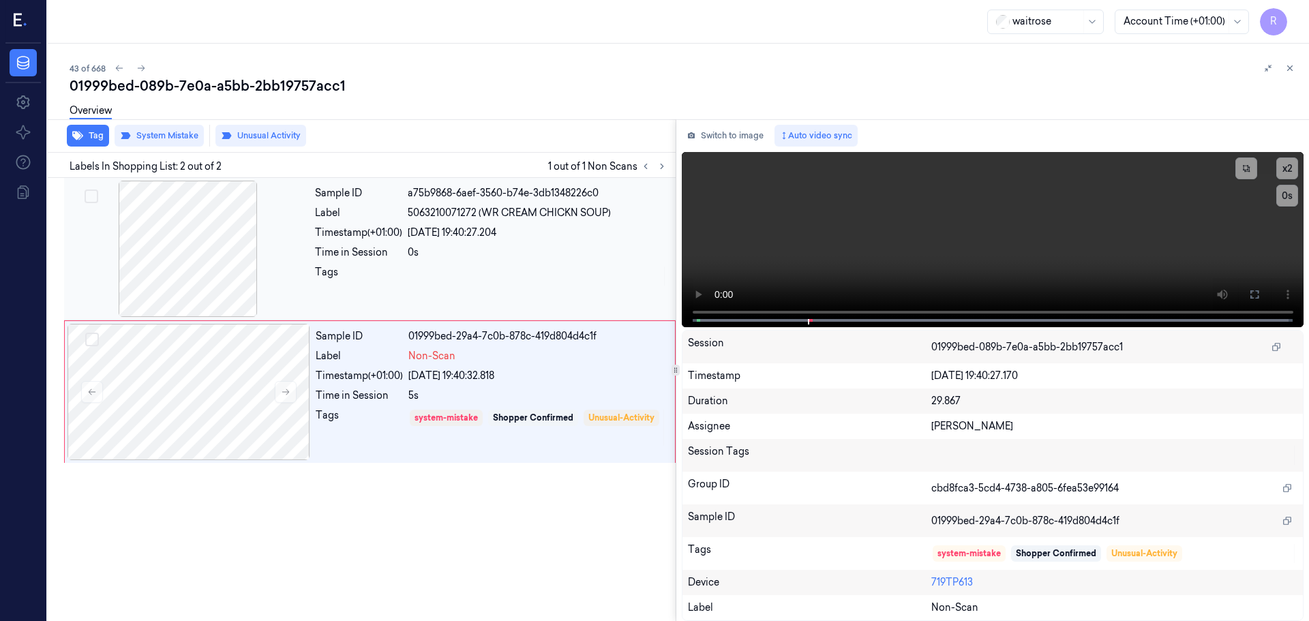
click at [569, 288] on div "Sample ID a75b9868-6aef-3560-b74e-3db1348226c0 Label 5063210071272 (WR CREAM CH…" at bounding box center [491, 249] width 363 height 136
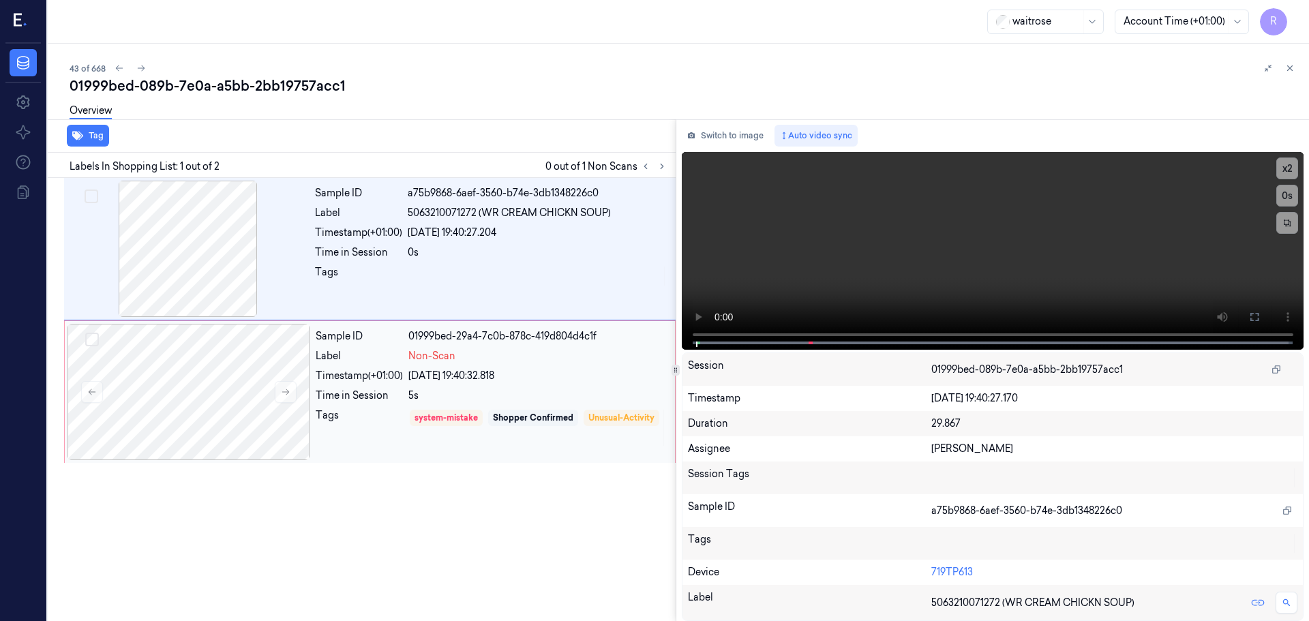
click at [557, 396] on div "5s" at bounding box center [537, 396] width 258 height 14
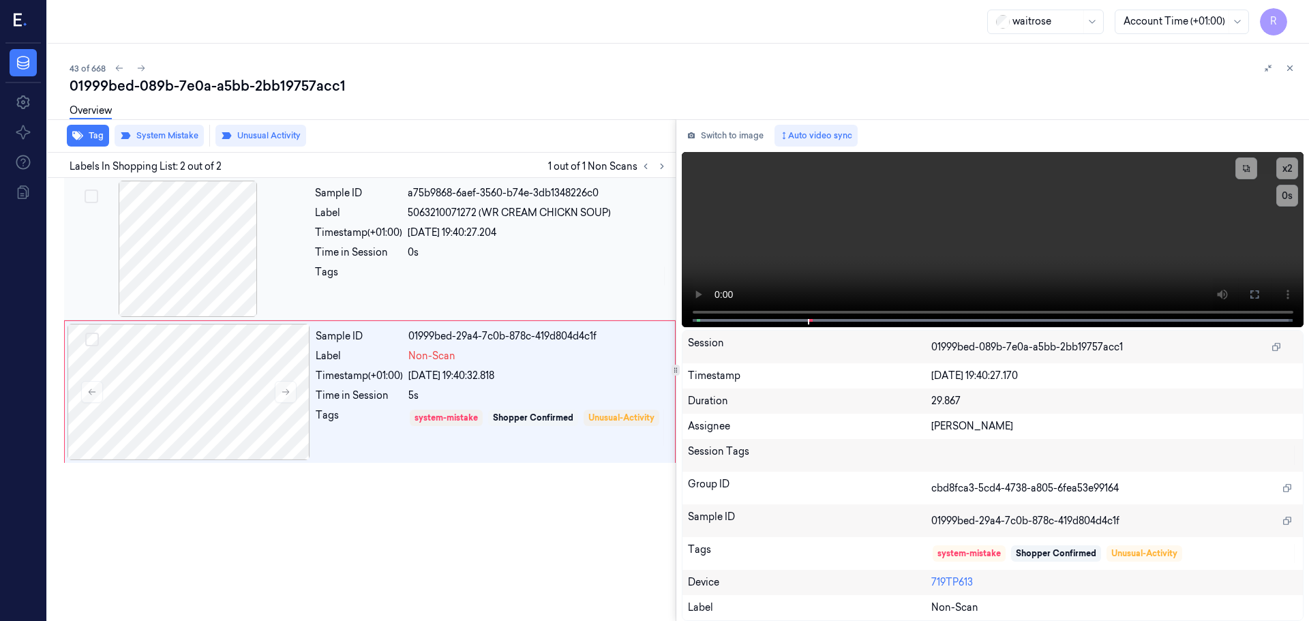
click at [550, 282] on div at bounding box center [538, 276] width 260 height 22
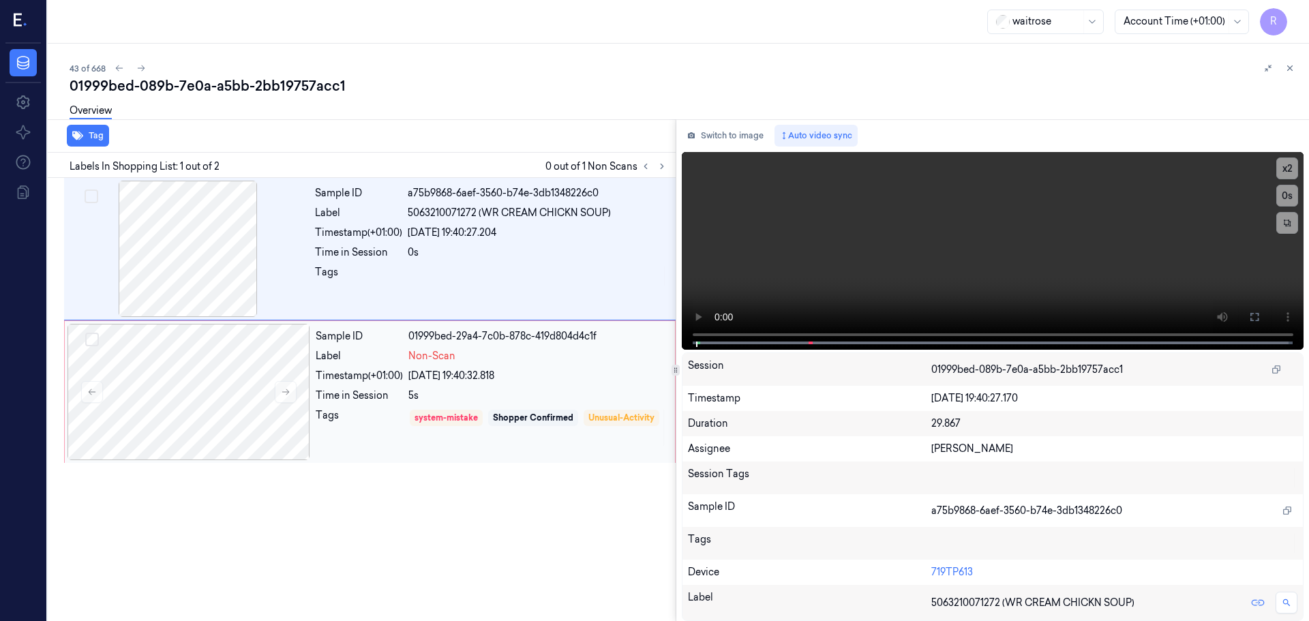
click at [562, 390] on div "5s" at bounding box center [537, 396] width 258 height 14
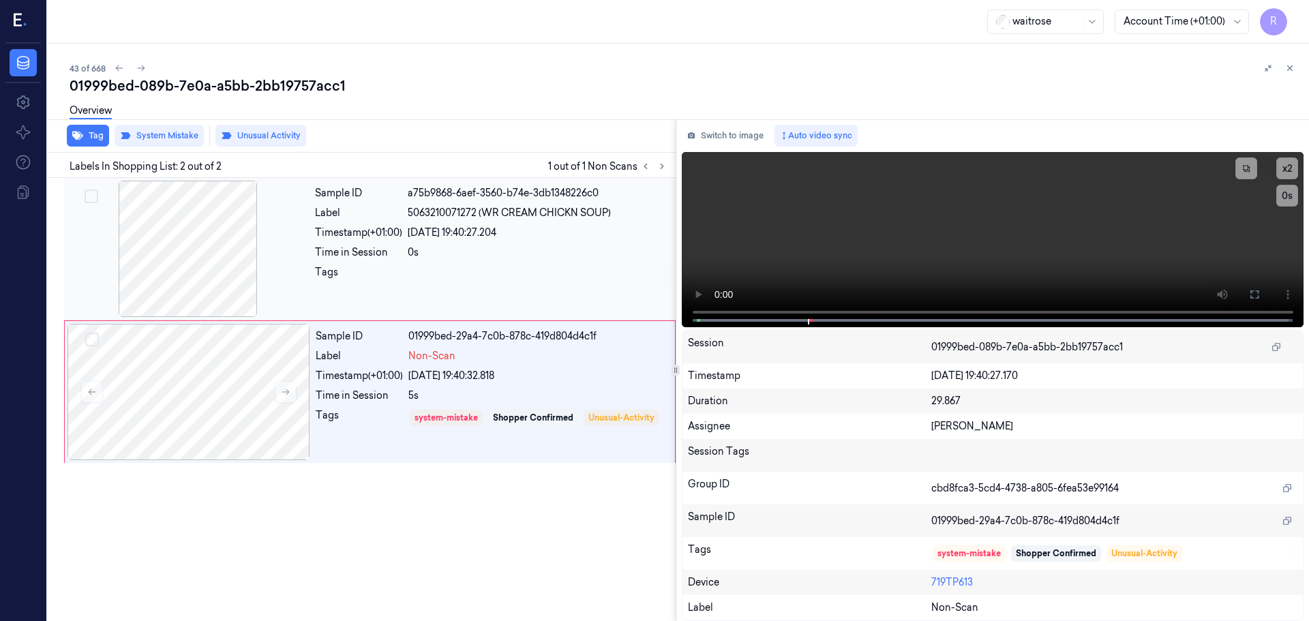
click at [320, 258] on div "Time in Session" at bounding box center [358, 252] width 87 height 14
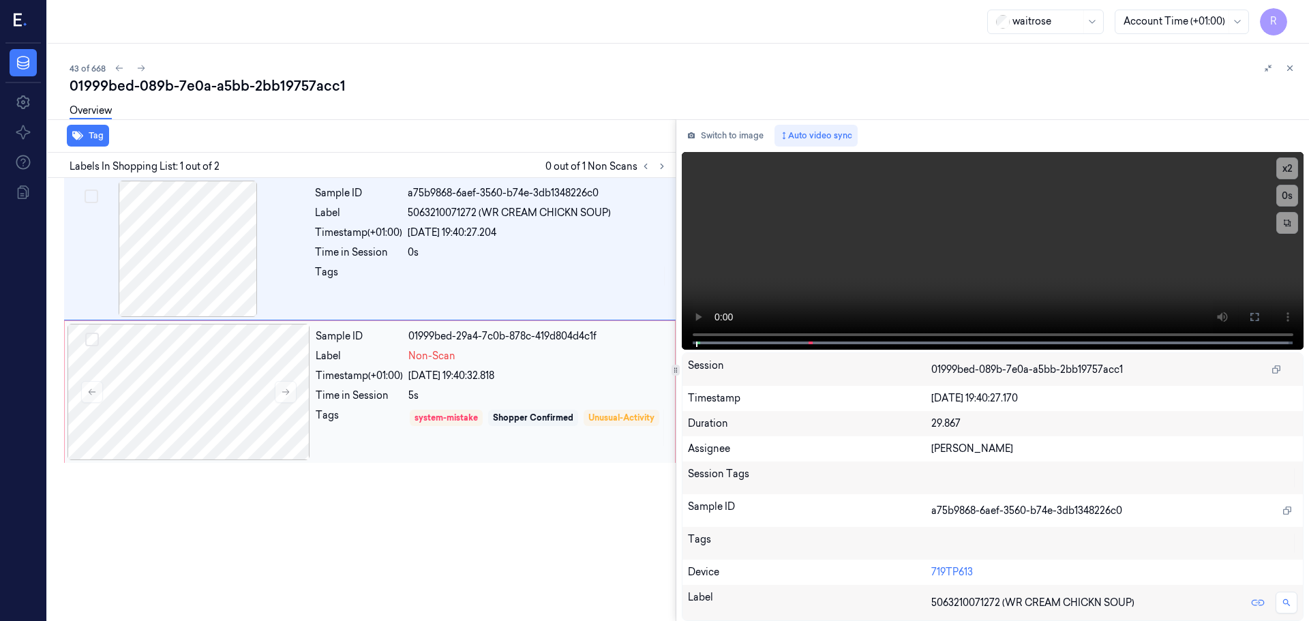
click at [331, 367] on div "Sample ID 01999bed-29a4-7c0b-878c-419d804d4c1f Label Non-Scan Timestamp (+01:00…" at bounding box center [491, 392] width 362 height 136
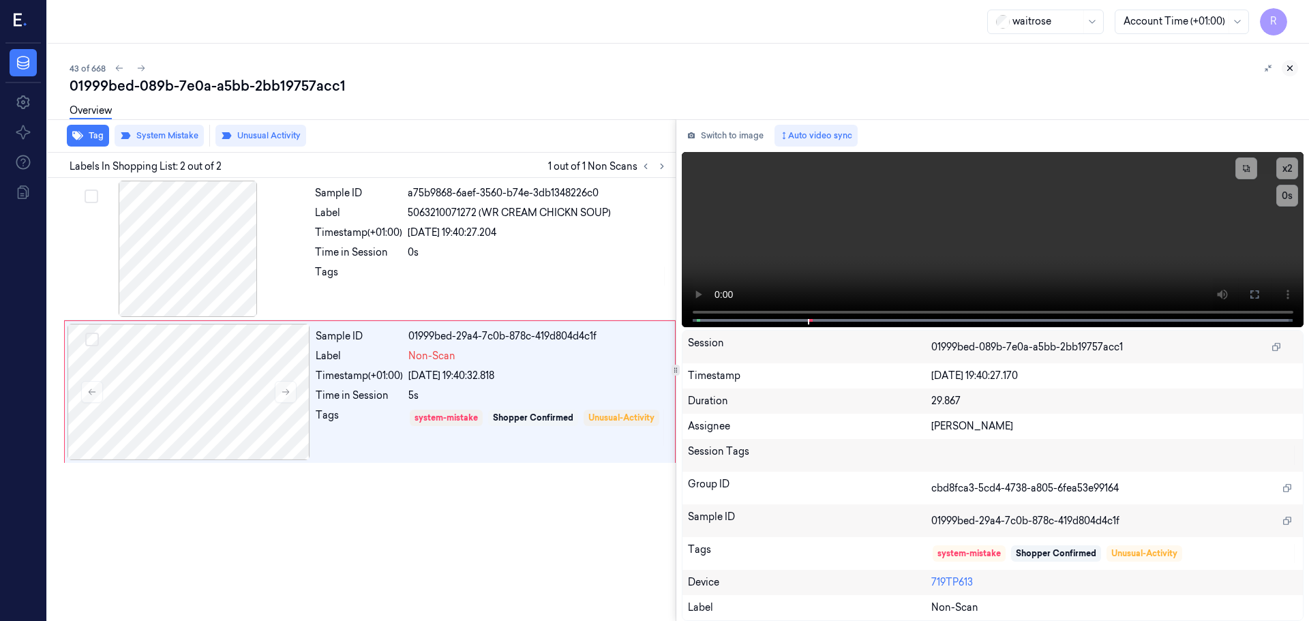
click at [1288, 73] on button at bounding box center [1290, 68] width 16 height 16
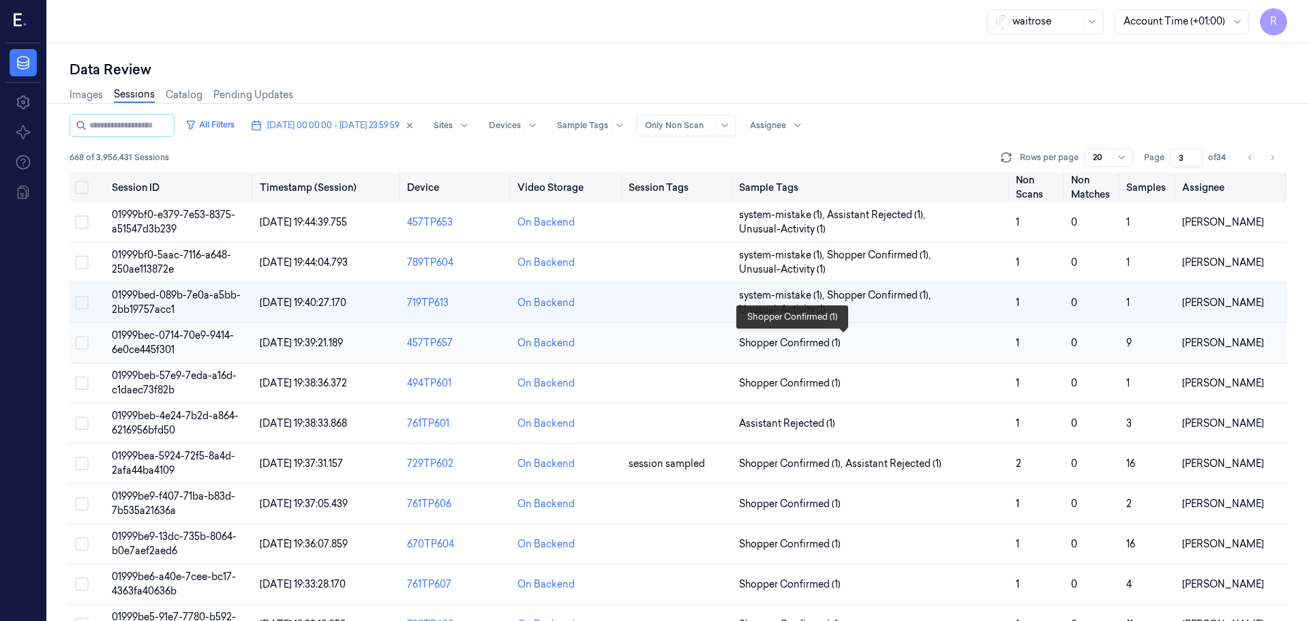
click at [912, 346] on span "Shopper Confirmed (1)" at bounding box center [872, 343] width 266 height 14
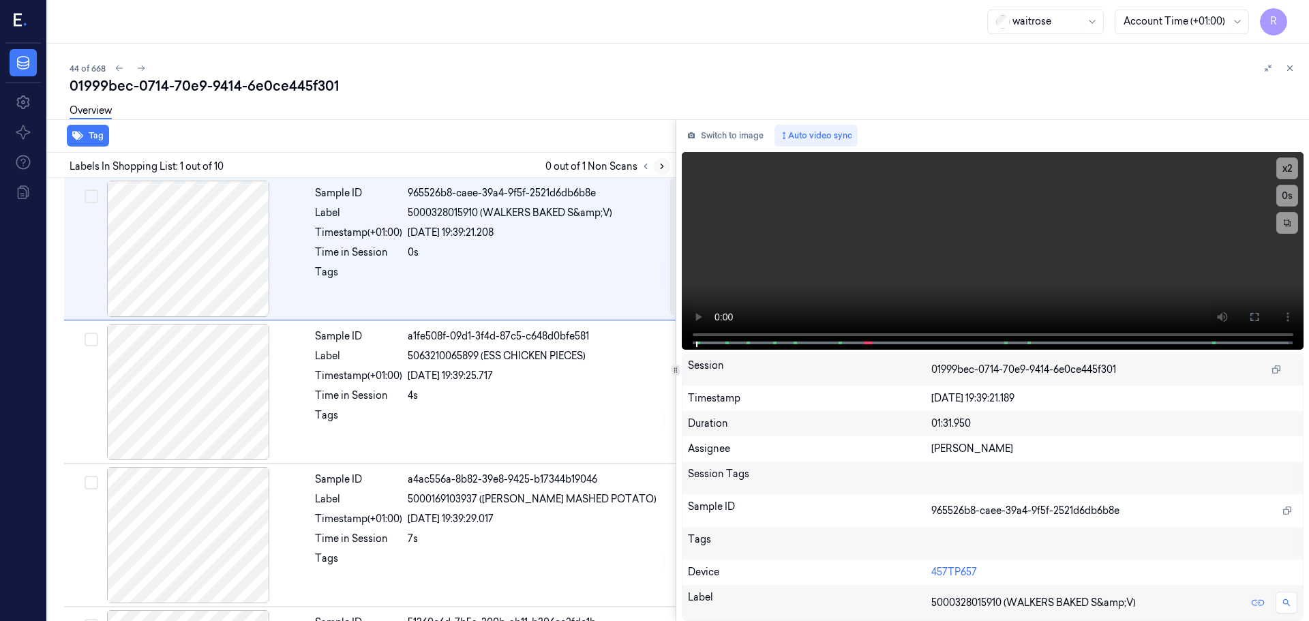
click at [660, 165] on icon at bounding box center [662, 167] width 10 height 10
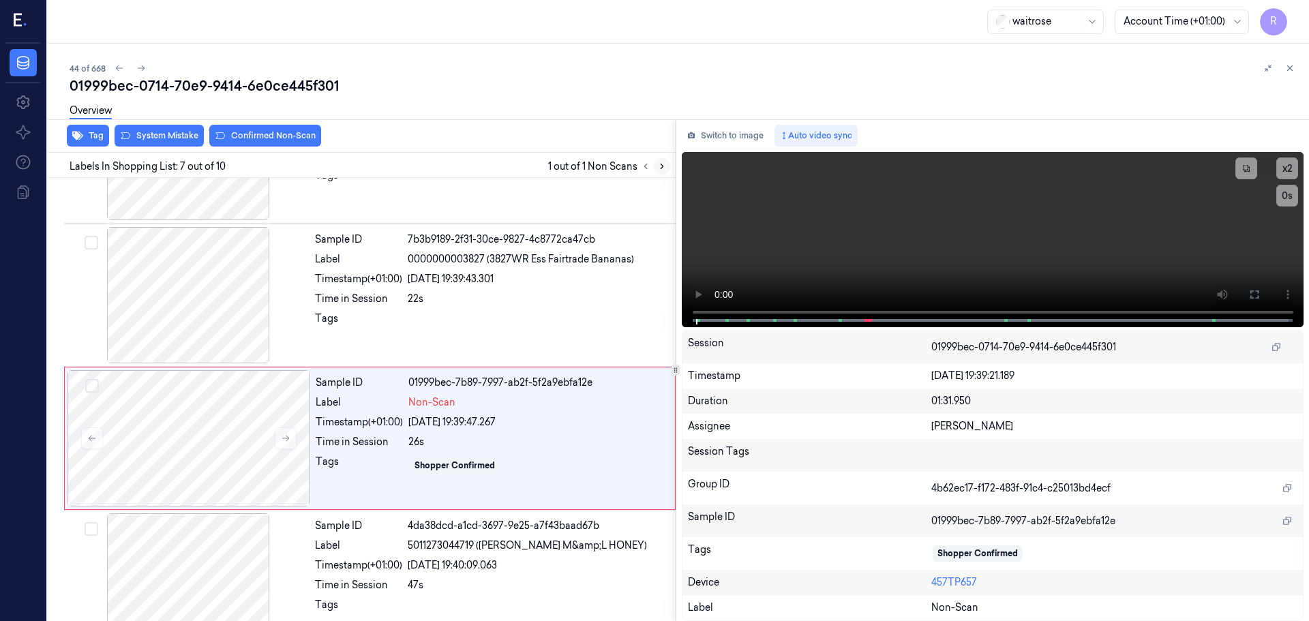
scroll to position [708, 0]
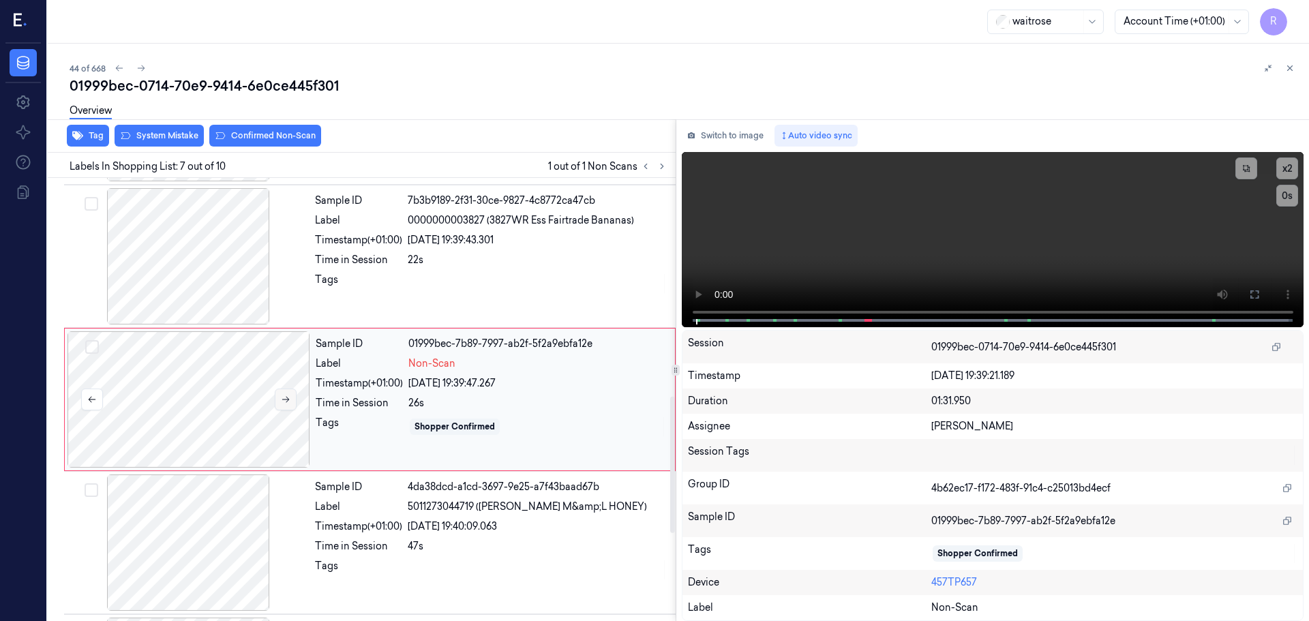
click at [288, 402] on icon at bounding box center [286, 400] width 10 height 10
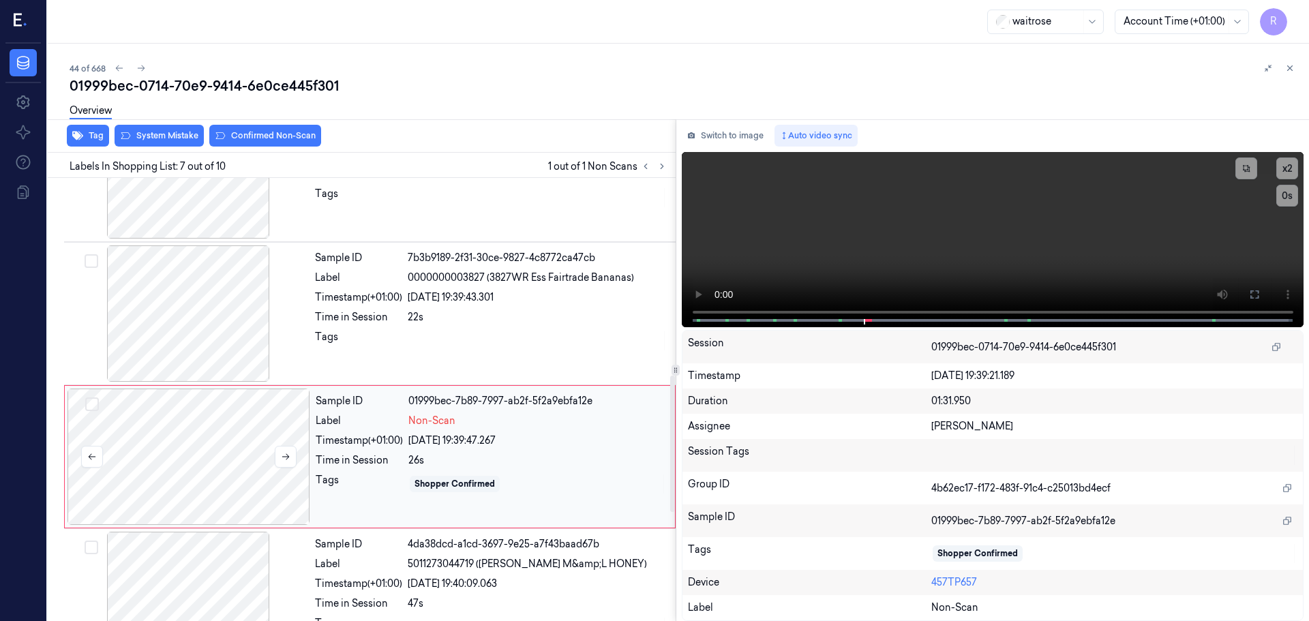
scroll to position [640, 0]
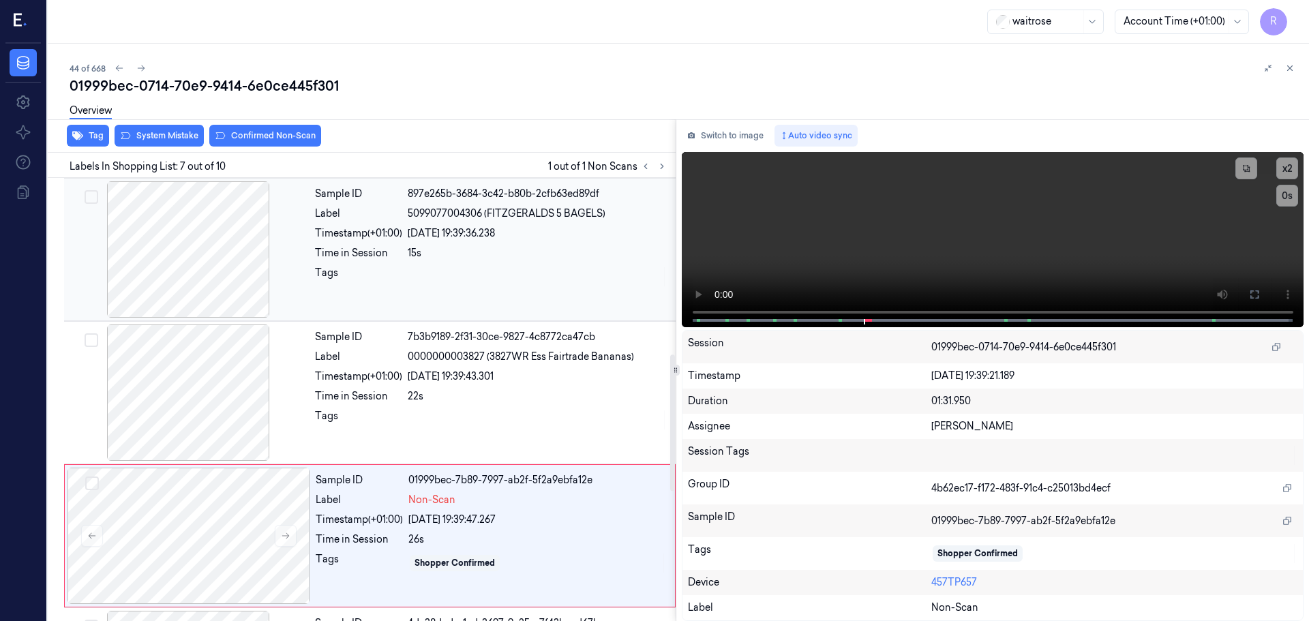
click at [187, 266] on div at bounding box center [188, 249] width 243 height 136
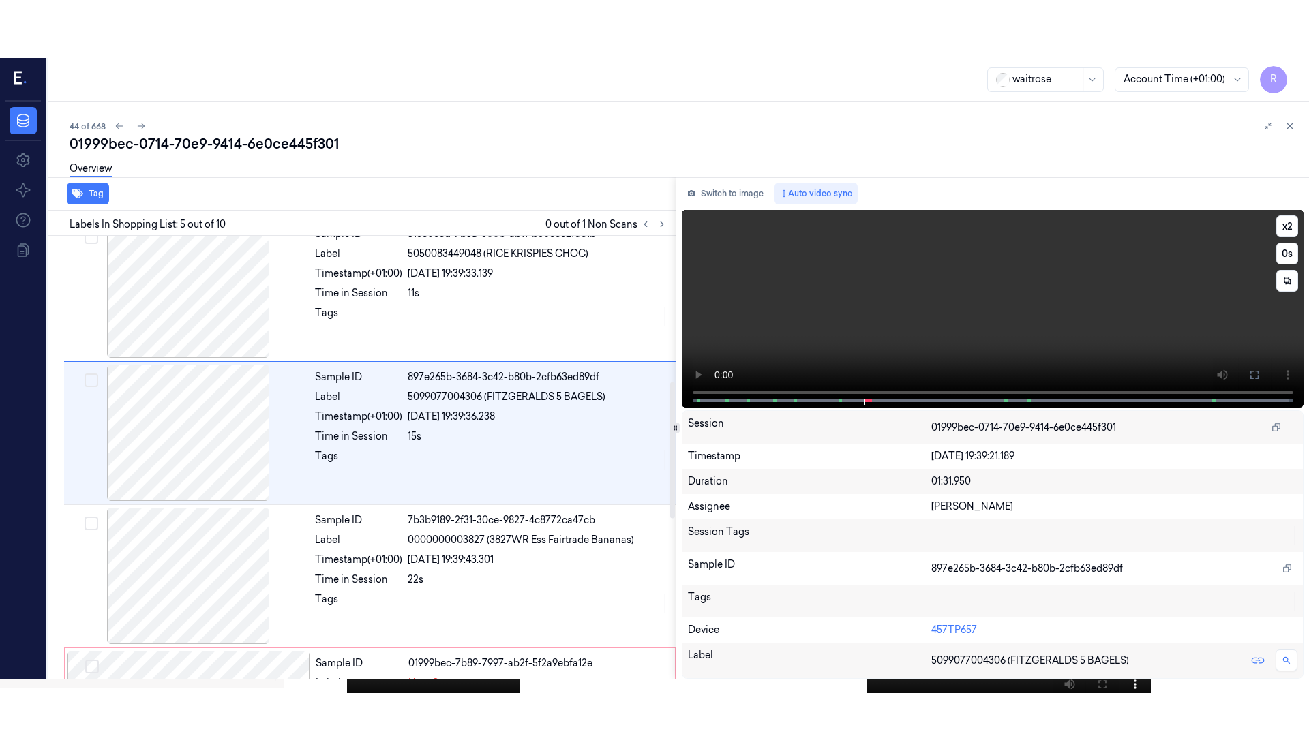
scroll to position [422, 0]
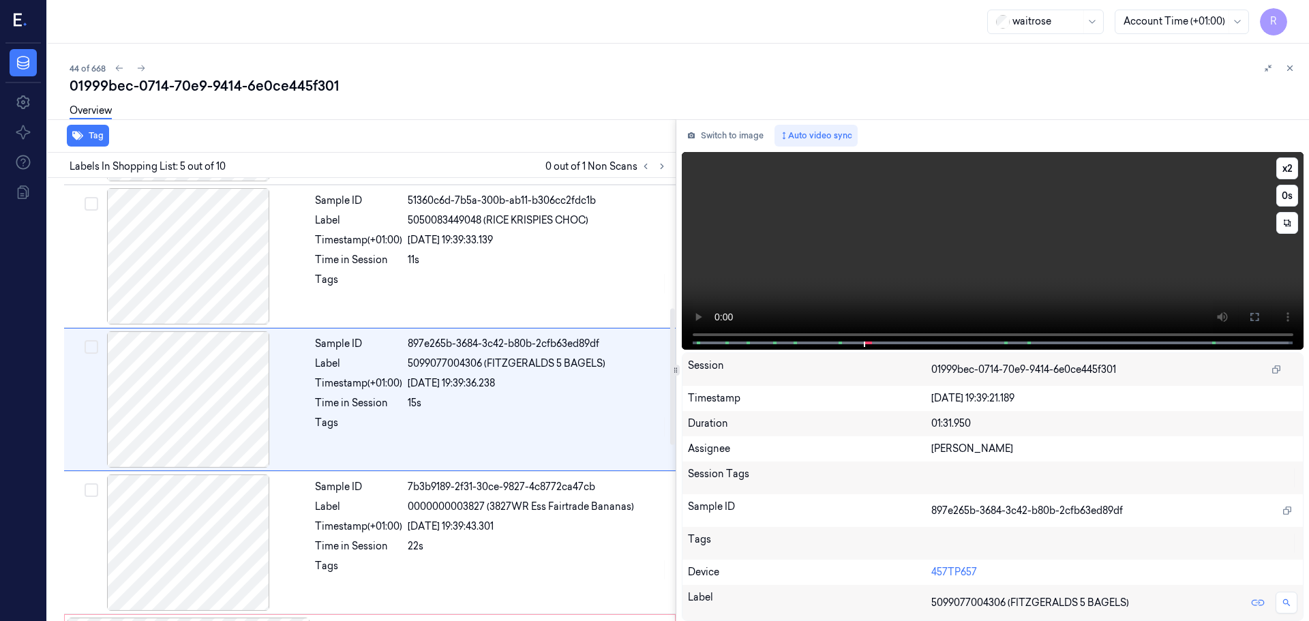
click at [682, 320] on video at bounding box center [993, 251] width 622 height 198
click at [1259, 315] on icon at bounding box center [1254, 317] width 8 height 8
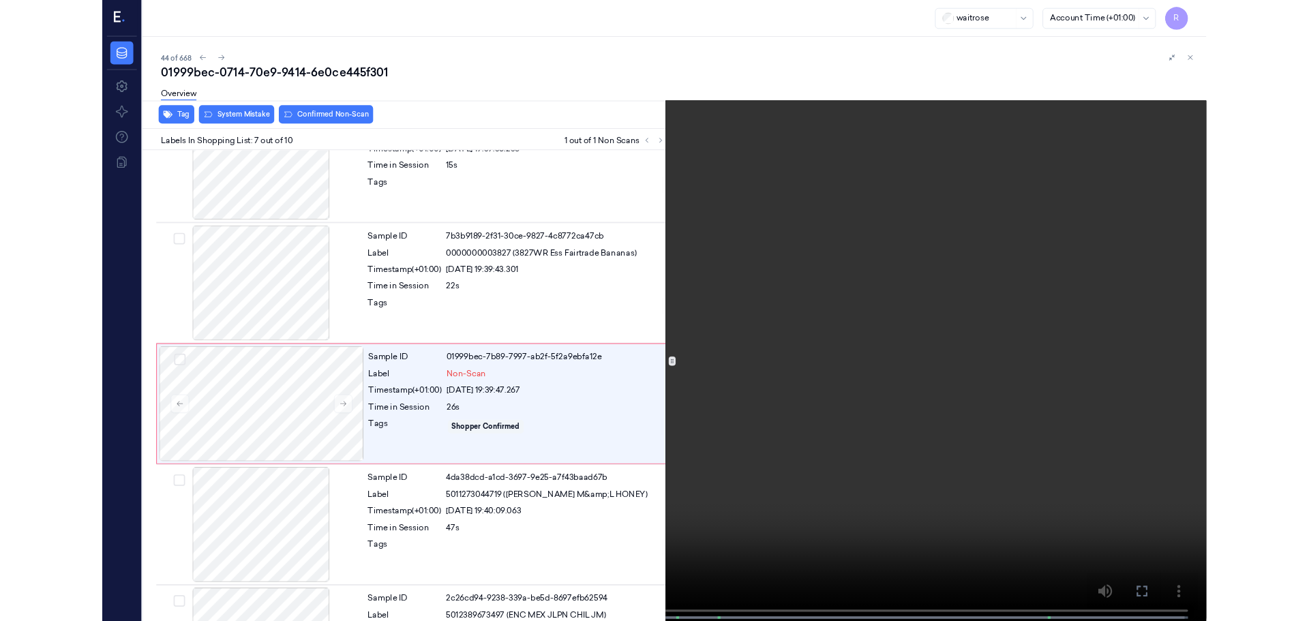
scroll to position [651, 0]
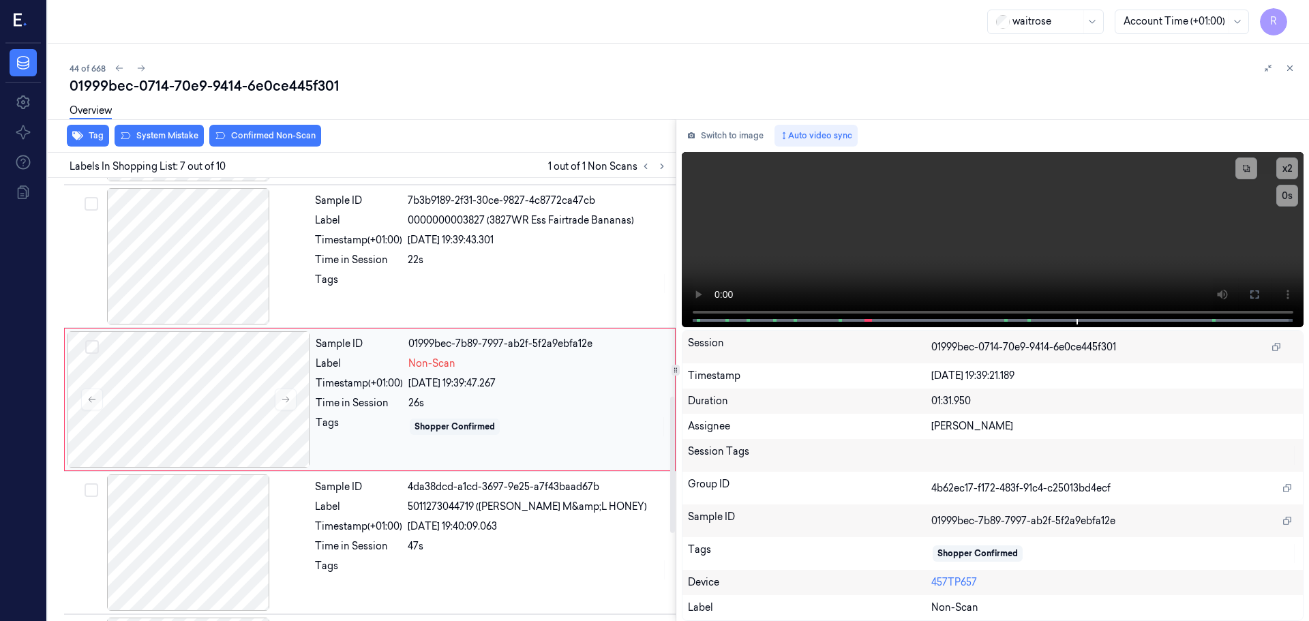
click at [560, 342] on div "01999bec-7b89-7997-ab2f-5f2a9ebfa12e" at bounding box center [537, 344] width 258 height 14
click at [543, 288] on div at bounding box center [538, 284] width 260 height 22
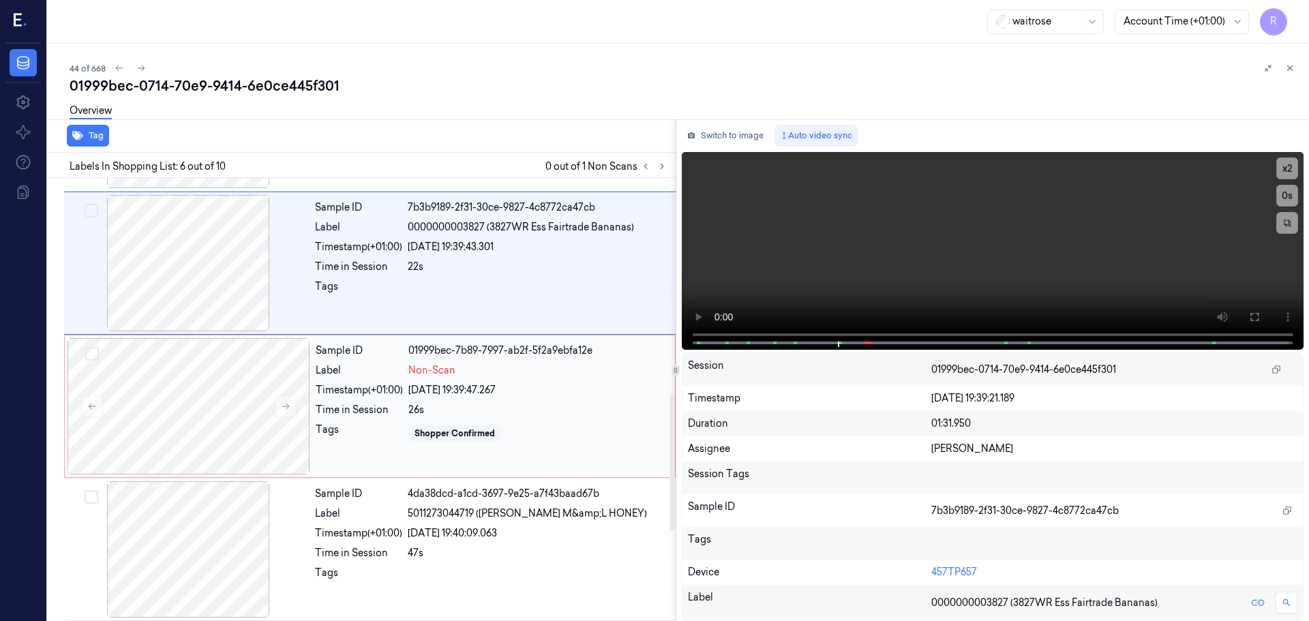
click at [554, 395] on div "[DATE] 19:39:47.267" at bounding box center [537, 390] width 258 height 14
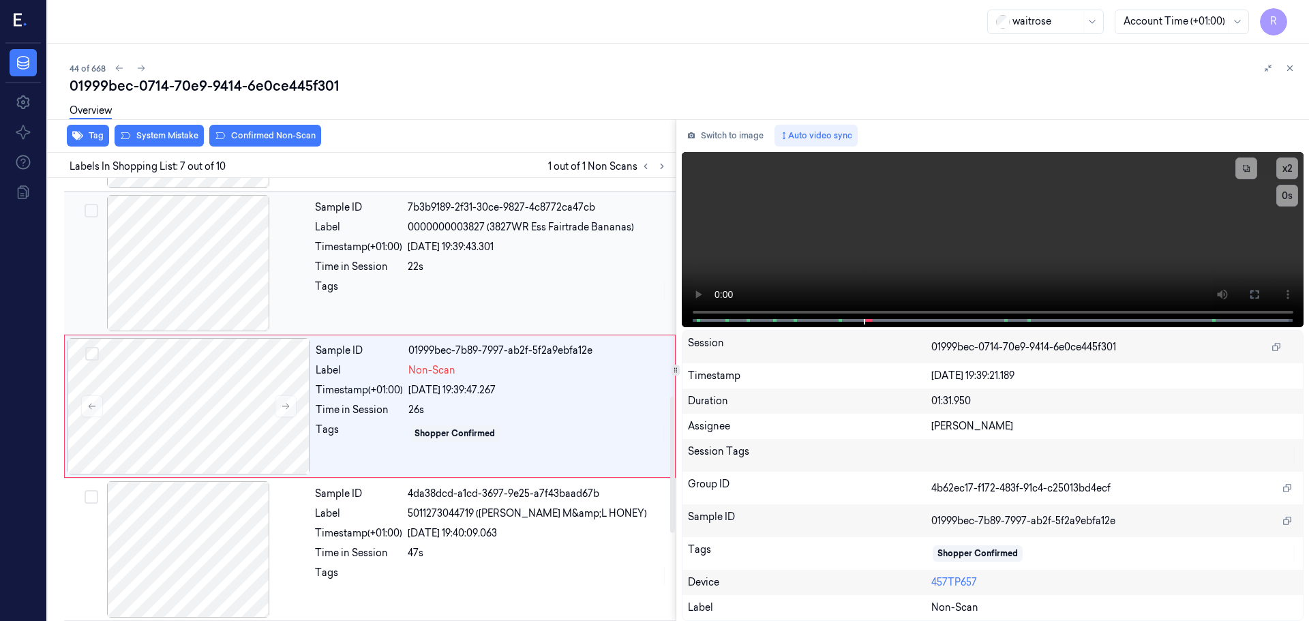
scroll to position [708, 0]
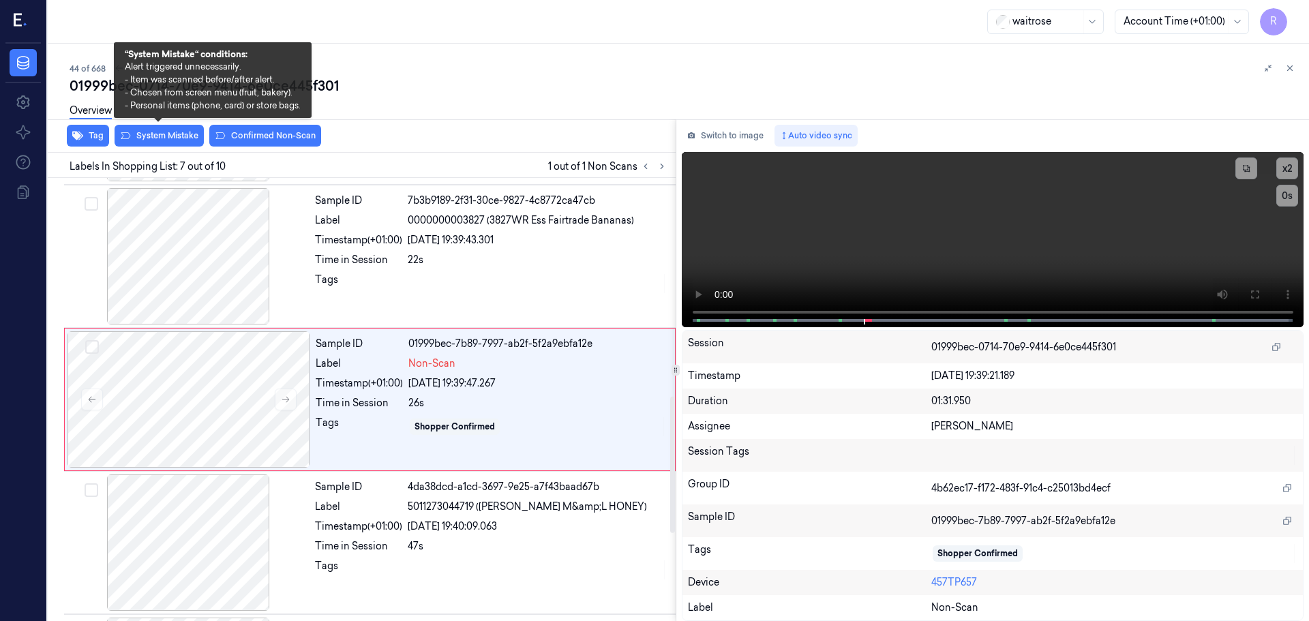
click at [185, 126] on div "Overview" at bounding box center [684, 112] width 1229 height 35
click at [172, 136] on button "System Mistake" at bounding box center [159, 136] width 89 height 22
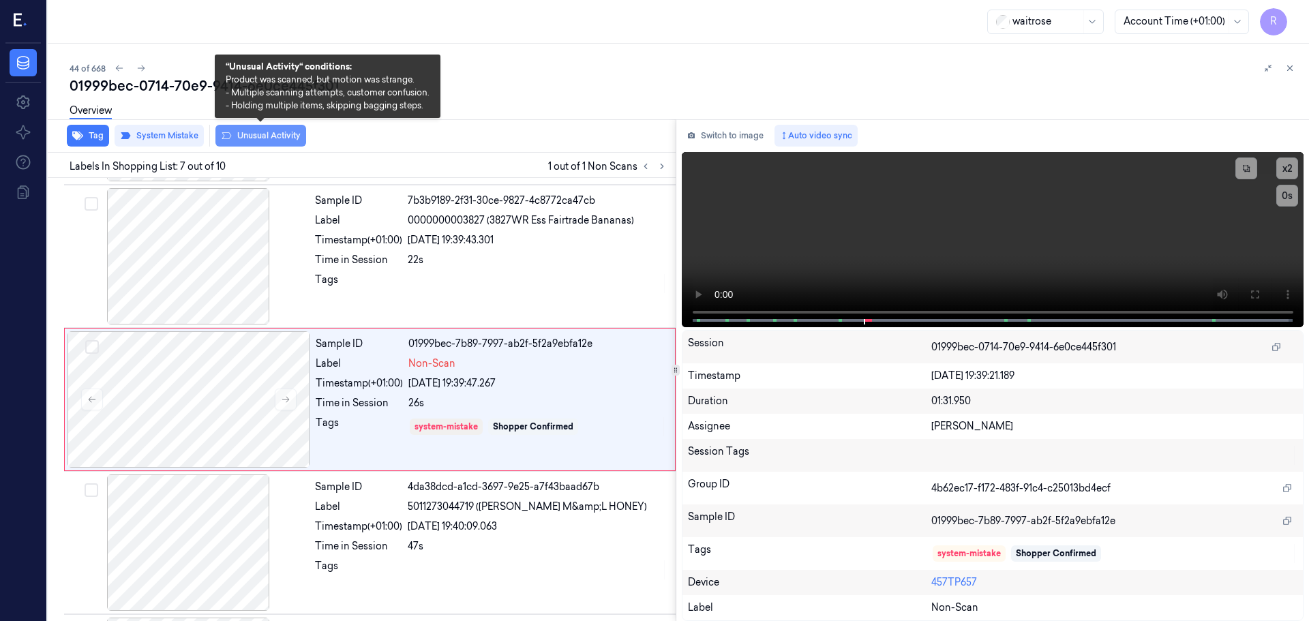
click at [241, 137] on button "Unusual Activity" at bounding box center [260, 136] width 91 height 22
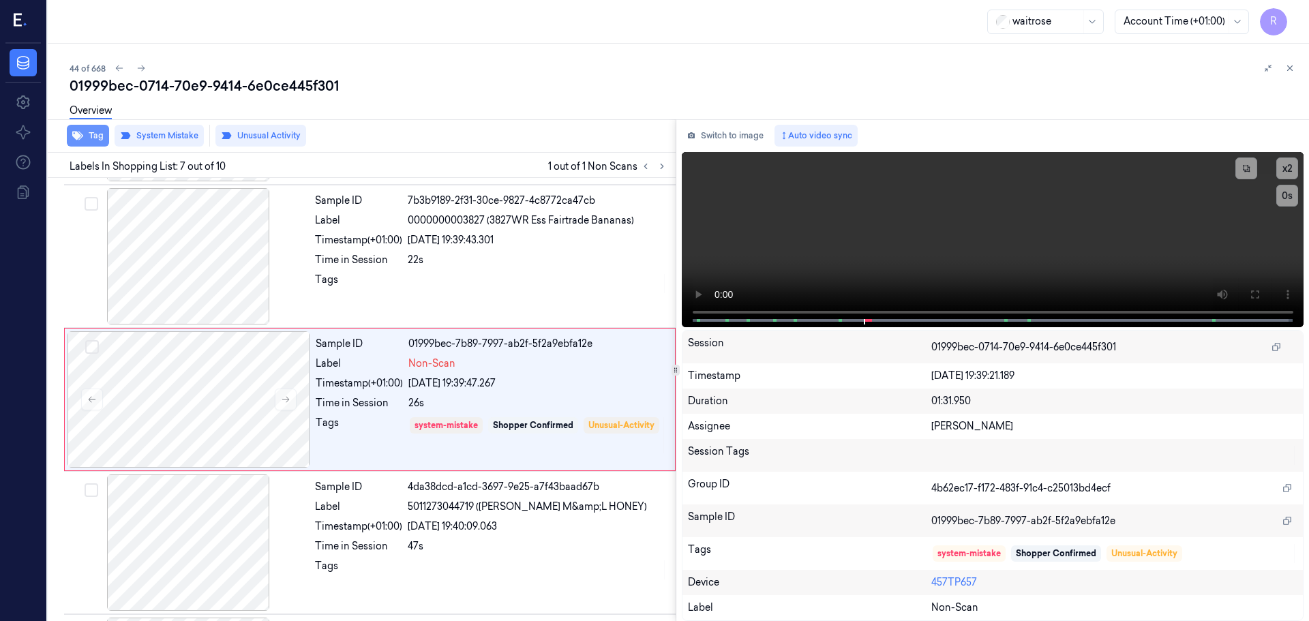
click at [89, 140] on button "Tag" at bounding box center [88, 136] width 42 height 22
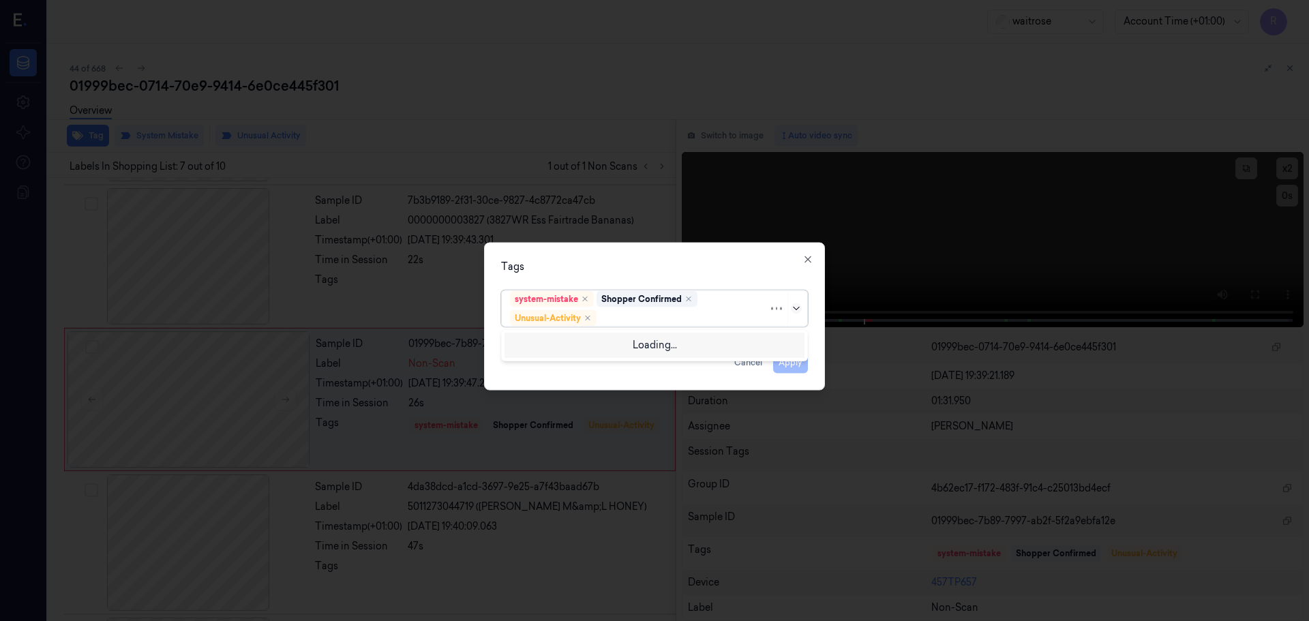
drag, startPoint x: 793, startPoint y: 312, endPoint x: 782, endPoint y: 335, distance: 25.6
click at [794, 312] on div at bounding box center [798, 308] width 14 height 11
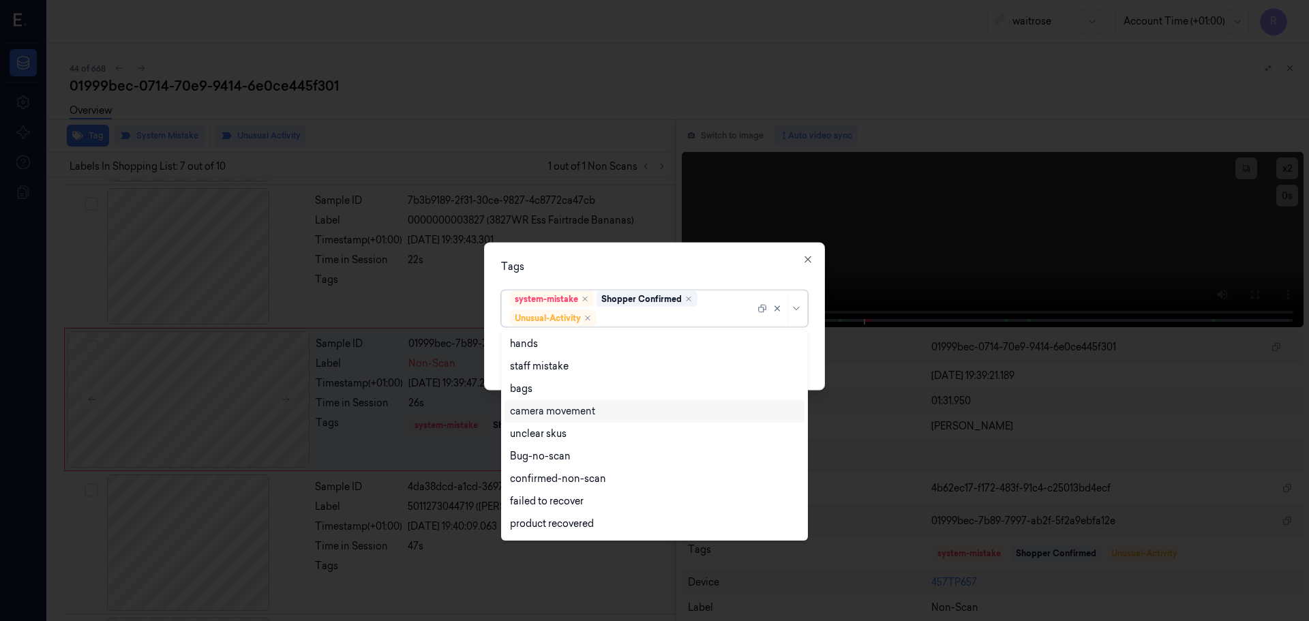
scroll to position [178, 0]
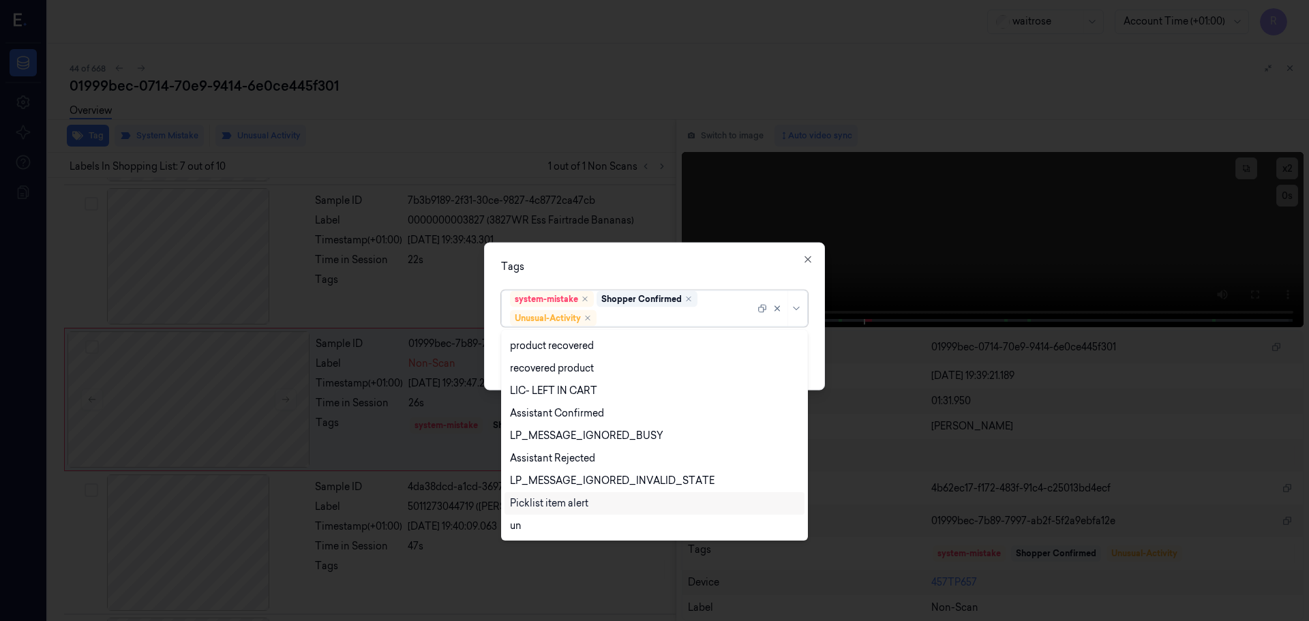
click at [580, 495] on div "Picklist item alert" at bounding box center [655, 503] width 300 height 22
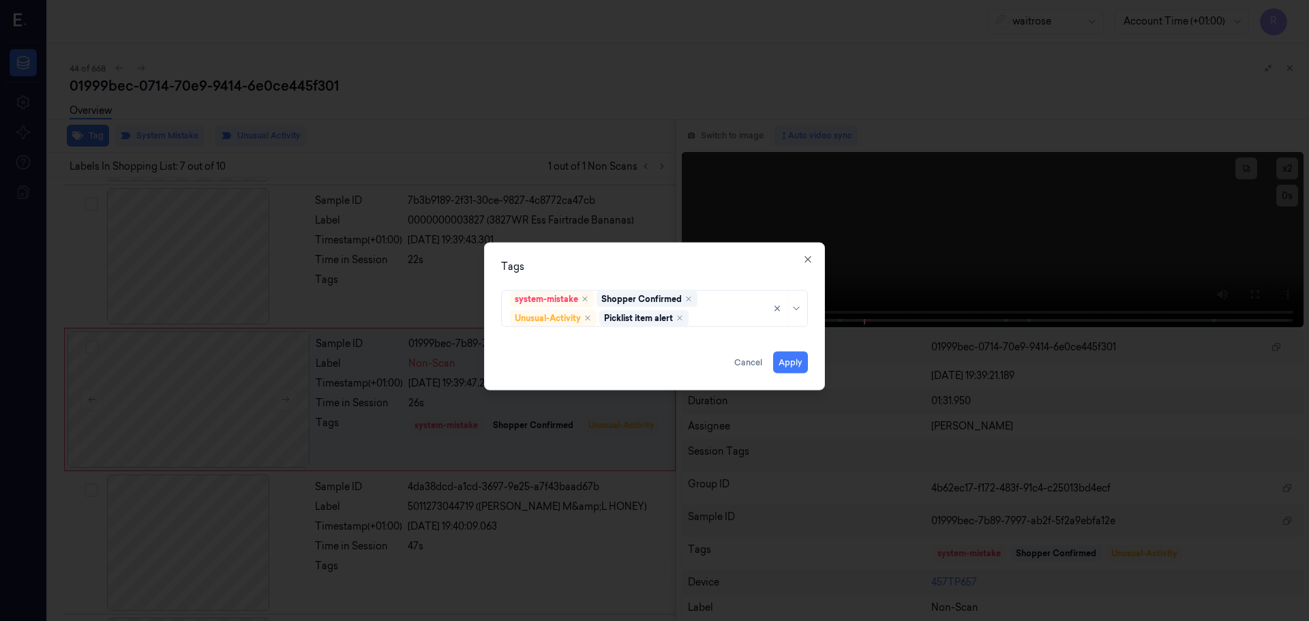
click at [642, 262] on div "Tags" at bounding box center [654, 266] width 307 height 14
click at [792, 367] on button "Apply" at bounding box center [790, 362] width 35 height 22
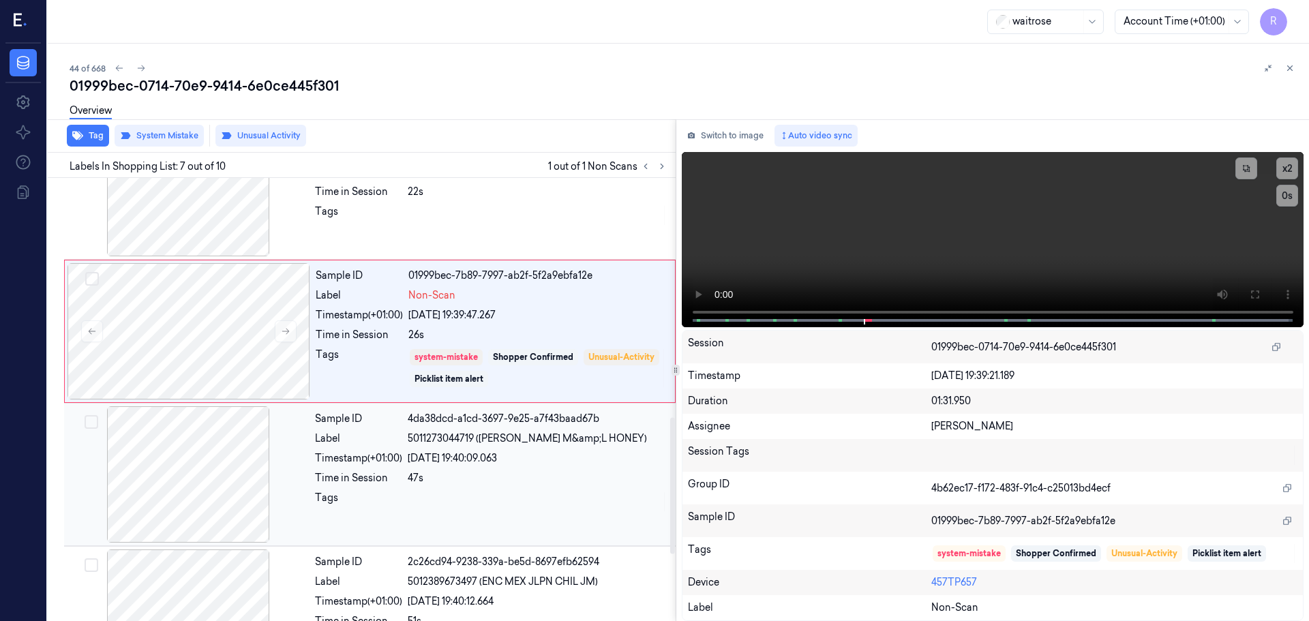
click at [530, 471] on div "47s" at bounding box center [538, 478] width 260 height 14
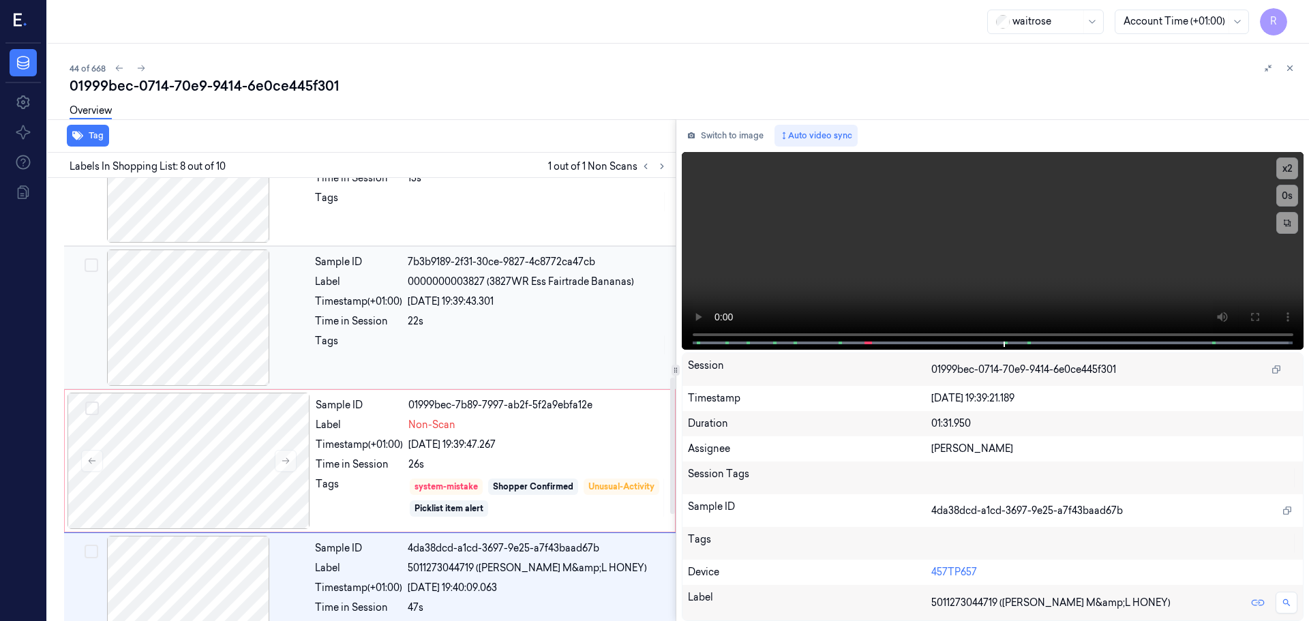
click at [513, 327] on div "22s" at bounding box center [538, 321] width 260 height 14
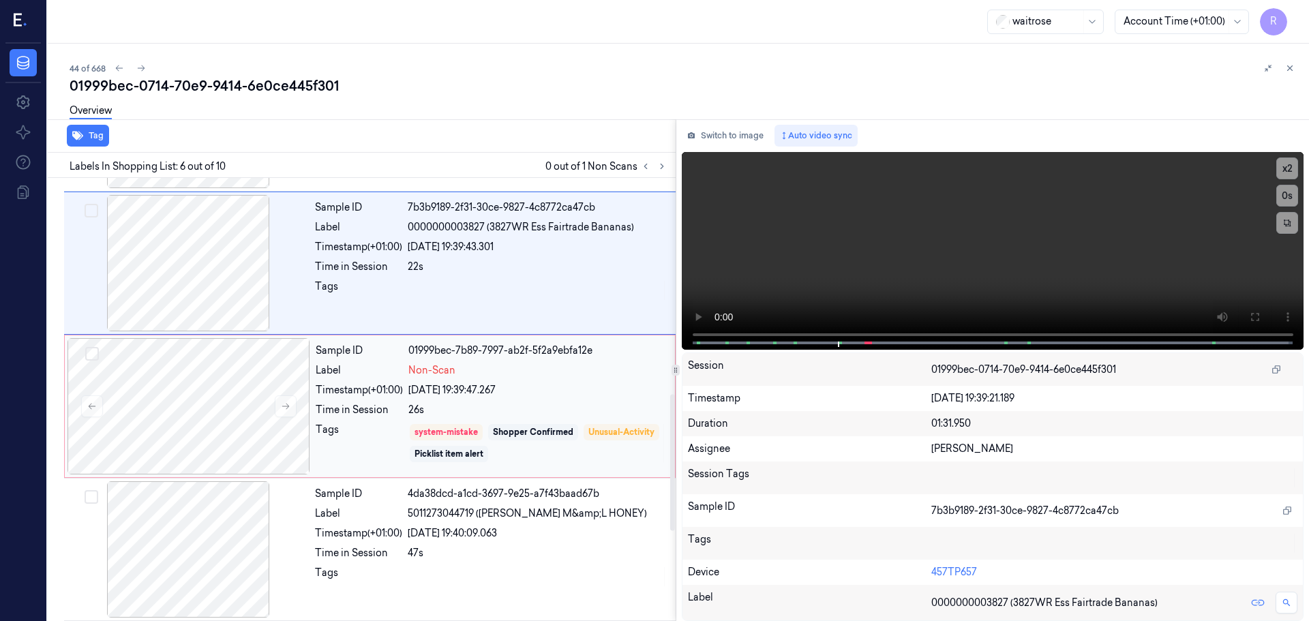
click at [590, 450] on div "system-mistake Shopper Confirmed Unusual-Activity Picklist item alert" at bounding box center [537, 443] width 258 height 41
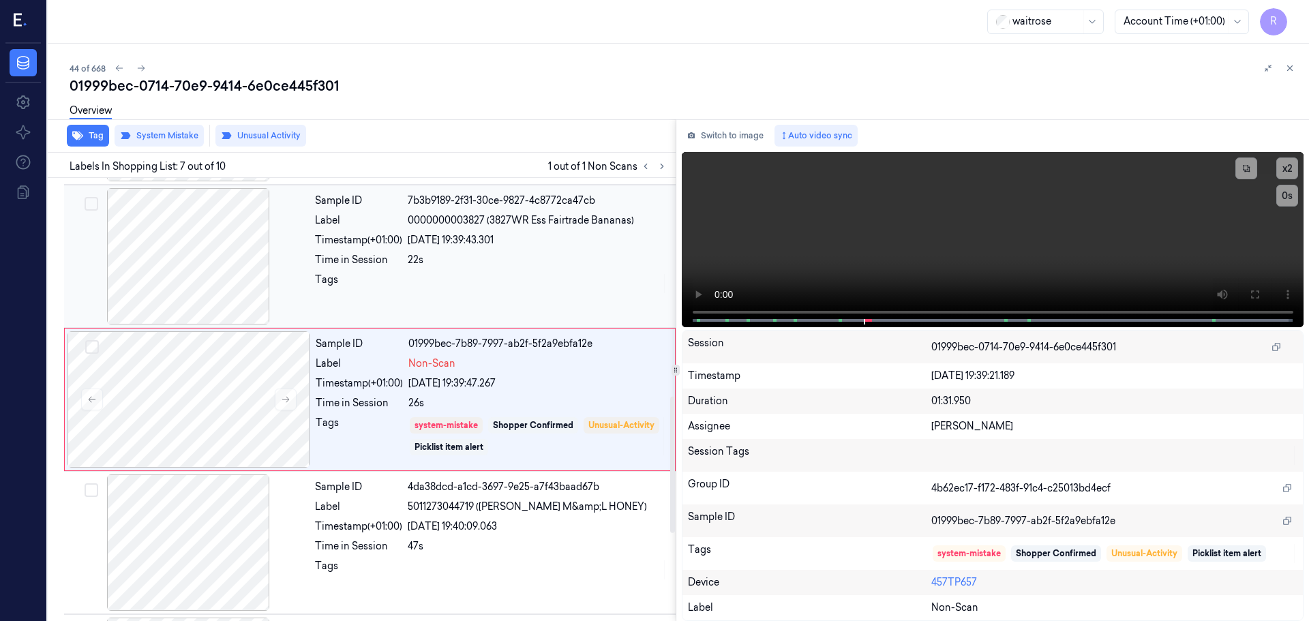
click at [527, 264] on div "22s" at bounding box center [538, 260] width 260 height 14
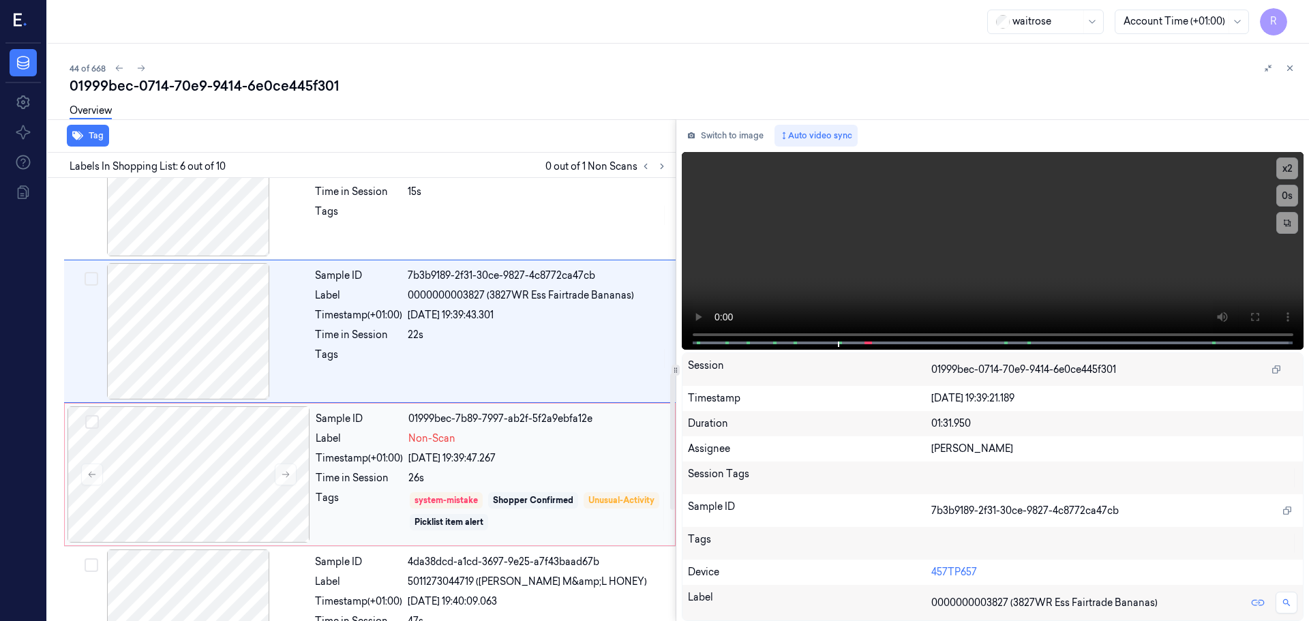
click at [585, 438] on div "Non-Scan" at bounding box center [537, 439] width 258 height 14
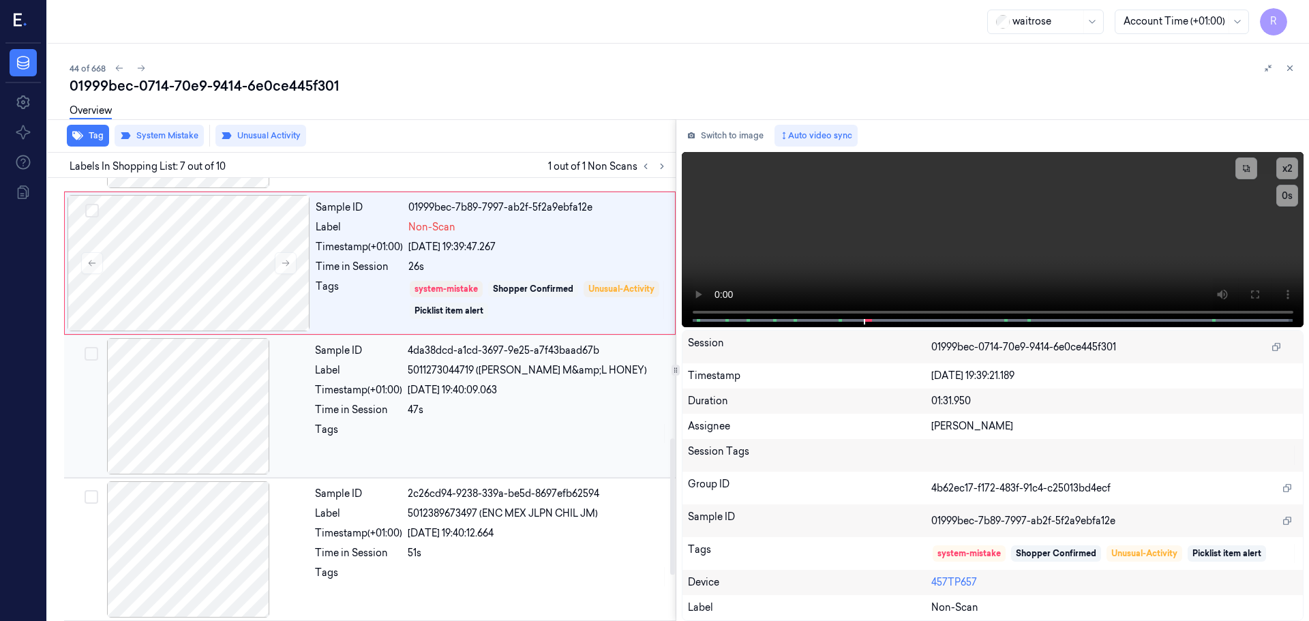
click at [574, 450] on div "Sample ID 4da38dcd-a1cd-3697-9e25-a7f43baad67b Label 5011273044719 ([PERSON_NAM…" at bounding box center [491, 406] width 363 height 136
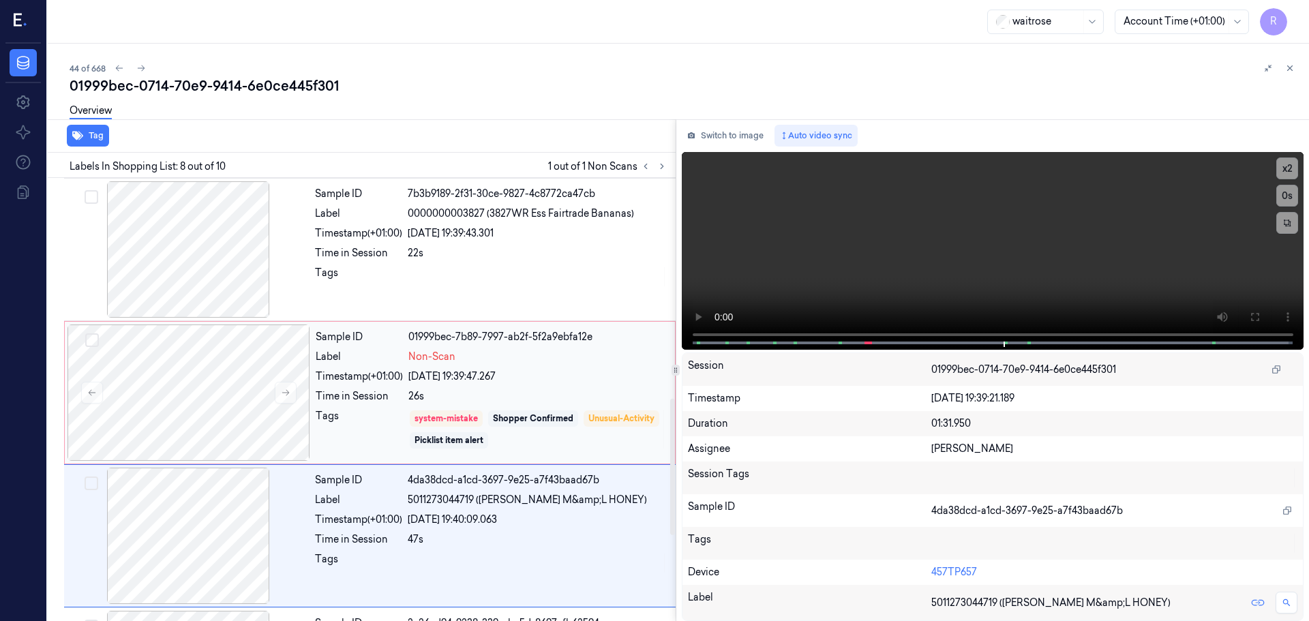
click at [584, 378] on div "[DATE] 19:39:47.267" at bounding box center [537, 377] width 258 height 14
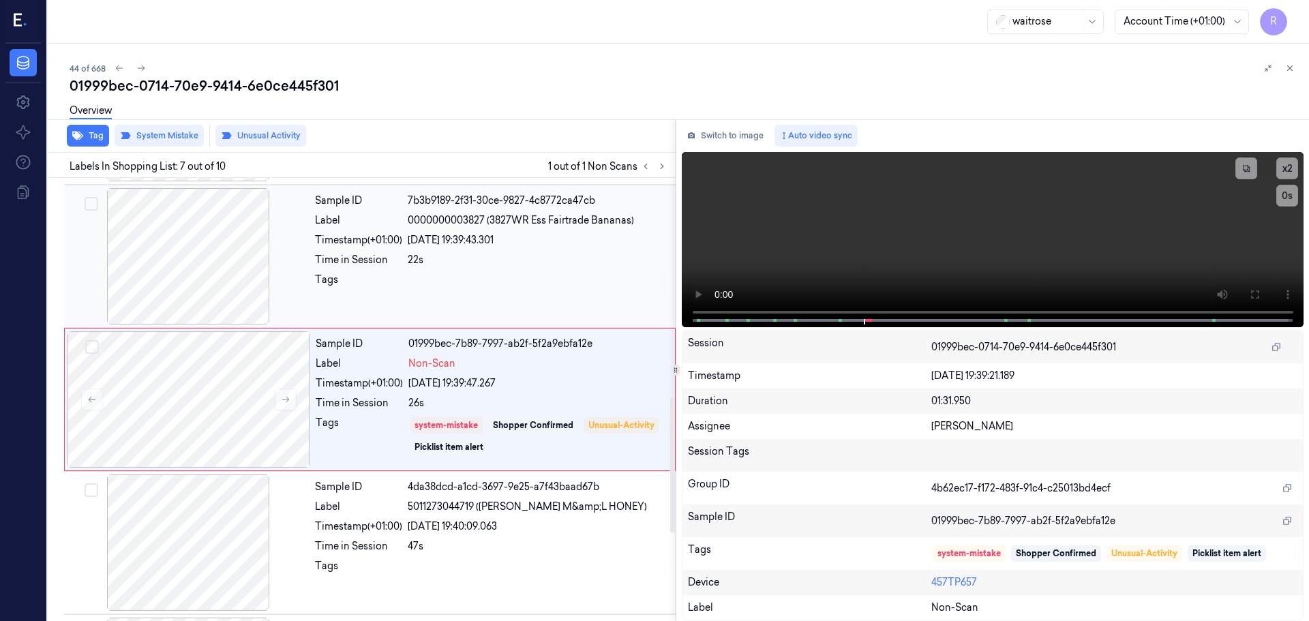
click at [576, 295] on div "Sample ID 7b3b9189-2f31-30ce-9827-4c8772ca47cb Label 0000000003827 (3827WR Ess …" at bounding box center [491, 256] width 363 height 136
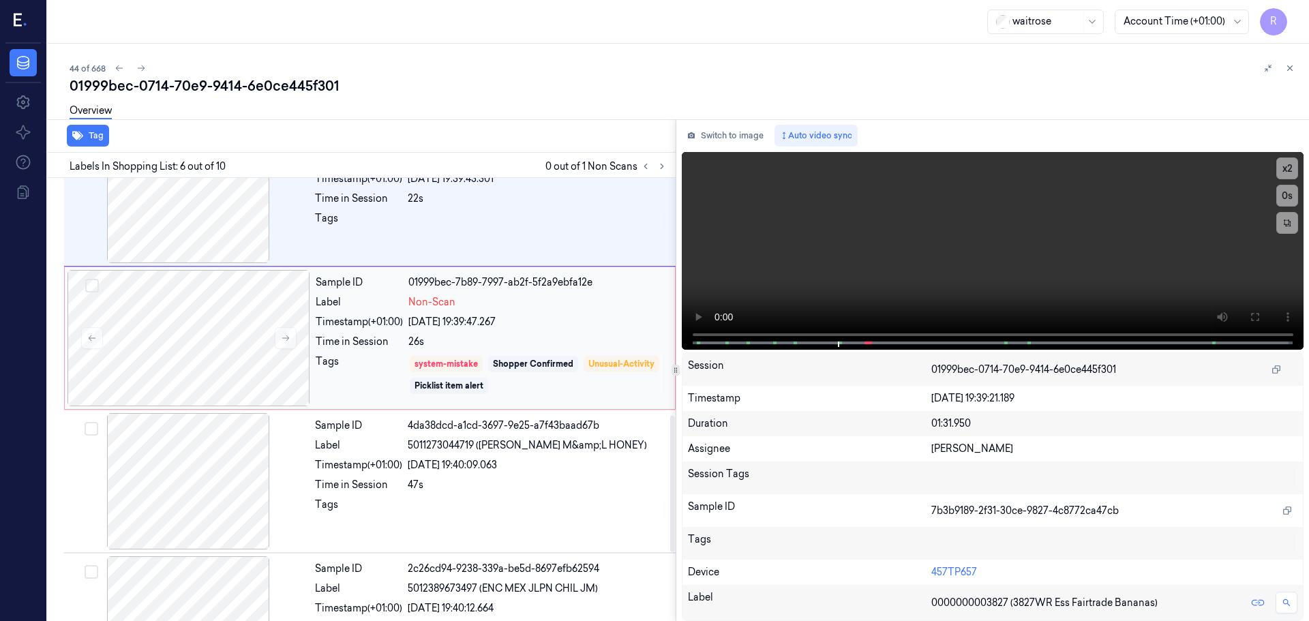
click at [571, 342] on div "26s" at bounding box center [537, 342] width 258 height 14
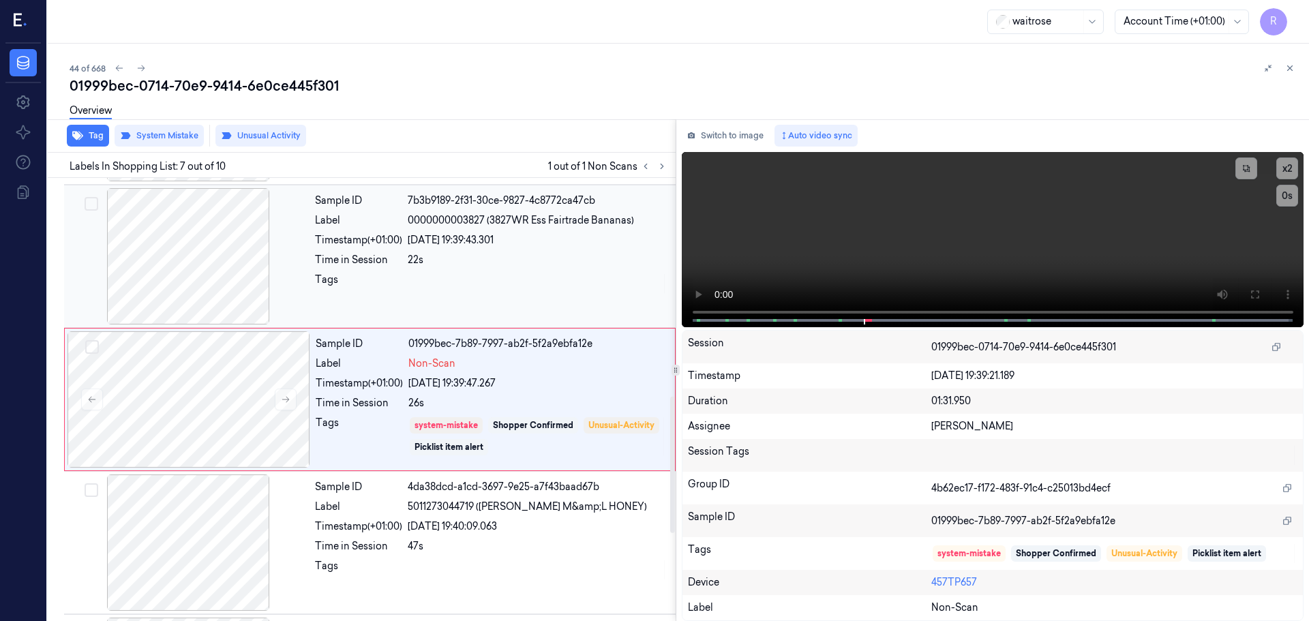
click at [510, 256] on div "22s" at bounding box center [538, 260] width 260 height 14
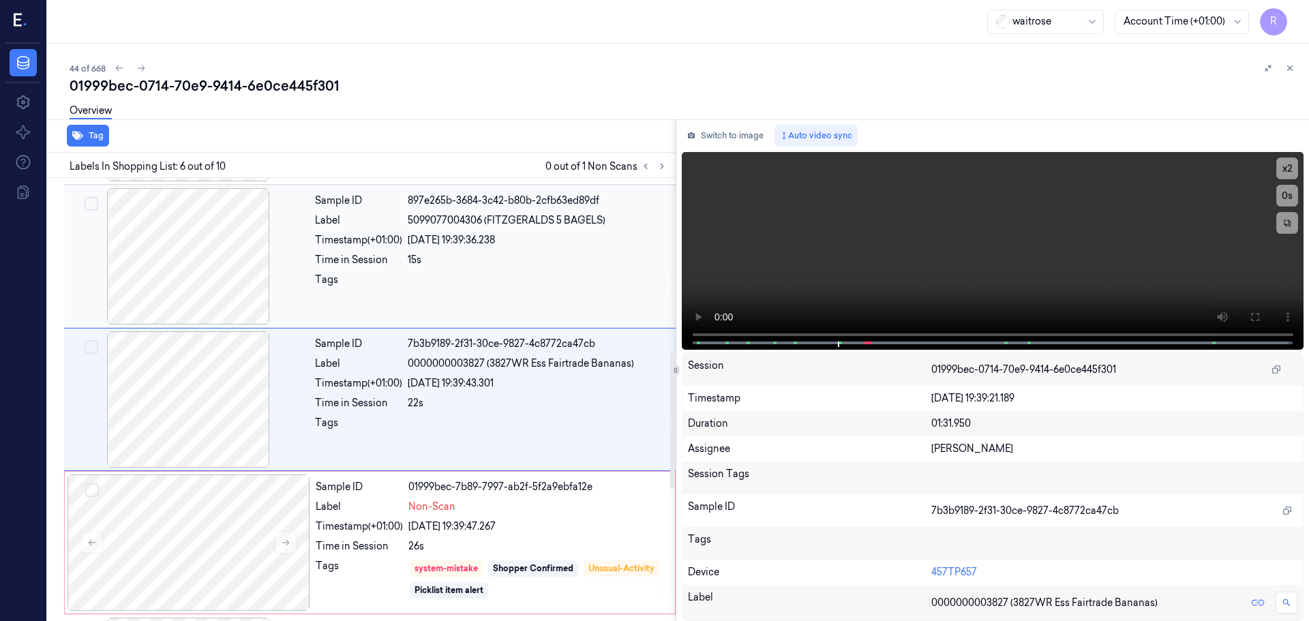
click at [552, 271] on div "Sample ID 897e265b-3684-3c42-b80b-2cfb63ed89df Label 5099077004306 (FITZGERALDS…" at bounding box center [491, 256] width 363 height 136
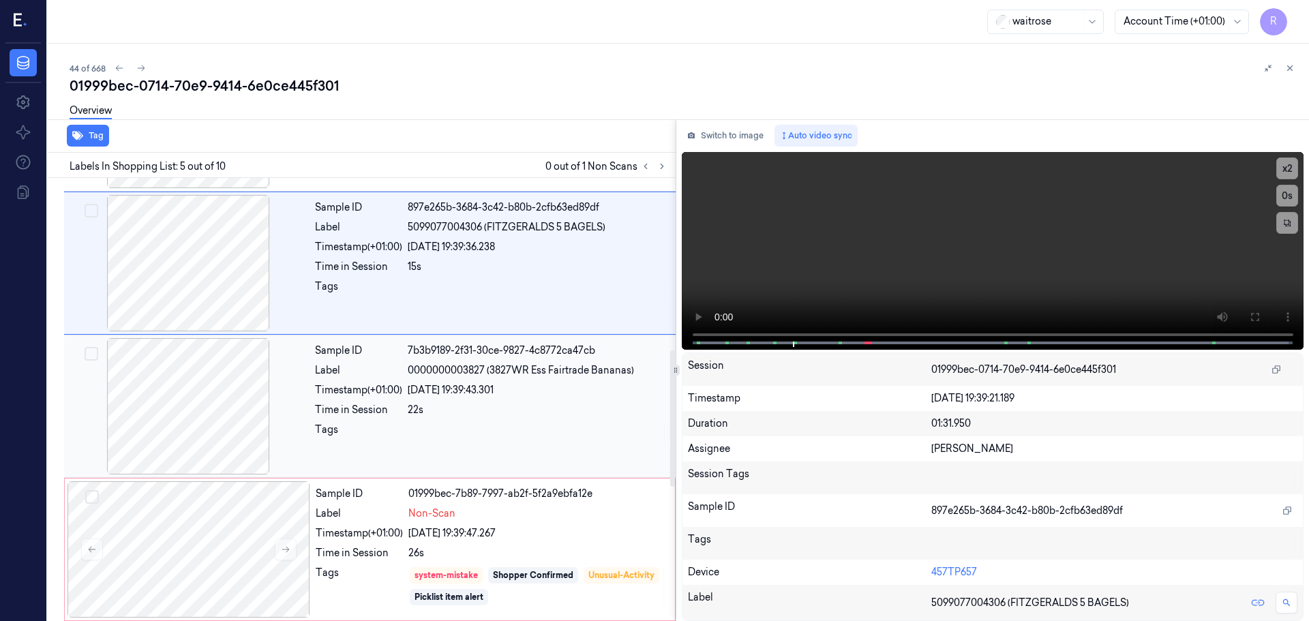
click at [567, 401] on div "Sample ID 7b3b9189-2f31-30ce-9827-4c8772ca47cb Label 0000000003827 (3827WR Ess …" at bounding box center [491, 406] width 363 height 136
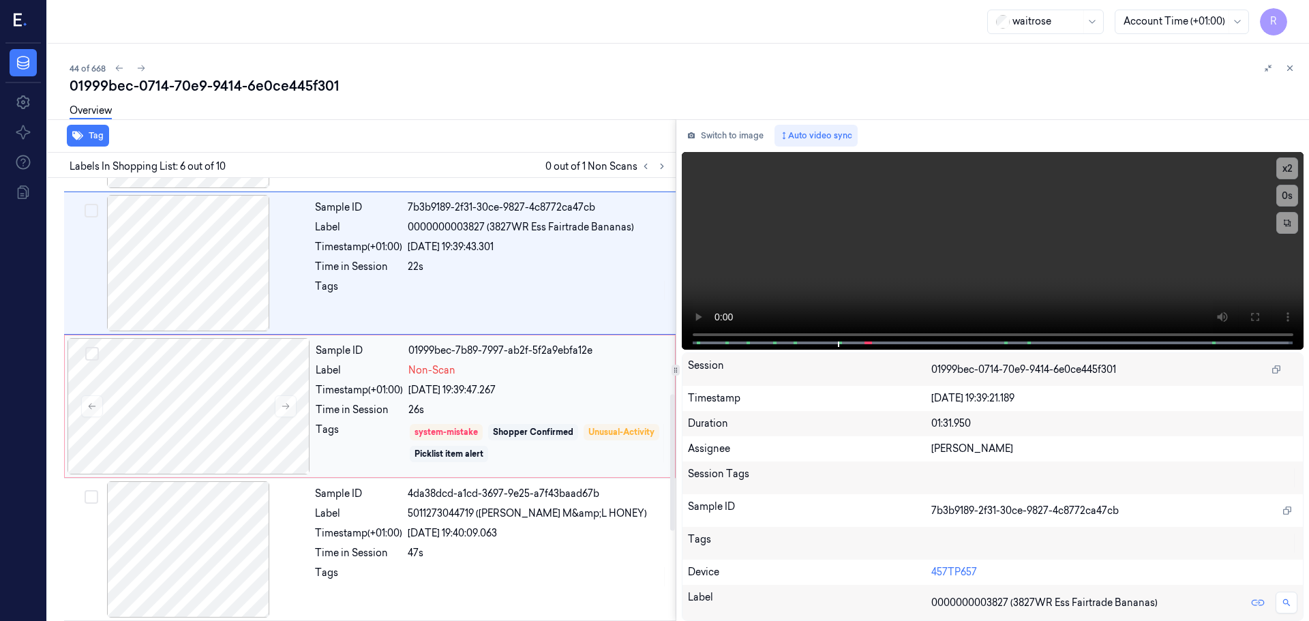
click at [630, 430] on div "system-mistake Shopper Confirmed Unusual-Activity Picklist item alert" at bounding box center [537, 443] width 258 height 41
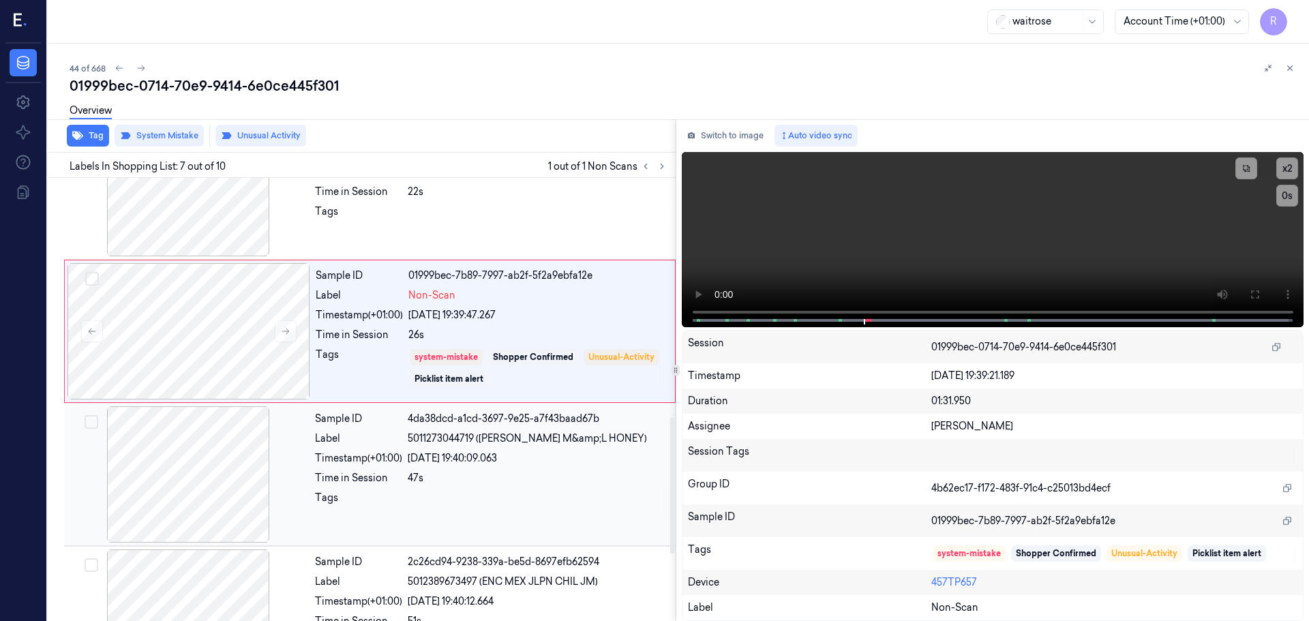
click at [632, 454] on div "[DATE] 19:40:09.063" at bounding box center [538, 458] width 260 height 14
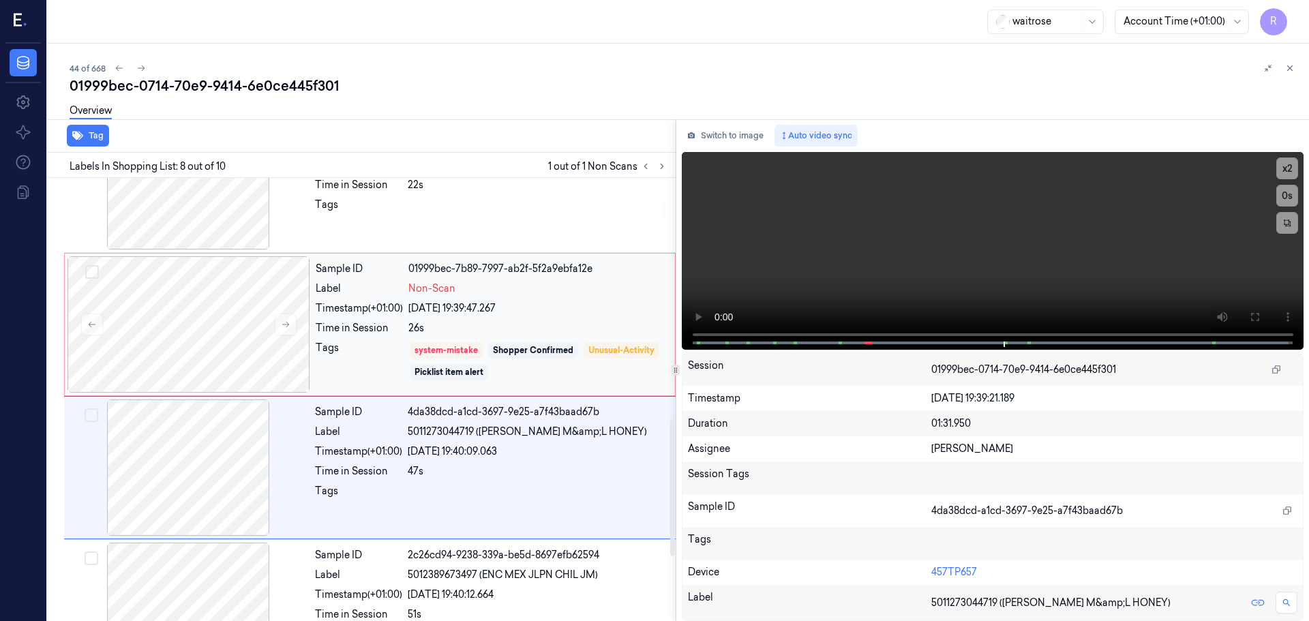
click at [602, 359] on div "system-mistake Shopper Confirmed Unusual-Activity Picklist item alert" at bounding box center [537, 361] width 258 height 41
